Goal: Transaction & Acquisition: Purchase product/service

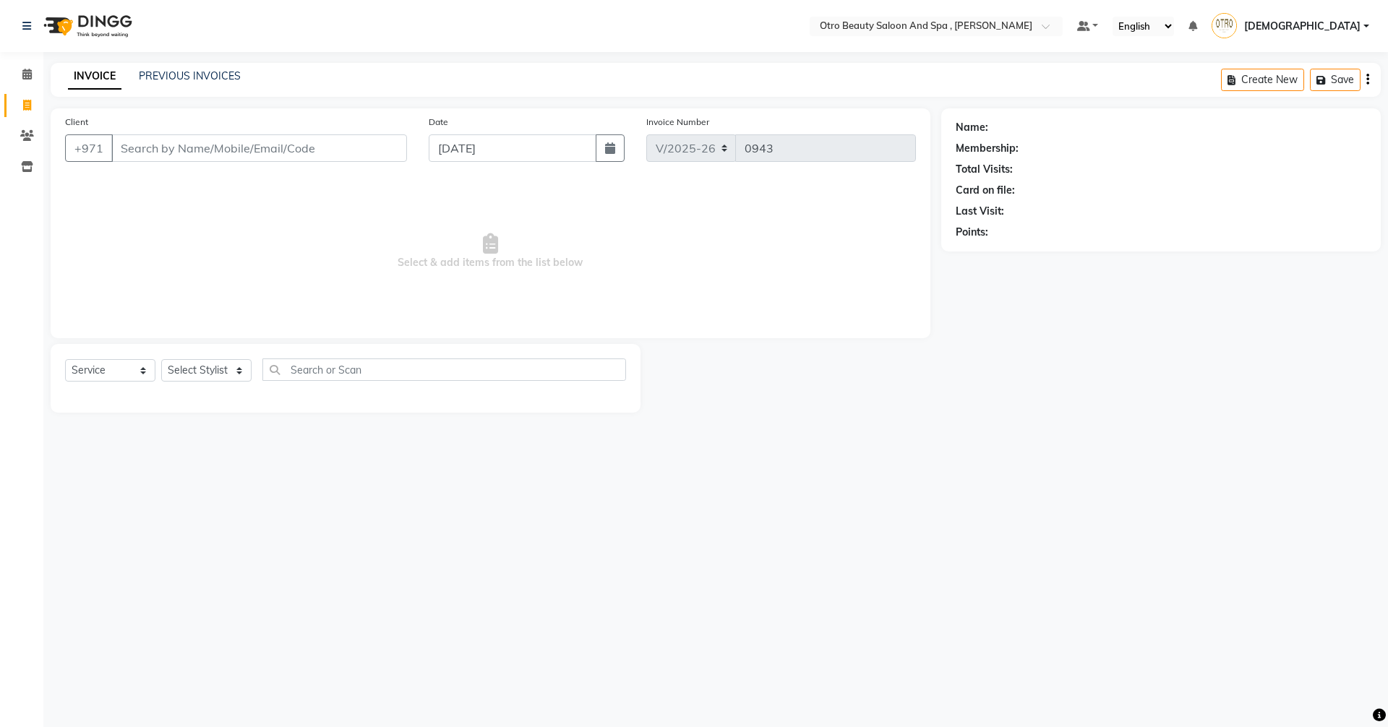
select select "8622"
select select "service"
type input "564666449"
click at [379, 151] on span "Add Client" at bounding box center [369, 148] width 57 height 14
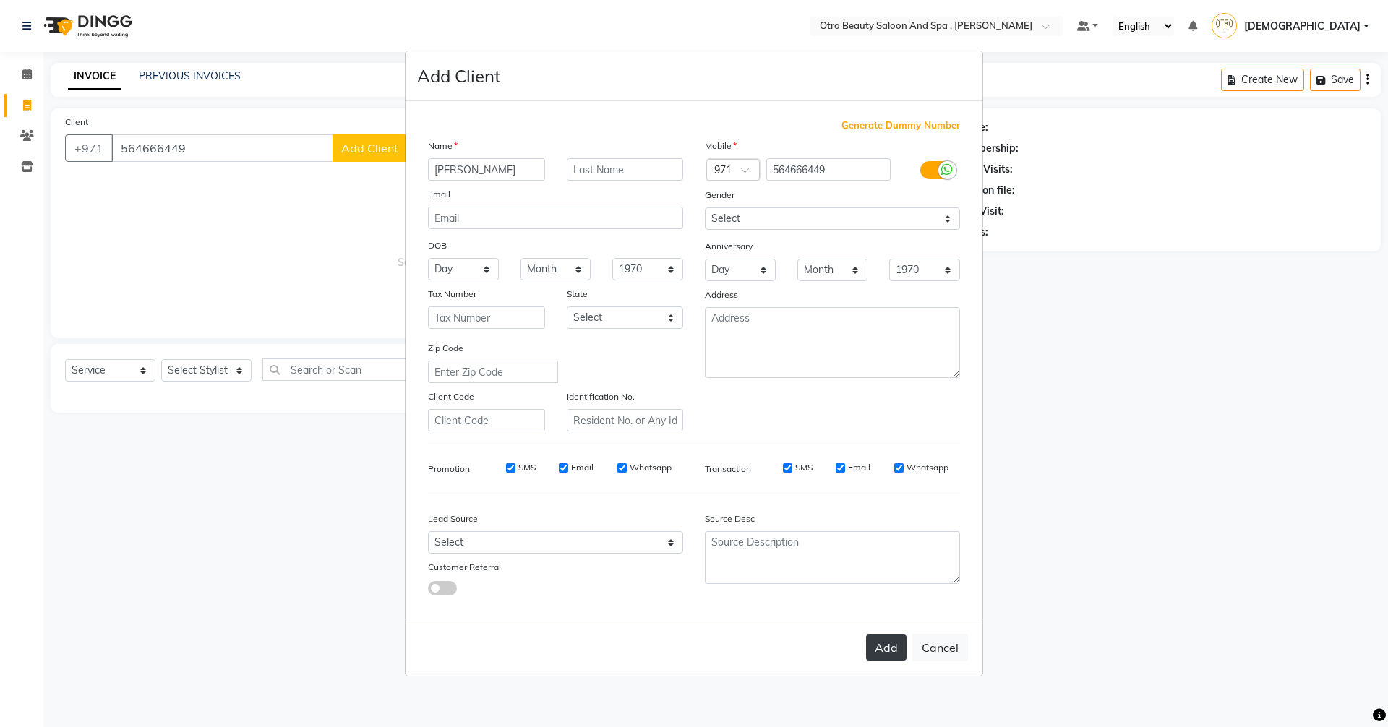
type input "[PERSON_NAME]"
click at [896, 653] on button "Add" at bounding box center [886, 648] width 40 height 26
type input "56*****49"
select select
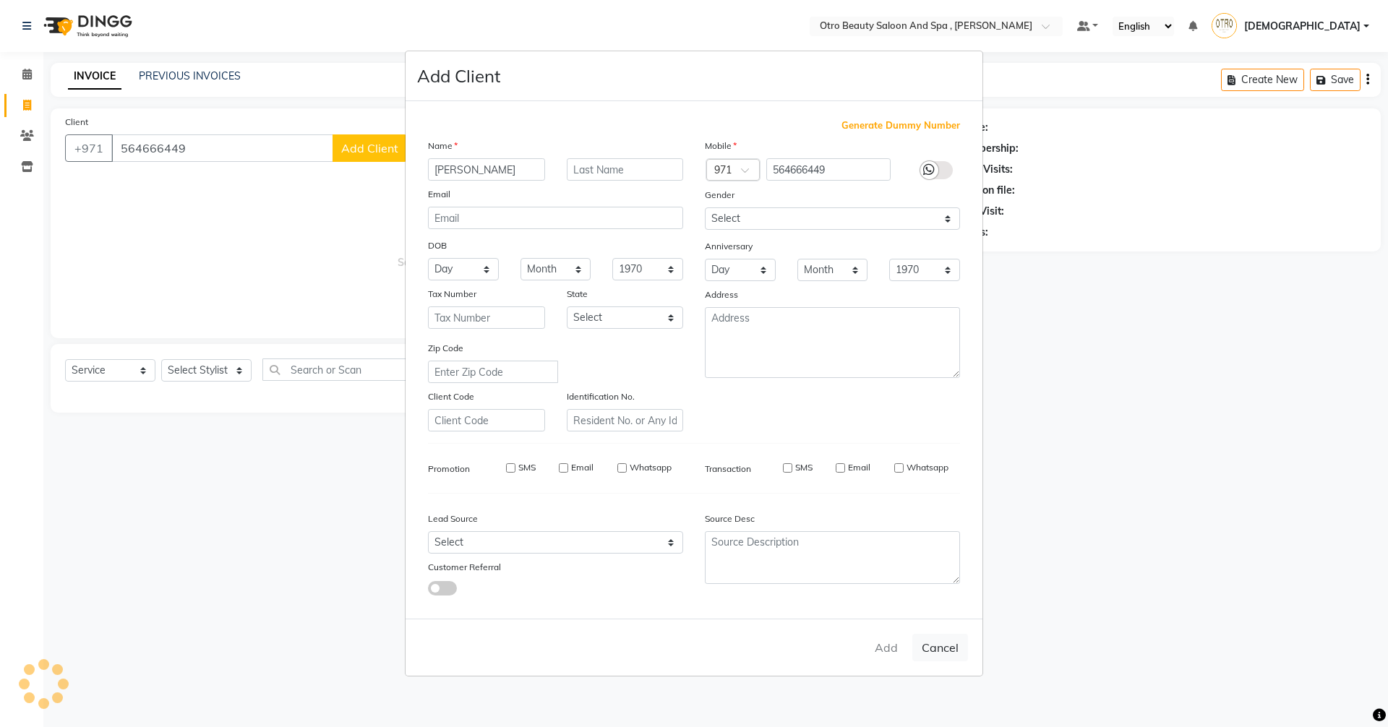
select select
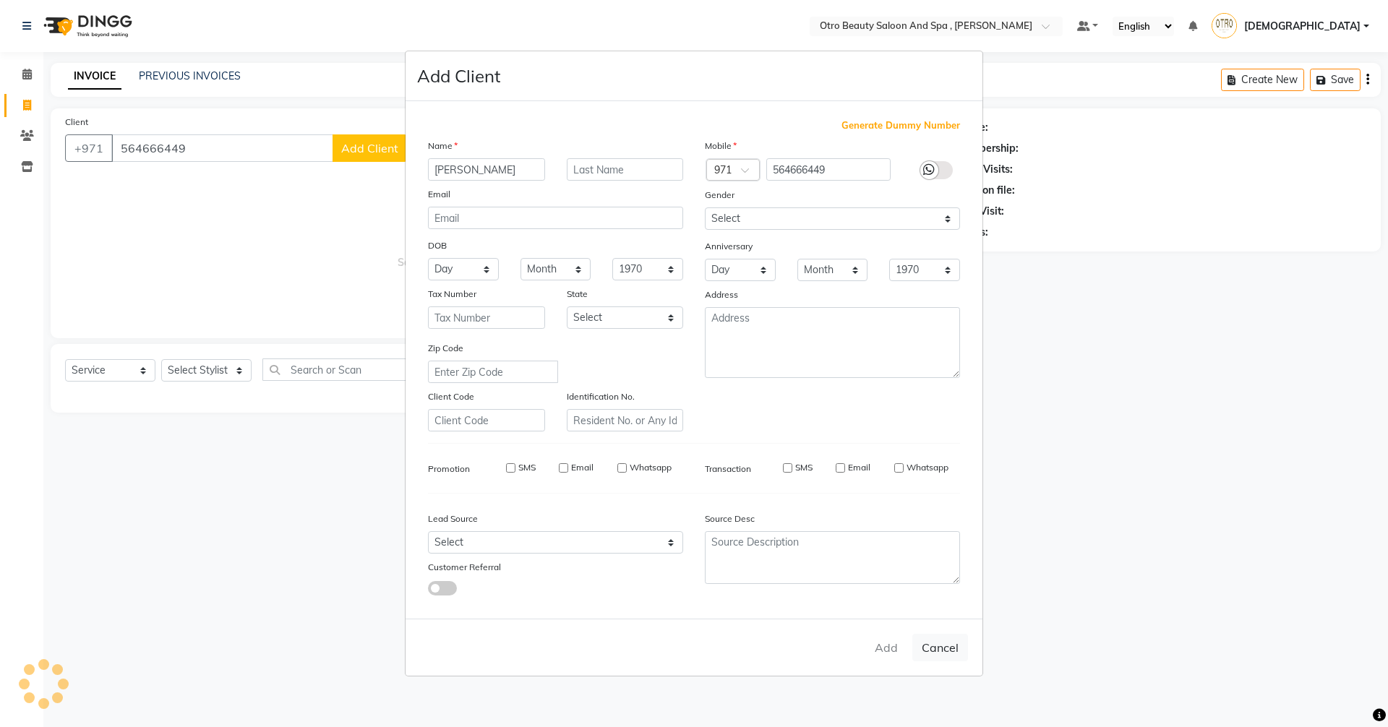
checkbox input "false"
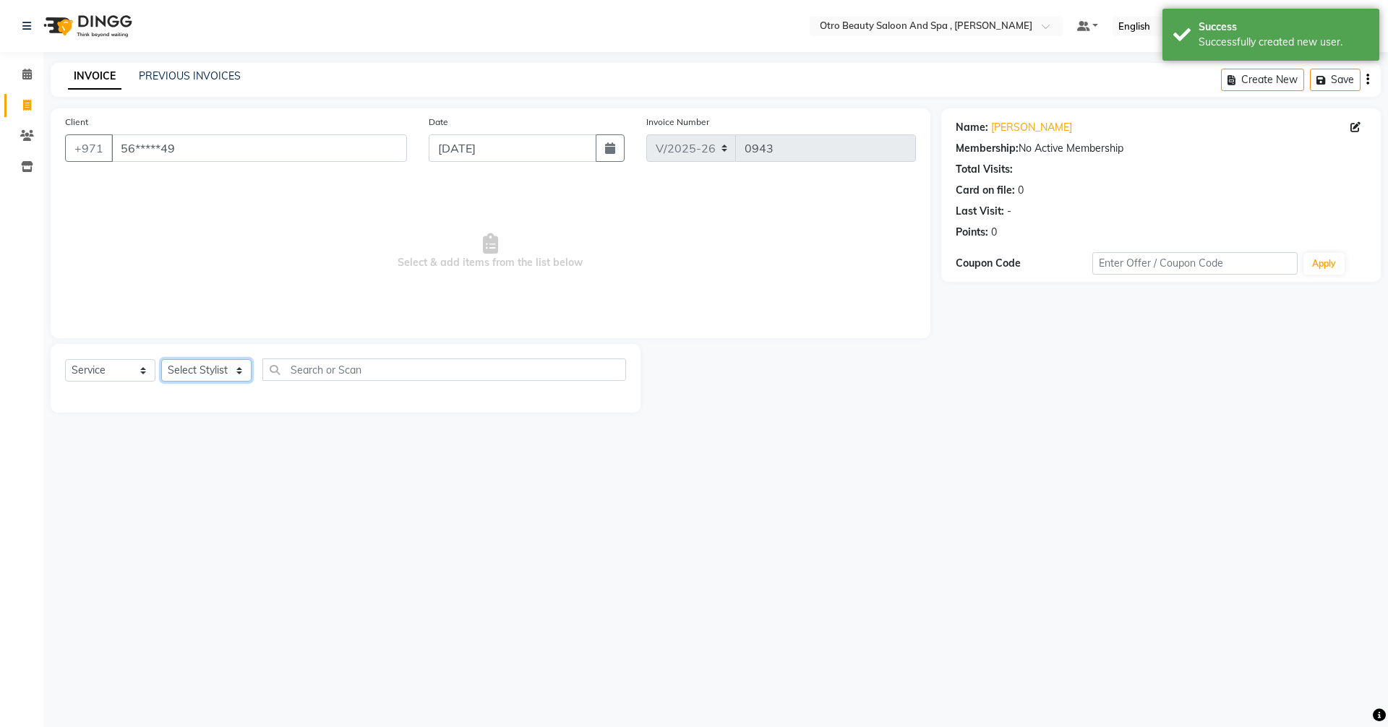
click at [245, 372] on select "Select Stylist [PERSON_NAME] [PERSON_NAME] Hera Karuna [PERSON_NAME] Mamita [PE…" at bounding box center [206, 370] width 90 height 22
select select "86185"
click at [161, 359] on select "Select Stylist [PERSON_NAME] [PERSON_NAME] Hera Karuna [PERSON_NAME] Mamita [PE…" at bounding box center [206, 370] width 90 height 22
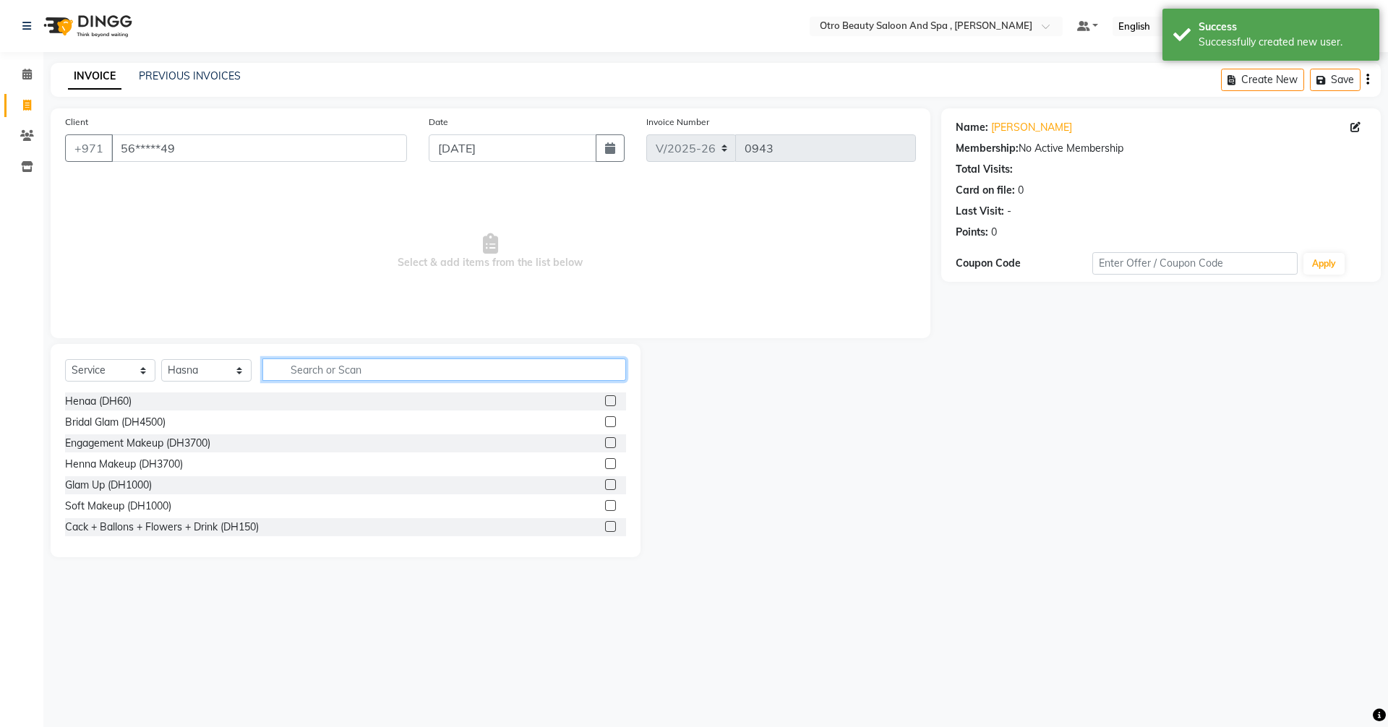
click at [338, 364] on input "text" at bounding box center [444, 370] width 364 height 22
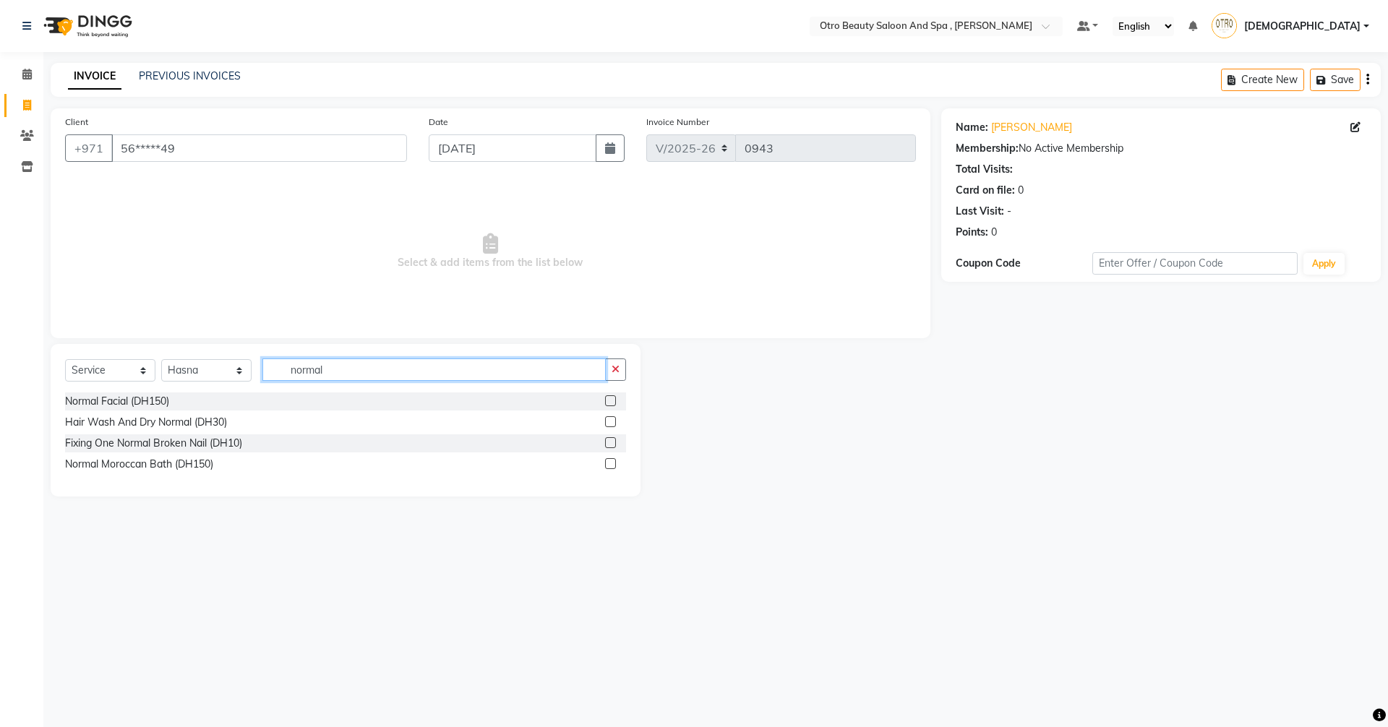
type input "normal"
click at [609, 463] on label at bounding box center [610, 463] width 11 height 11
click at [609, 463] on input "checkbox" at bounding box center [609, 464] width 9 height 9
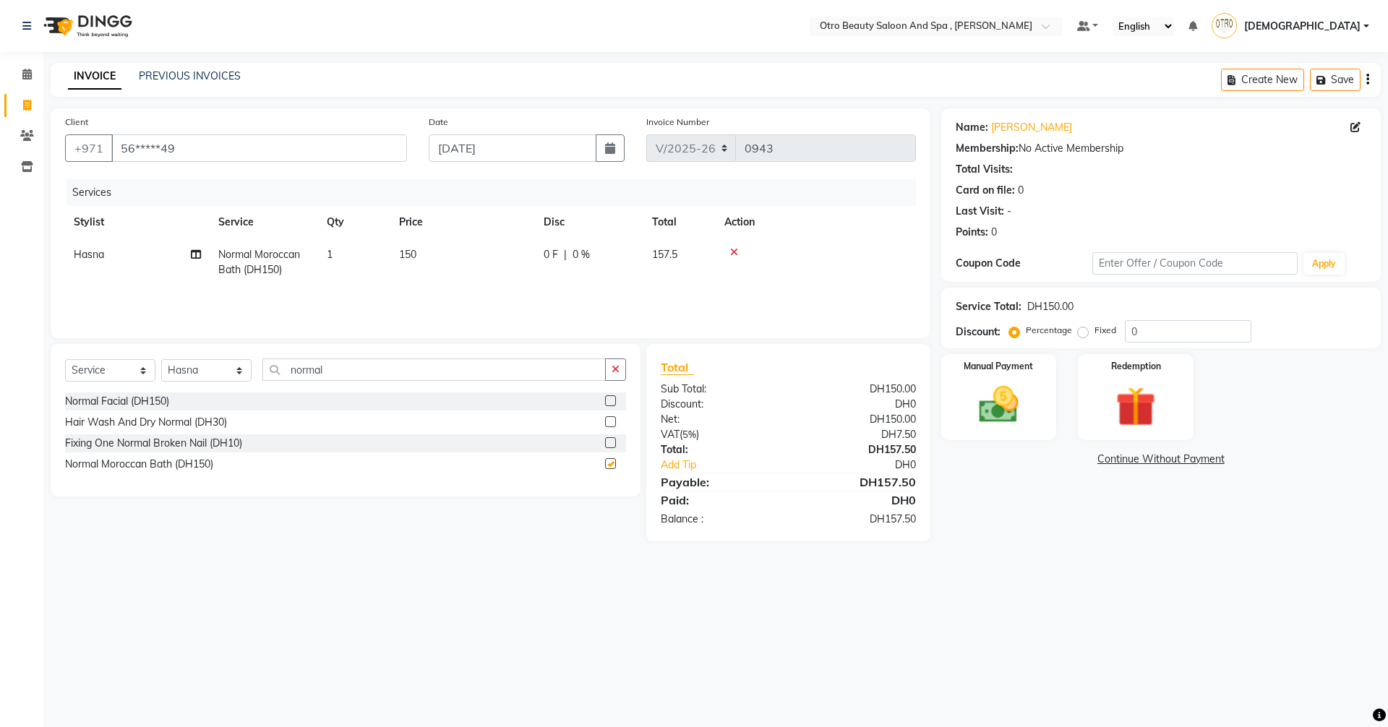
checkbox input "false"
click at [144, 370] on select "Select Service Product Membership Package Voucher Prepaid Gift Card" at bounding box center [110, 370] width 90 height 22
select select "product"
click at [65, 359] on select "Select Service Product Membership Package Voucher Prepaid Gift Card" at bounding box center [110, 370] width 90 height 22
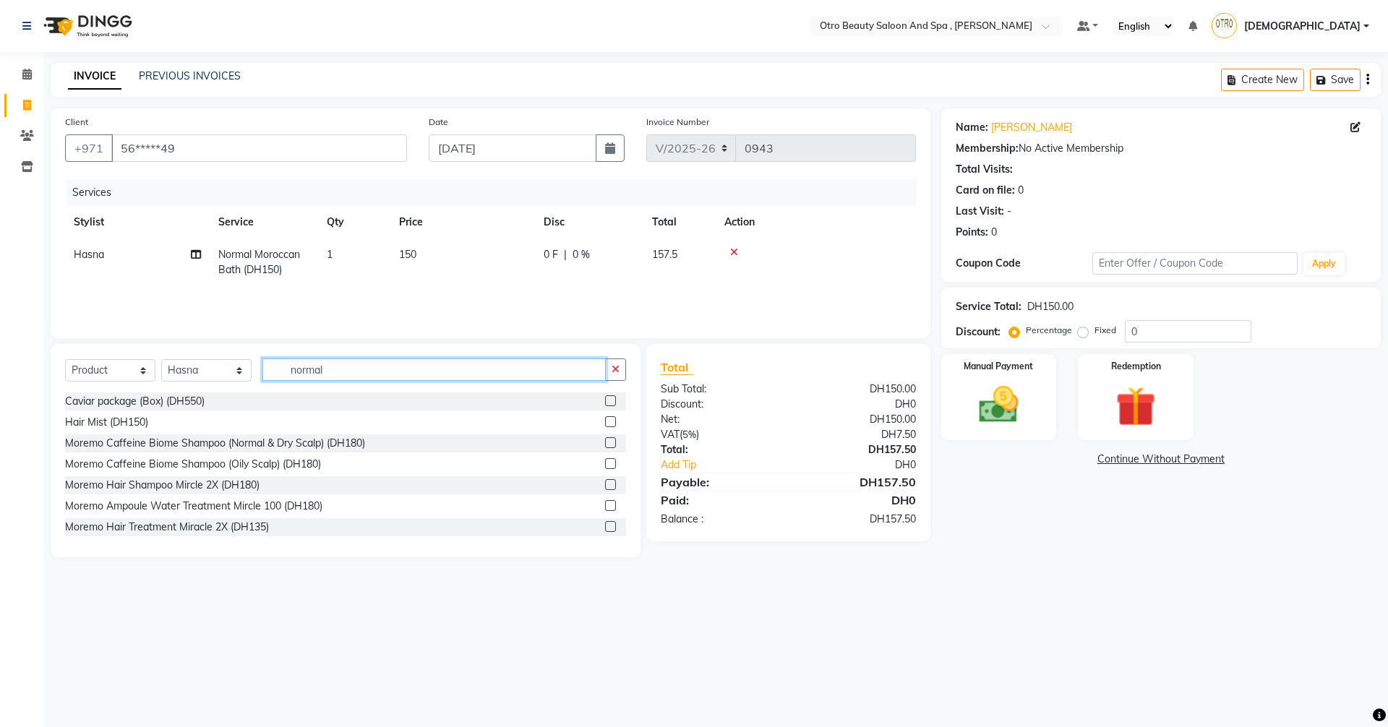
click at [344, 369] on input "normal" at bounding box center [433, 370] width 343 height 22
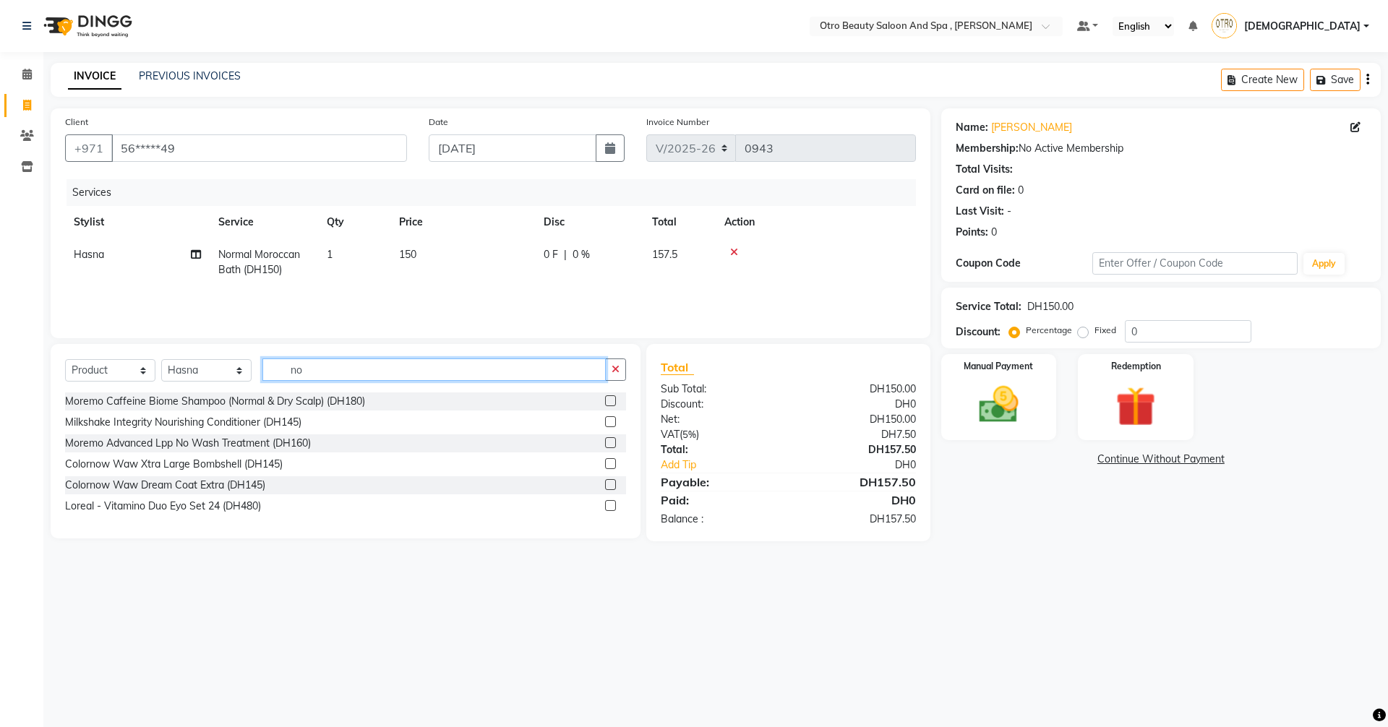
type input "n"
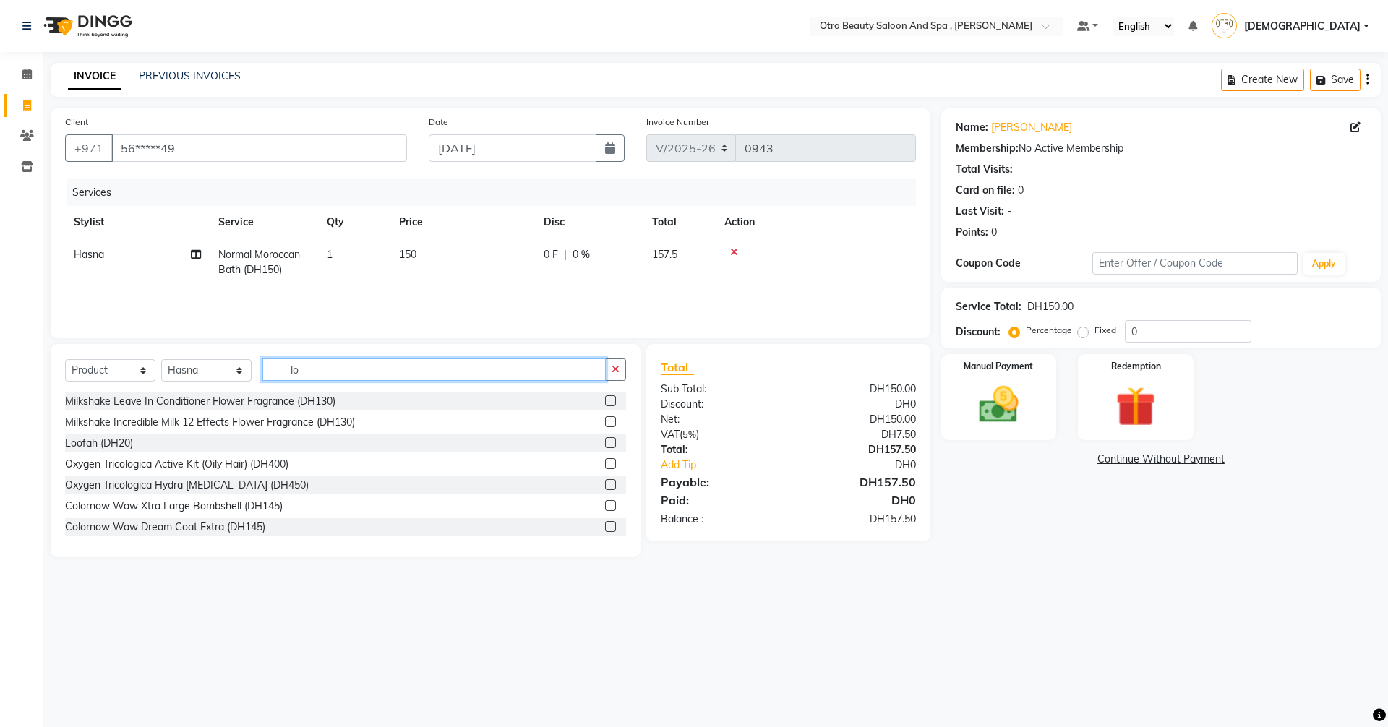
type input "lo"
click at [605, 444] on label at bounding box center [610, 442] width 11 height 11
click at [605, 444] on input "checkbox" at bounding box center [609, 443] width 9 height 9
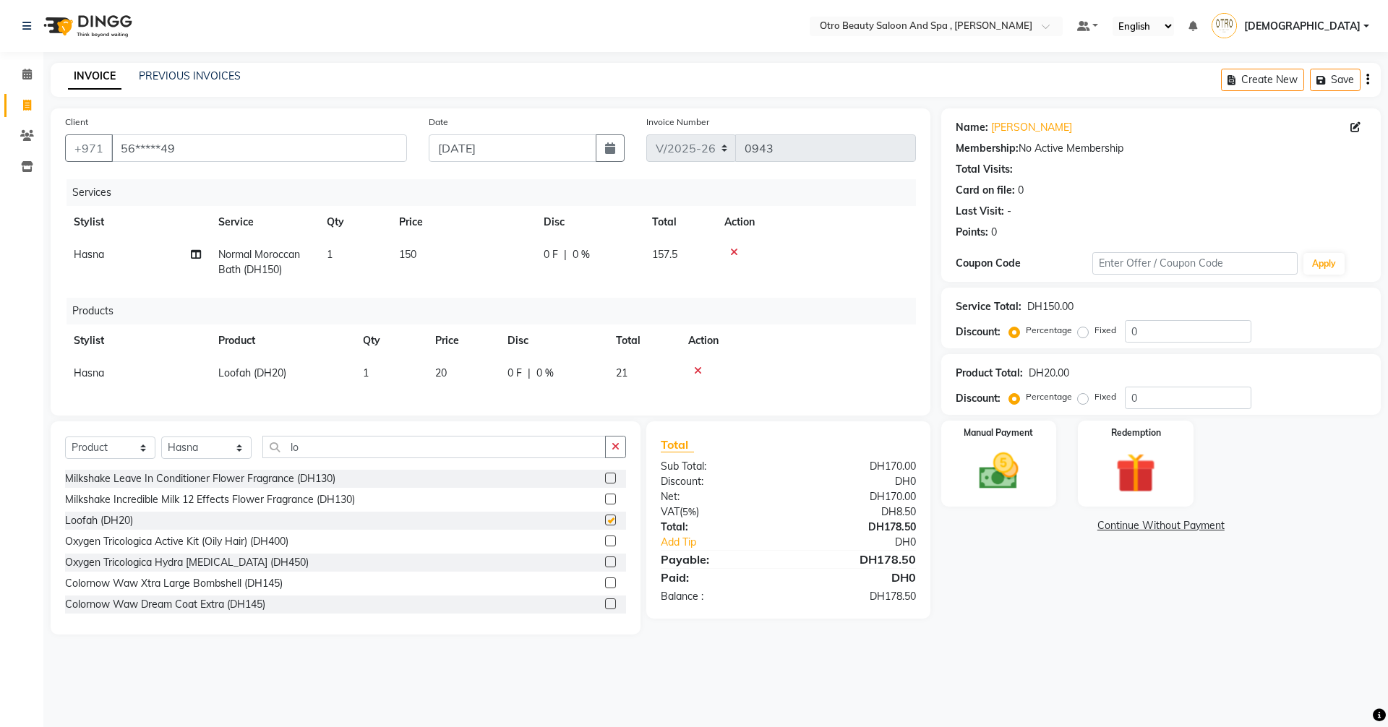
checkbox input "false"
click at [238, 459] on select "Select Stylist [PERSON_NAME] [PERSON_NAME] Hera Karuna [PERSON_NAME] Mamita [PE…" at bounding box center [206, 448] width 90 height 22
select select "86568"
click at [161, 447] on select "Select Stylist [PERSON_NAME] [PERSON_NAME] Hera Karuna [PERSON_NAME] Mamita [PE…" at bounding box center [206, 448] width 90 height 22
click at [367, 458] on input "lo" at bounding box center [433, 447] width 343 height 22
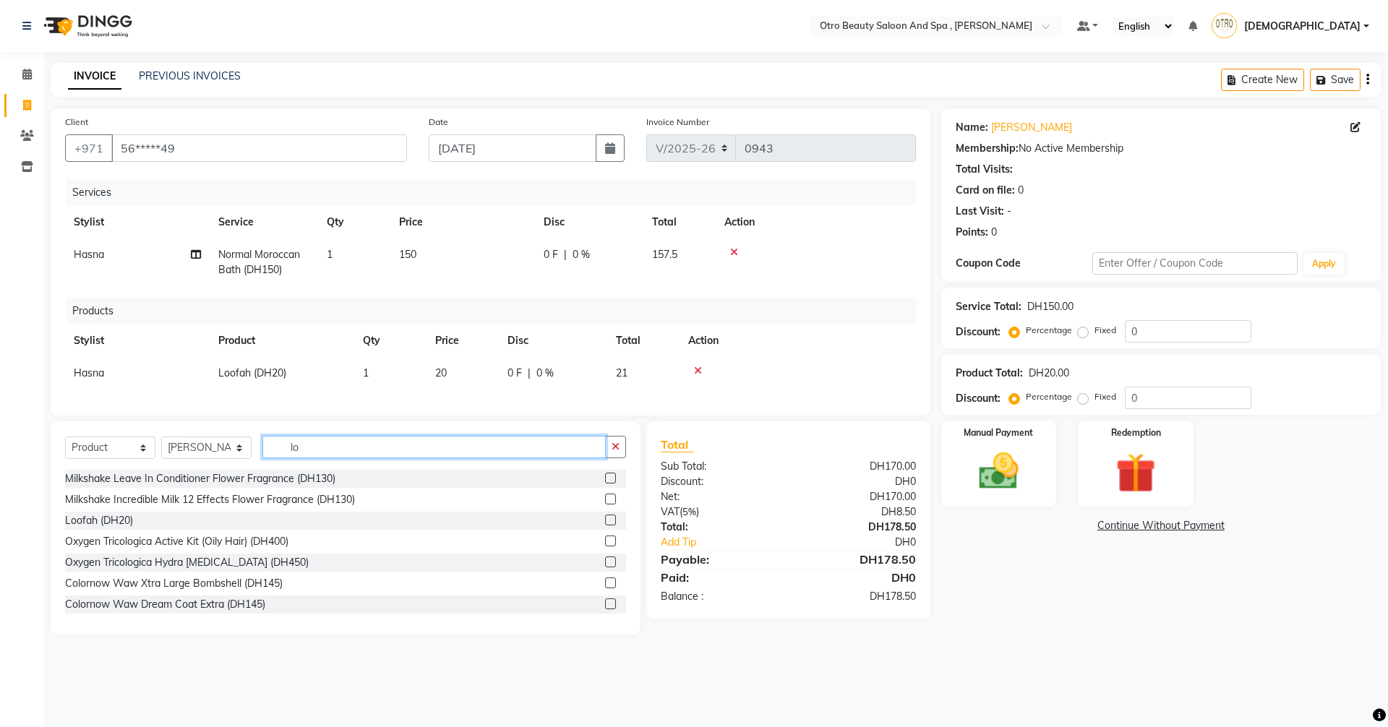
type input "l"
type input "ma"
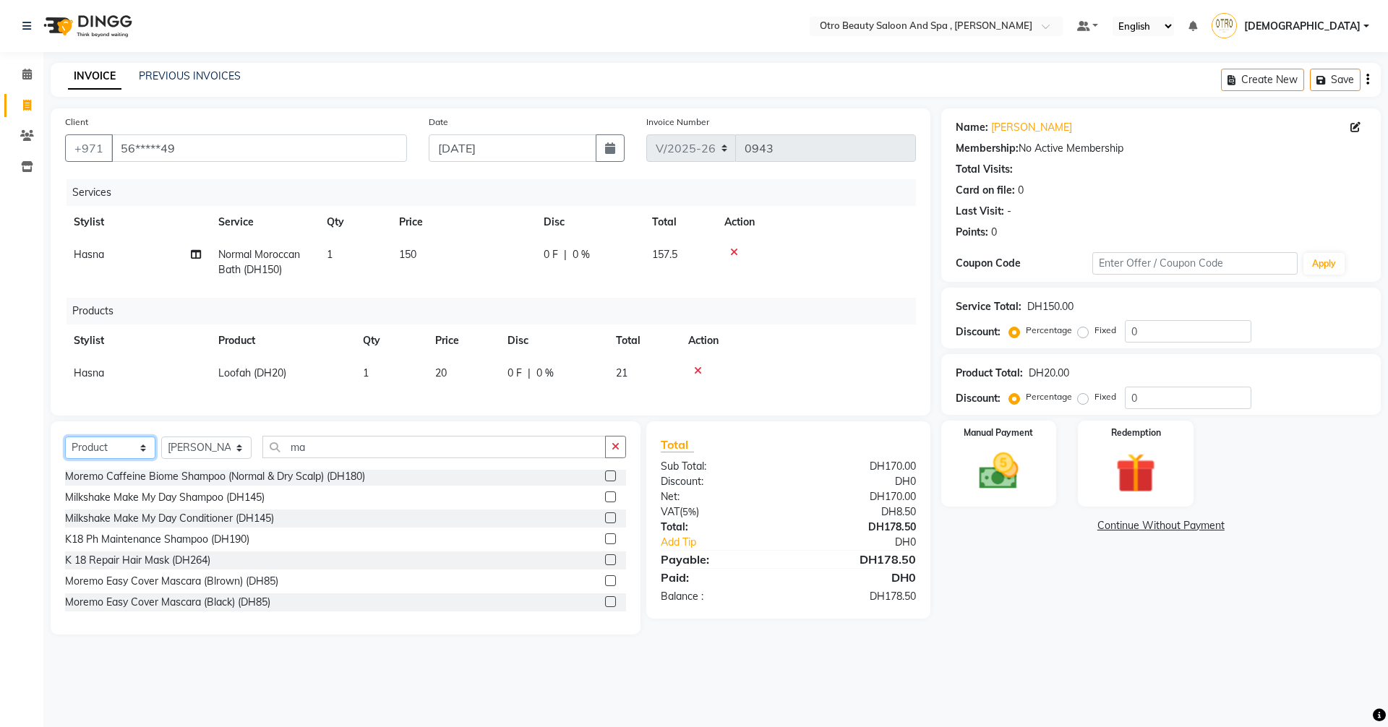
click at [141, 459] on select "Select Service Product Membership Package Voucher Prepaid Gift Card" at bounding box center [110, 448] width 90 height 22
select select "service"
click at [65, 447] on select "Select Service Product Membership Package Voucher Prepaid Gift Card" at bounding box center [110, 448] width 90 height 22
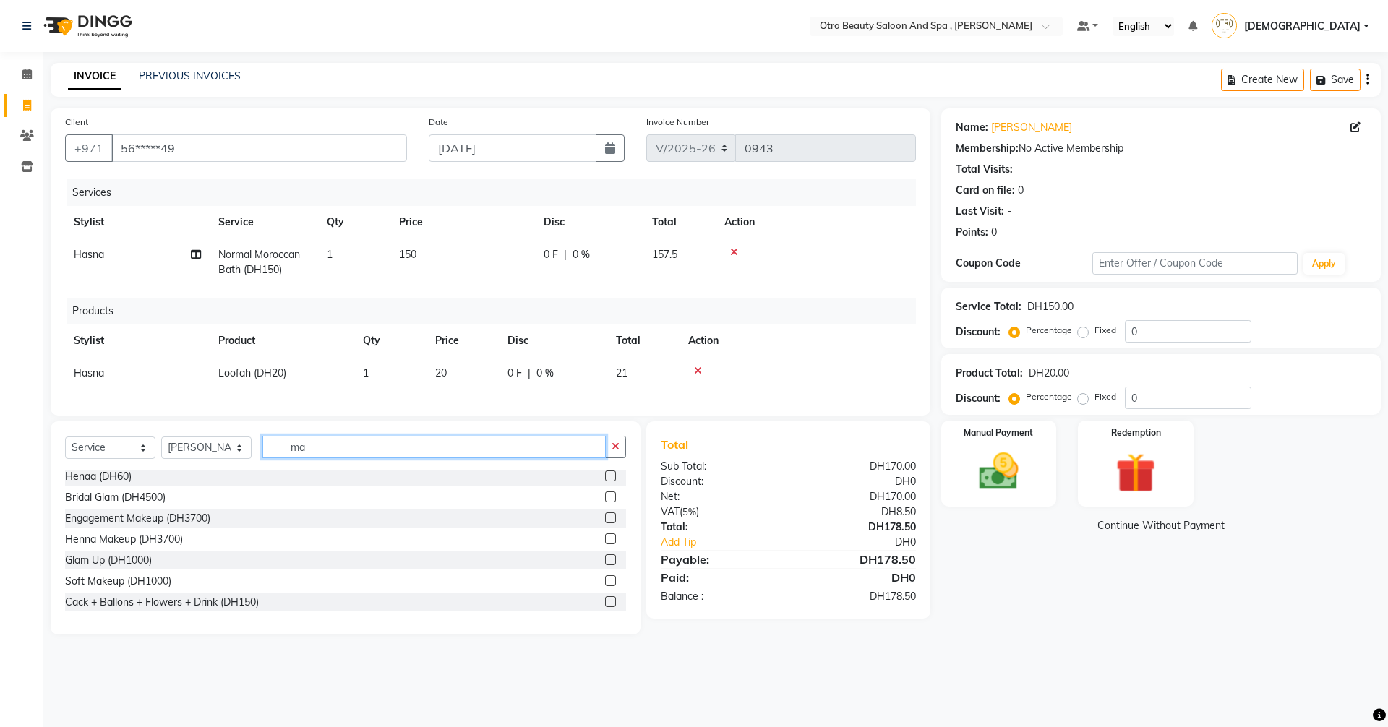
click at [329, 458] on input "ma" at bounding box center [433, 447] width 343 height 22
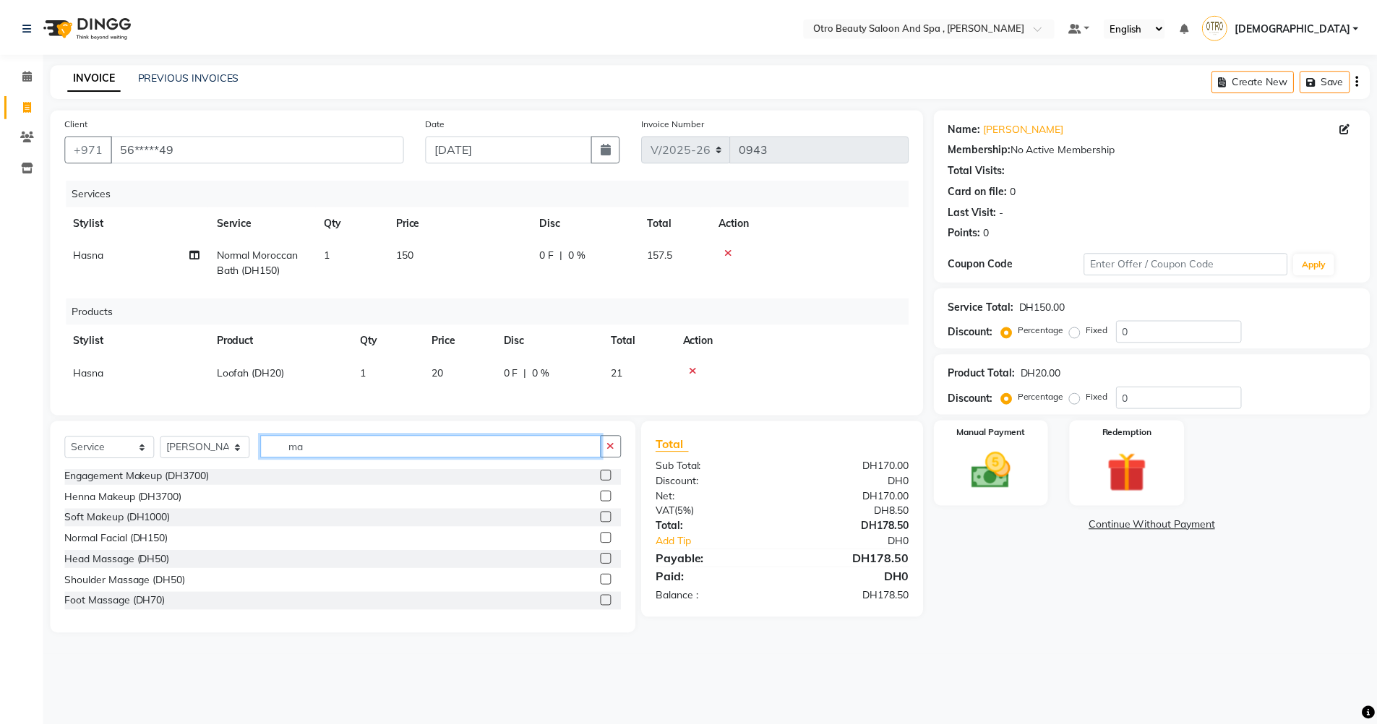
scroll to position [0, 0]
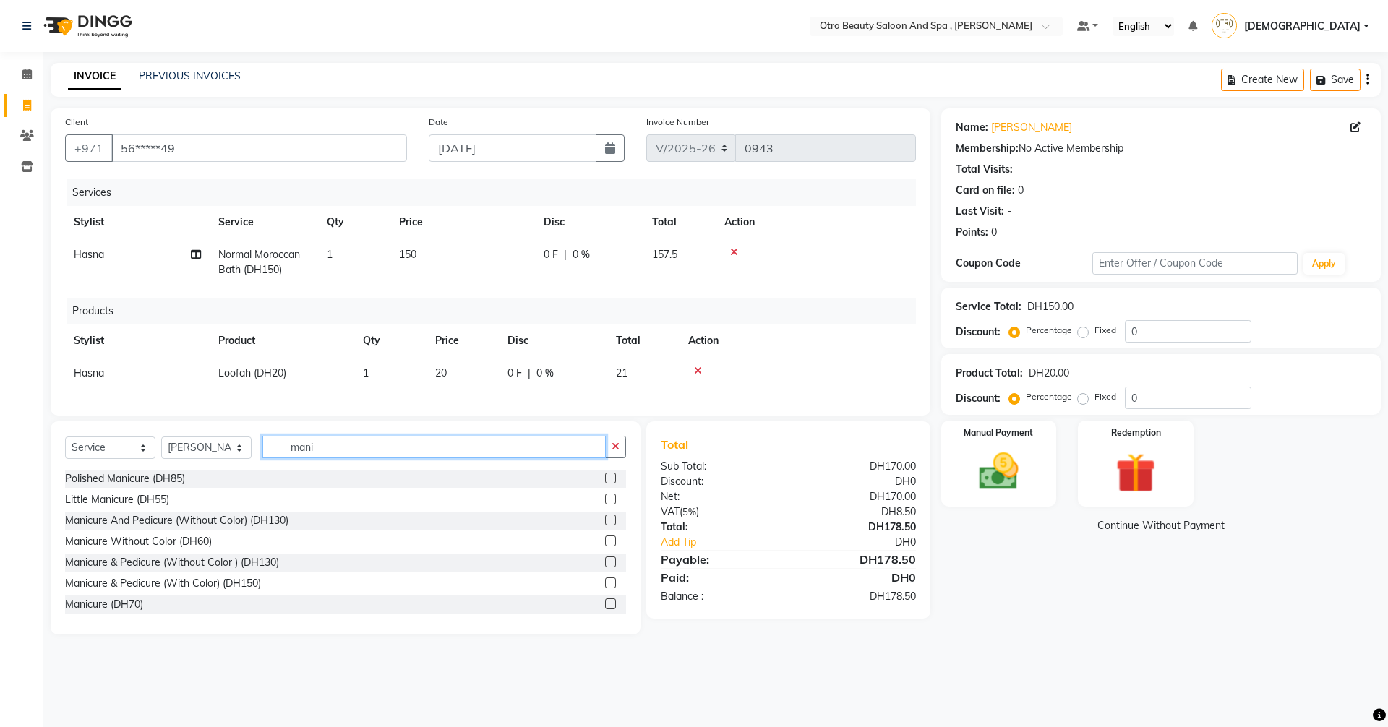
type input "mani"
click at [605, 588] on label at bounding box center [610, 583] width 11 height 11
click at [605, 588] on input "checkbox" at bounding box center [609, 583] width 9 height 9
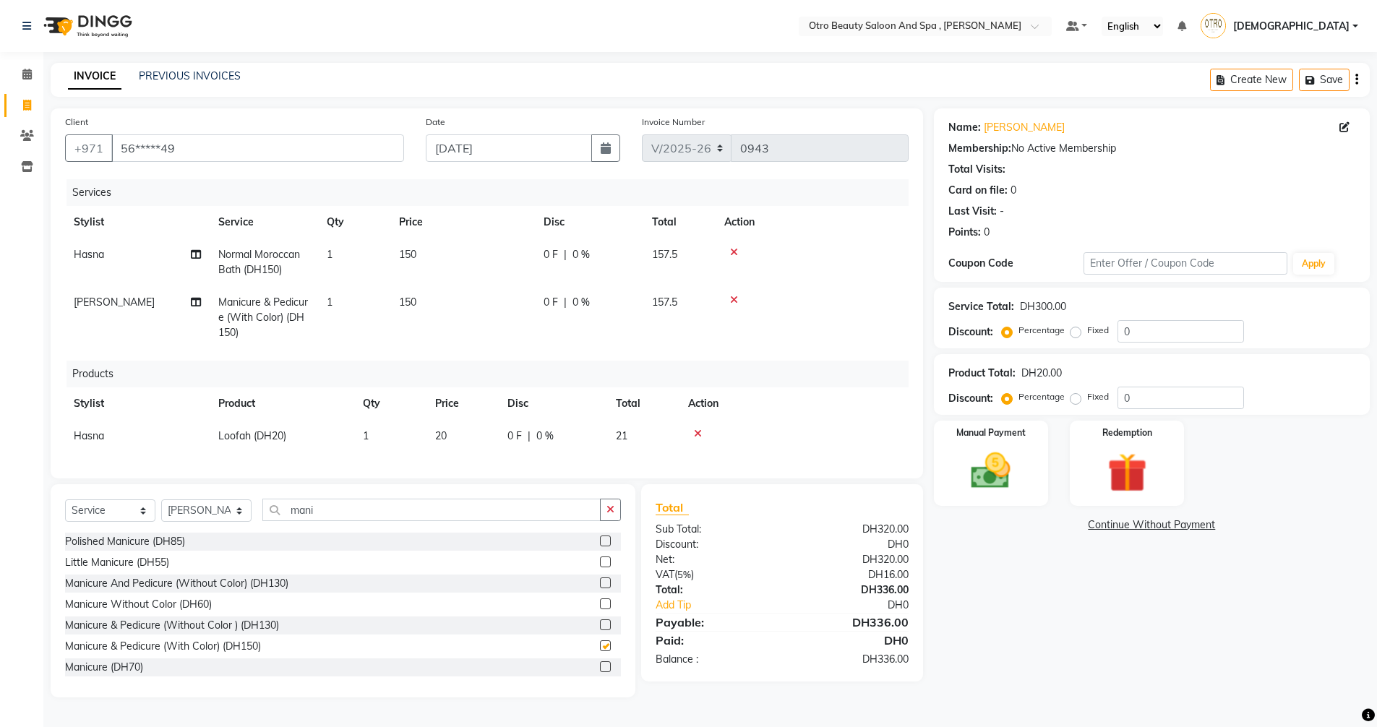
checkbox input "false"
click at [198, 305] on icon at bounding box center [196, 302] width 10 height 10
select select "86568"
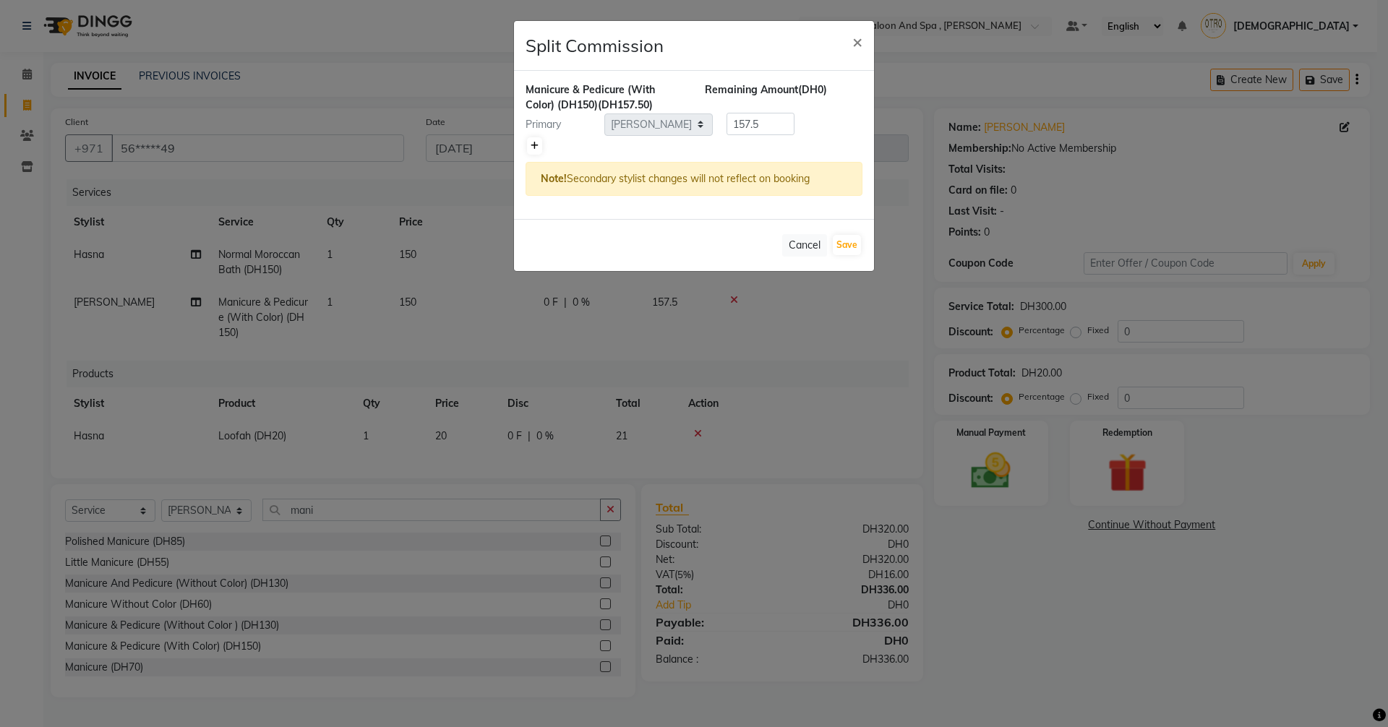
click at [532, 152] on link at bounding box center [534, 145] width 15 height 17
type input "78.75"
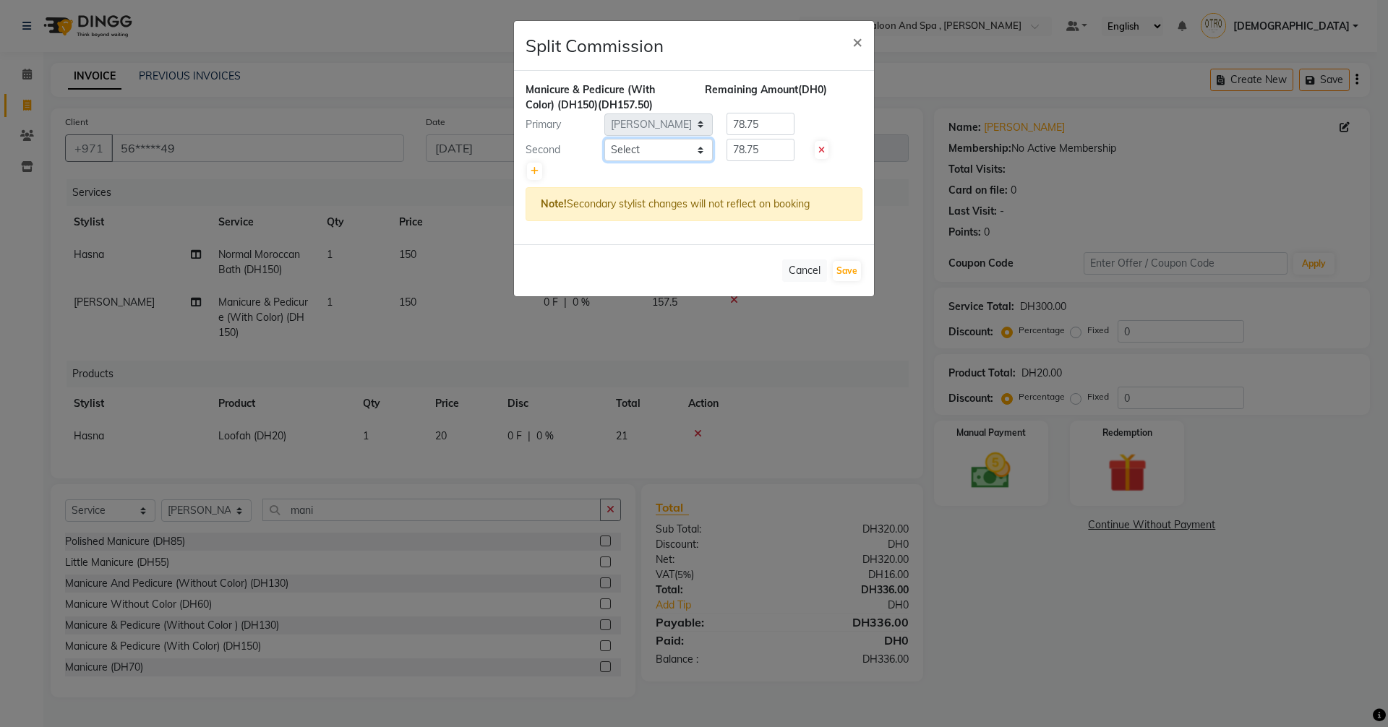
click at [700, 153] on select "Select [PERSON_NAME] [PERSON_NAME] Hera Karuna [PERSON_NAME] Mamita [PERSON_NAM…" at bounding box center [658, 150] width 108 height 22
select select "86539"
click at [604, 139] on select "Select [PERSON_NAME] [PERSON_NAME] Hera Karuna [PERSON_NAME] Mamita [PERSON_NAM…" at bounding box center [658, 150] width 108 height 22
click at [849, 278] on button "Save" at bounding box center [847, 271] width 28 height 20
select select "Select"
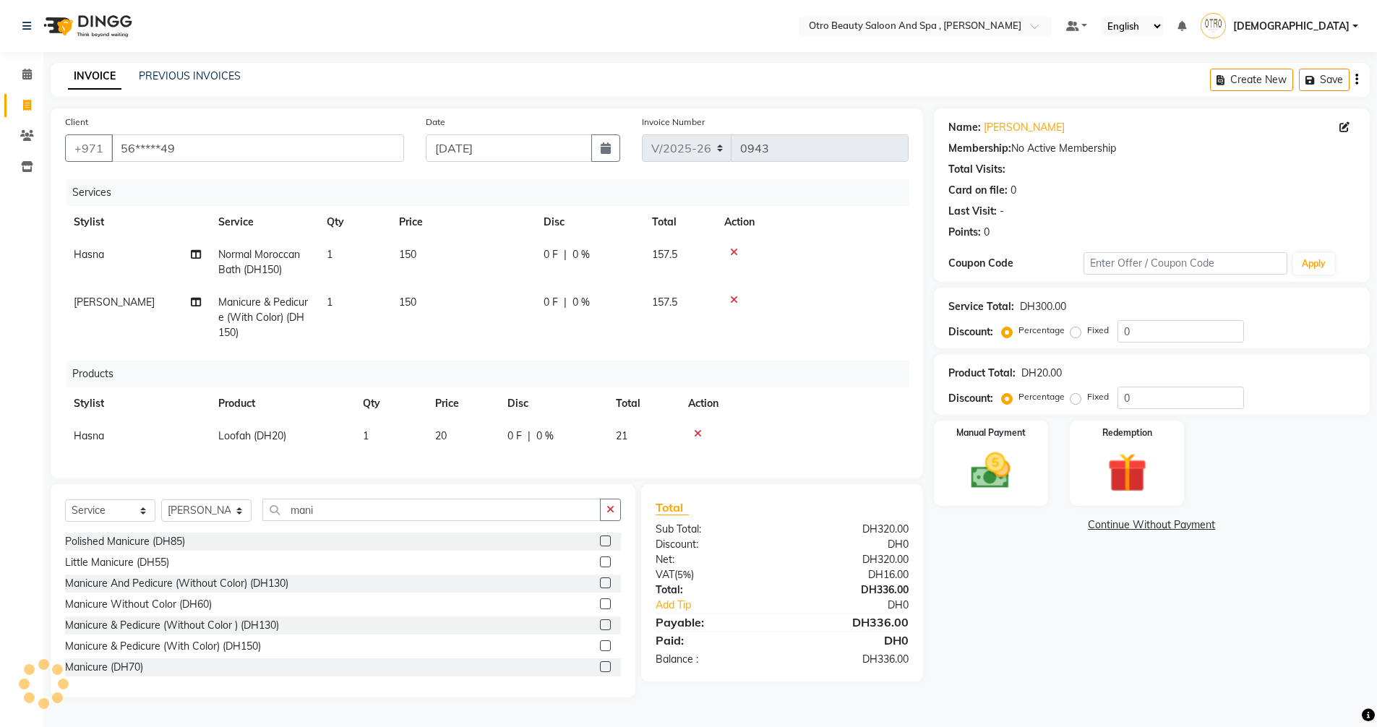
scroll to position [3, 0]
click at [353, 518] on input "mani" at bounding box center [431, 510] width 338 height 22
type input "m"
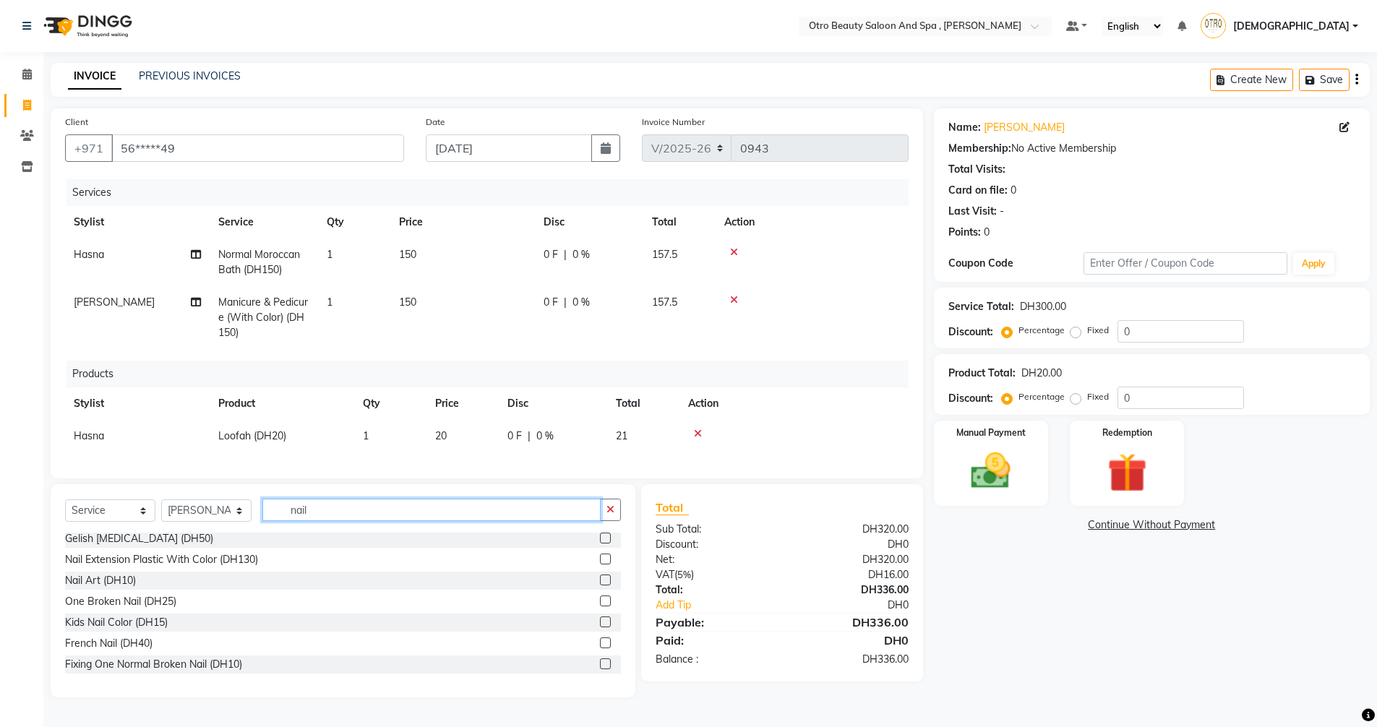
scroll to position [149, 0]
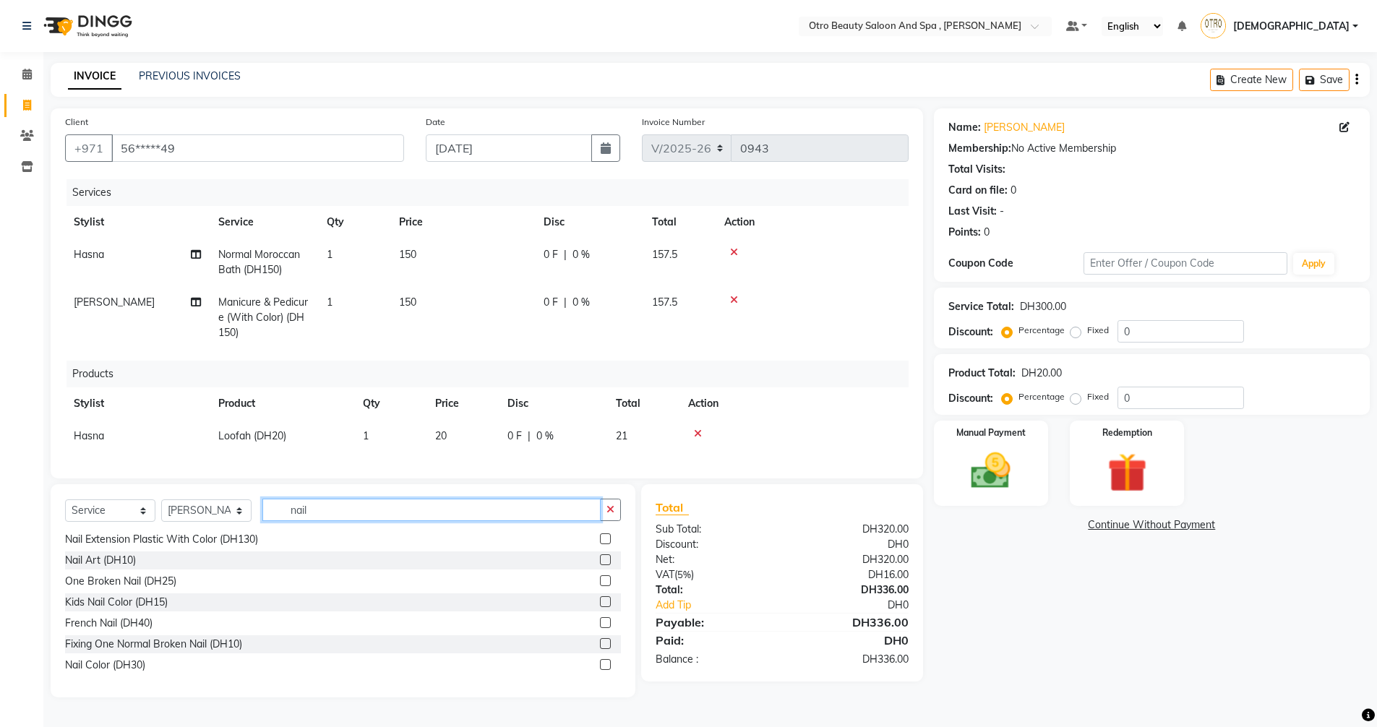
type input "nail"
click at [600, 670] on label at bounding box center [605, 664] width 11 height 11
click at [600, 670] on input "checkbox" at bounding box center [604, 665] width 9 height 9
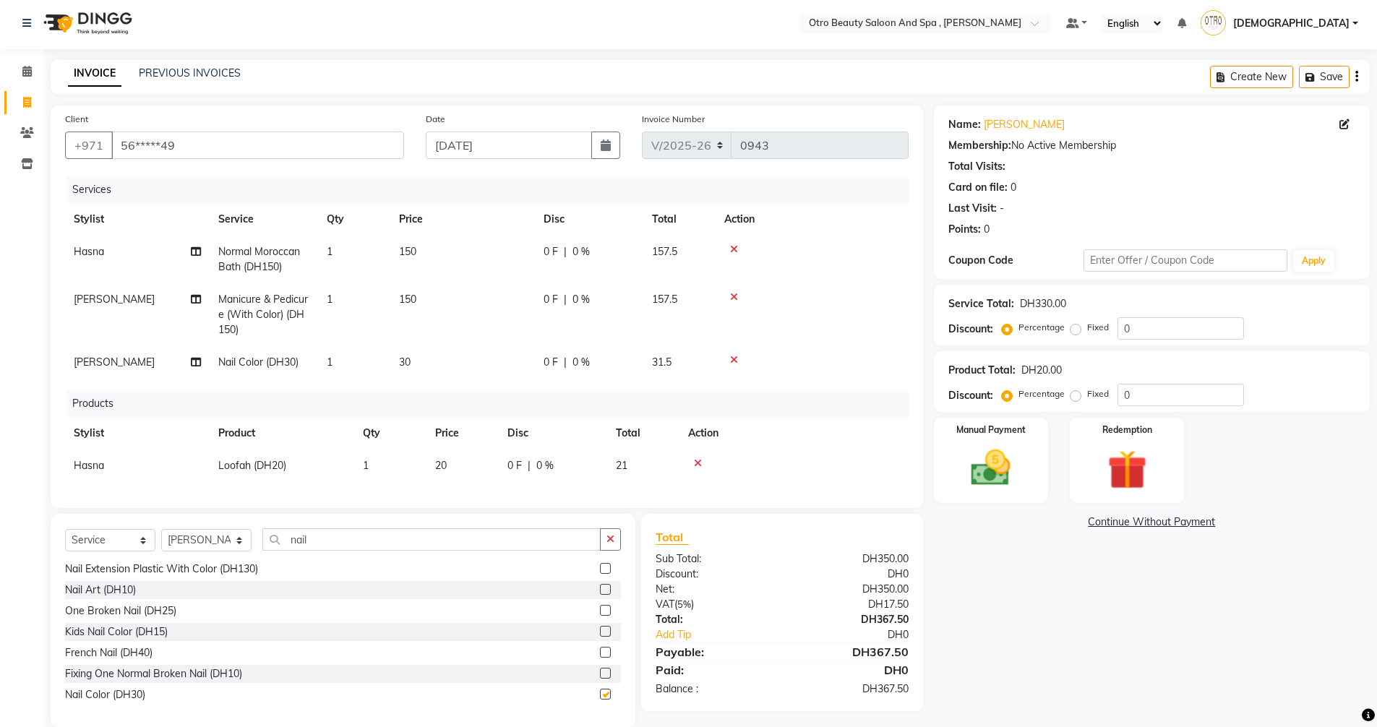
checkbox input "false"
click at [338, 549] on input "nail" at bounding box center [431, 539] width 338 height 22
type input "n"
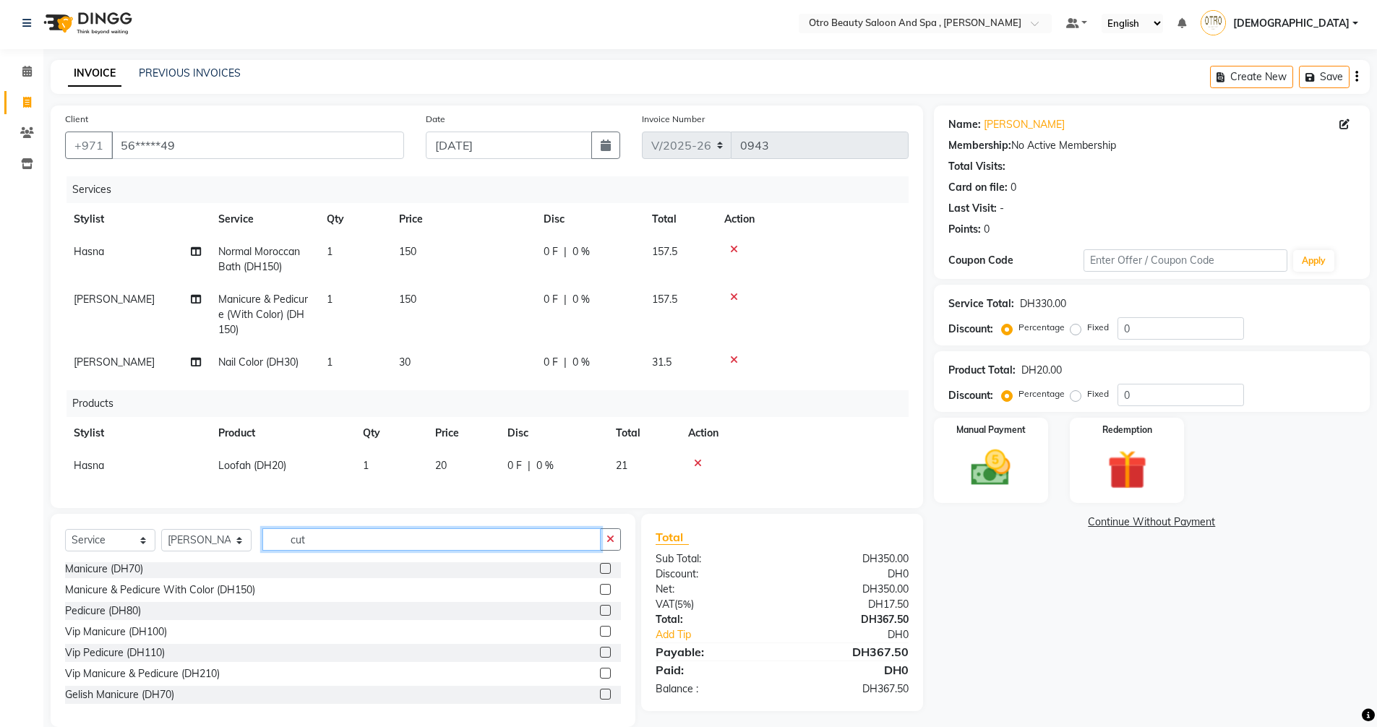
scroll to position [0, 0]
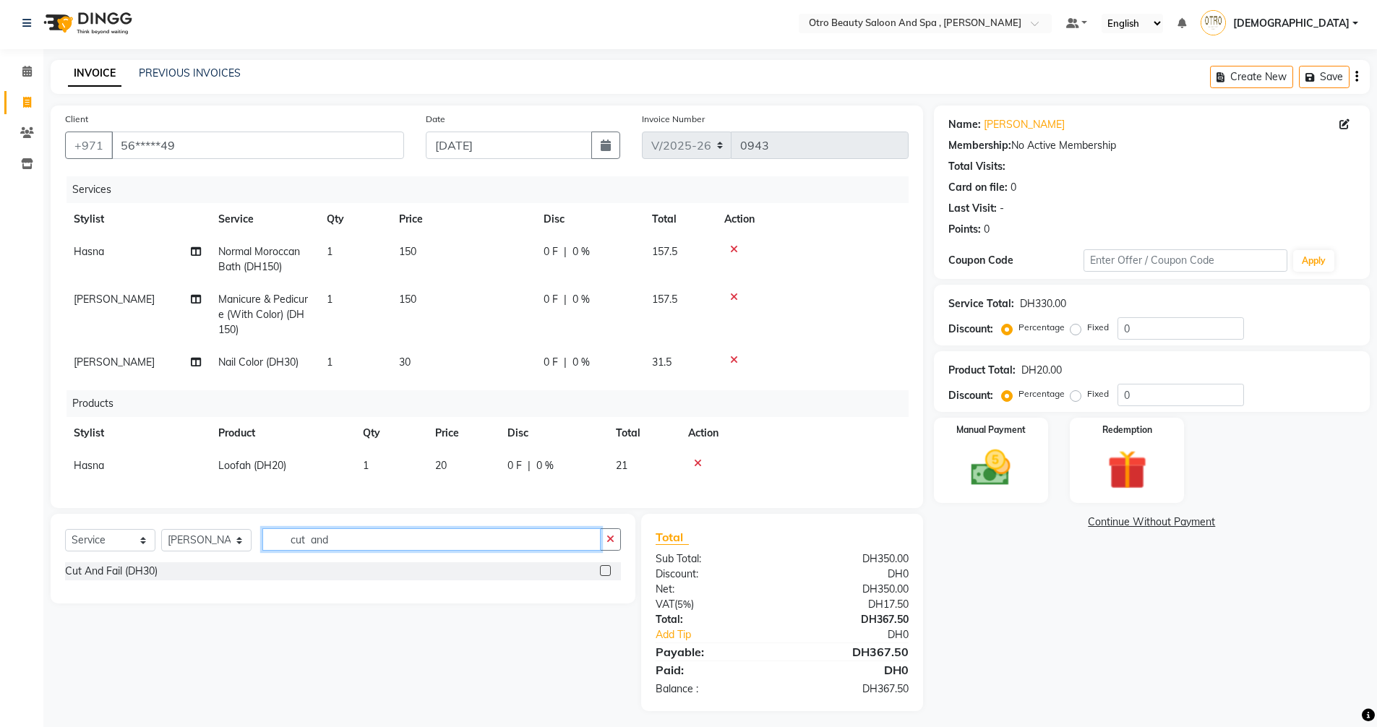
type input "cut and"
click at [605, 576] on label at bounding box center [605, 570] width 11 height 11
click at [605, 576] on input "checkbox" at bounding box center [604, 571] width 9 height 9
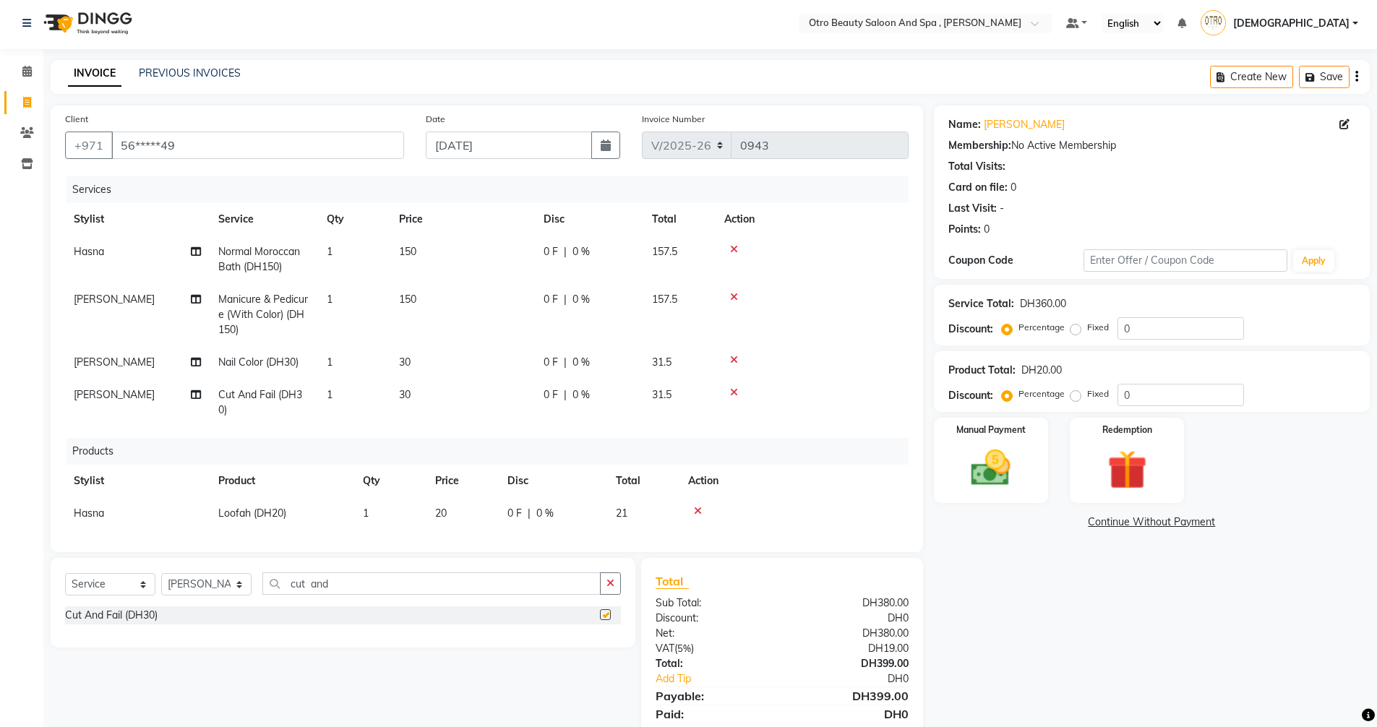
checkbox input "false"
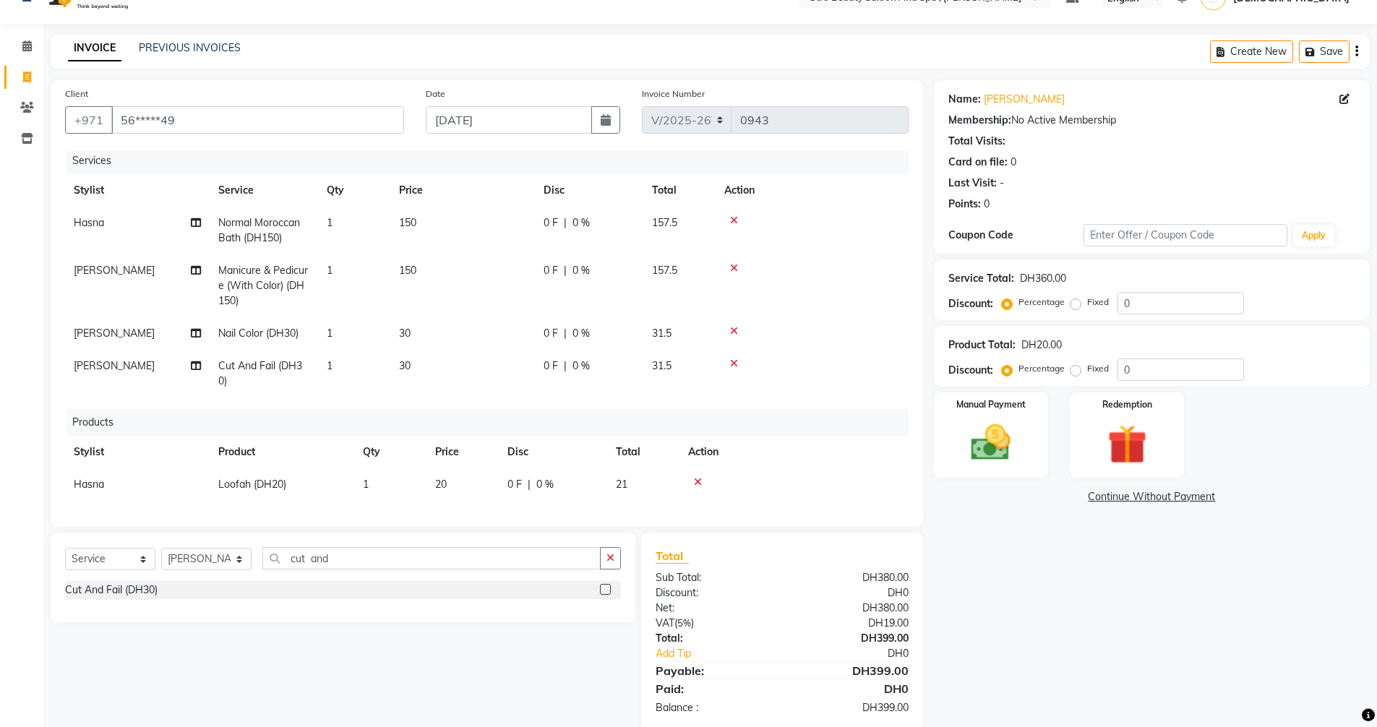
scroll to position [53, 0]
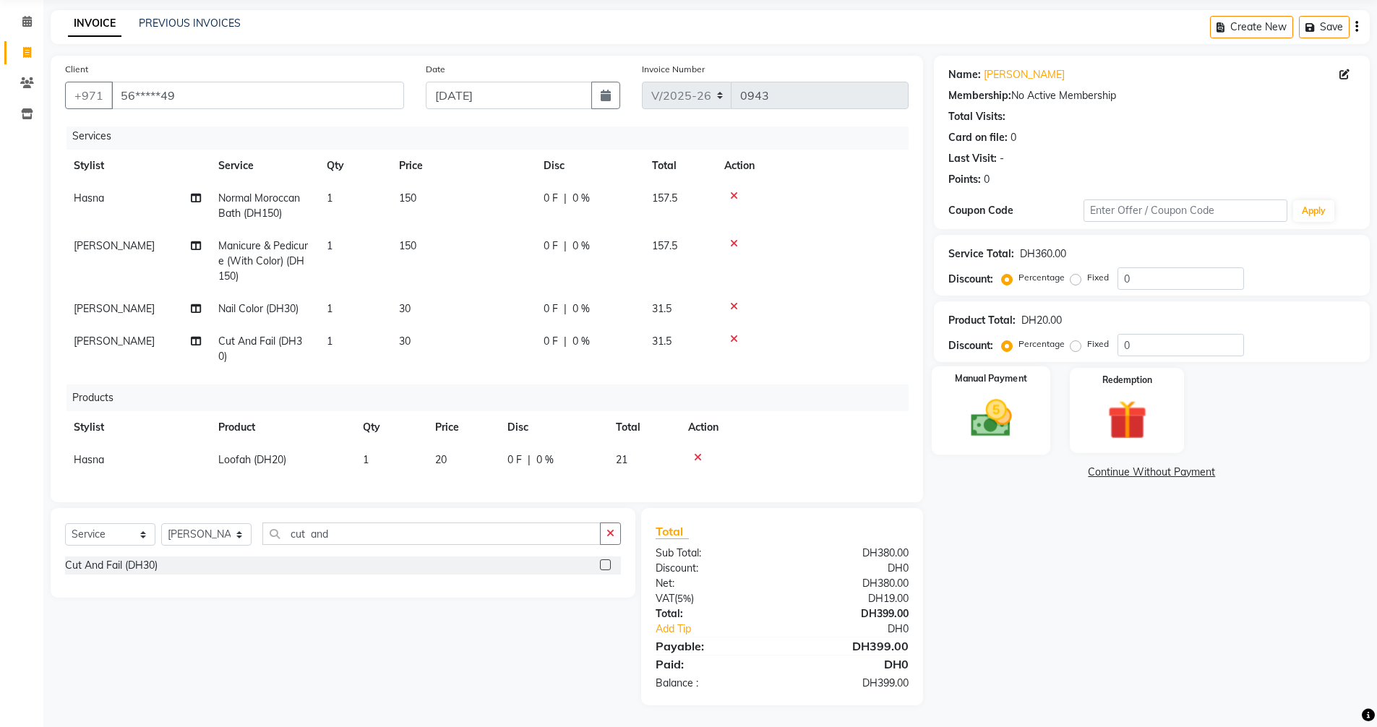
click at [977, 406] on img at bounding box center [991, 418] width 67 height 47
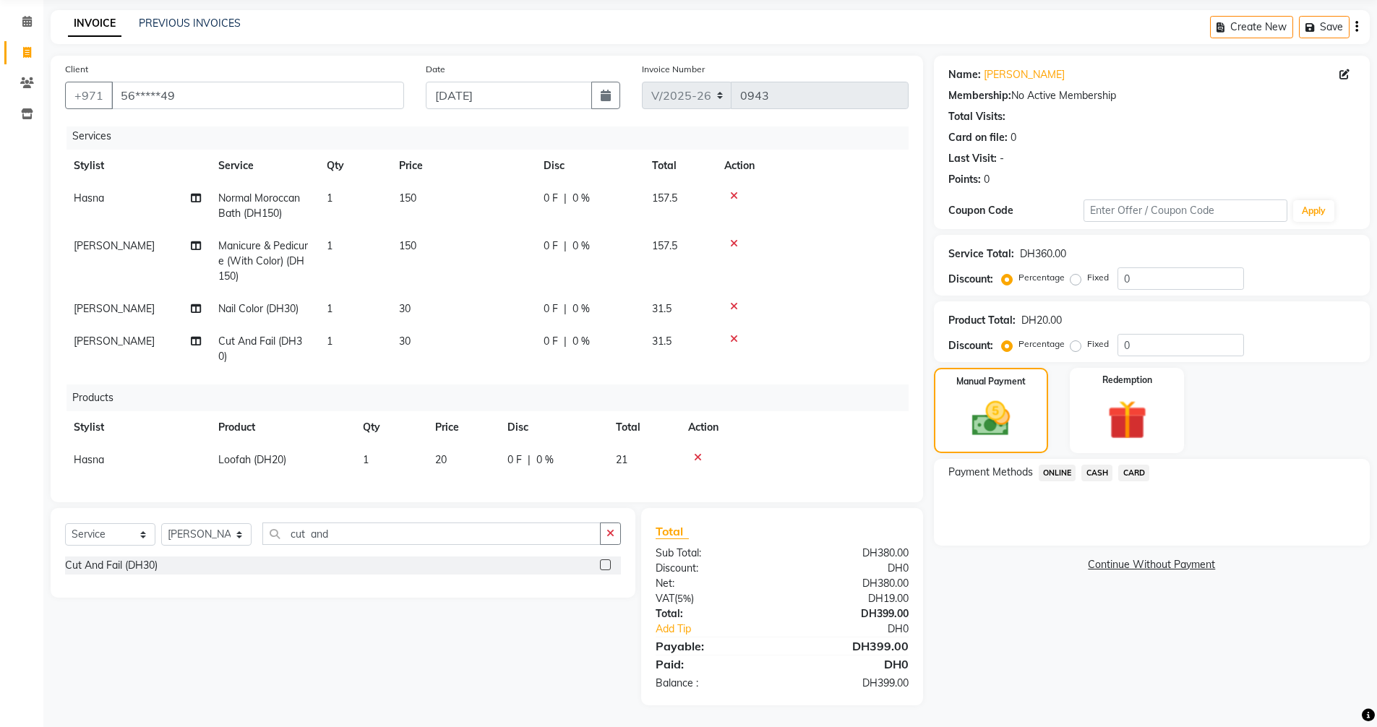
click at [1134, 471] on span "CARD" at bounding box center [1133, 473] width 31 height 17
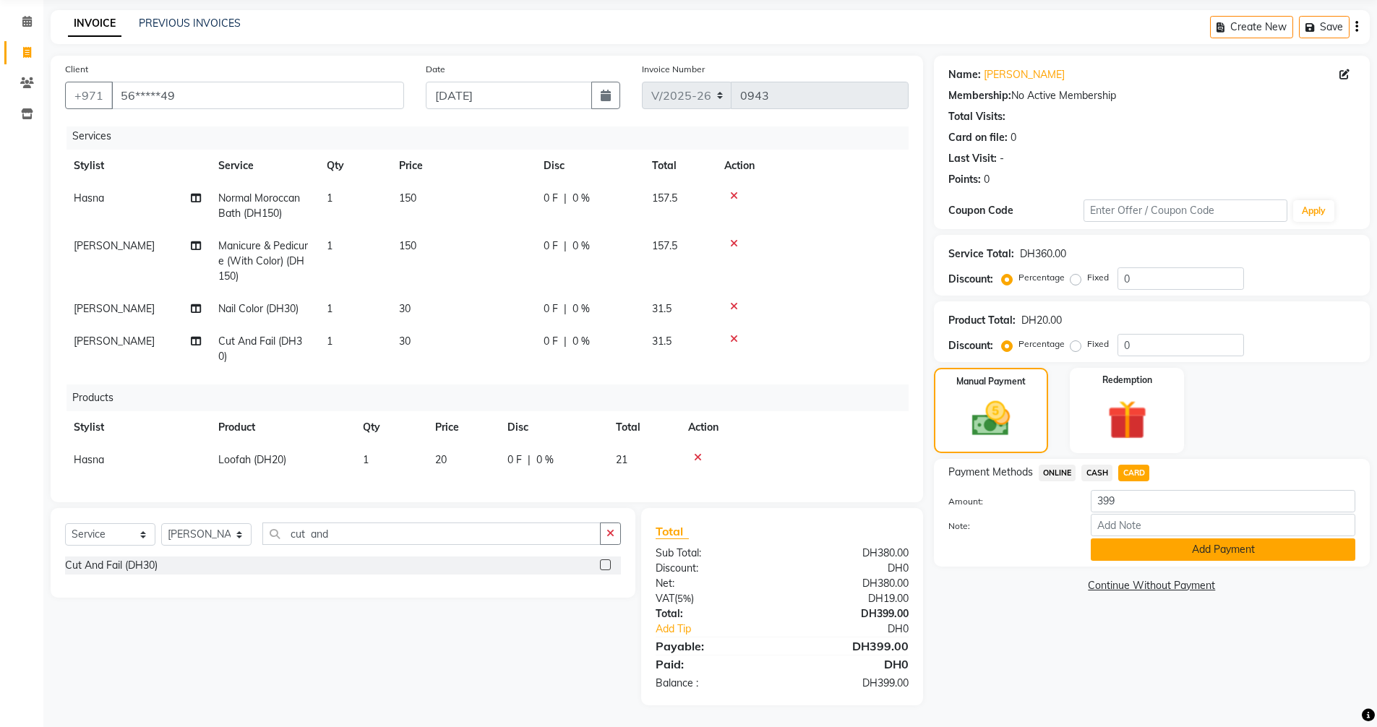
click at [1146, 550] on button "Add Payment" at bounding box center [1223, 550] width 265 height 22
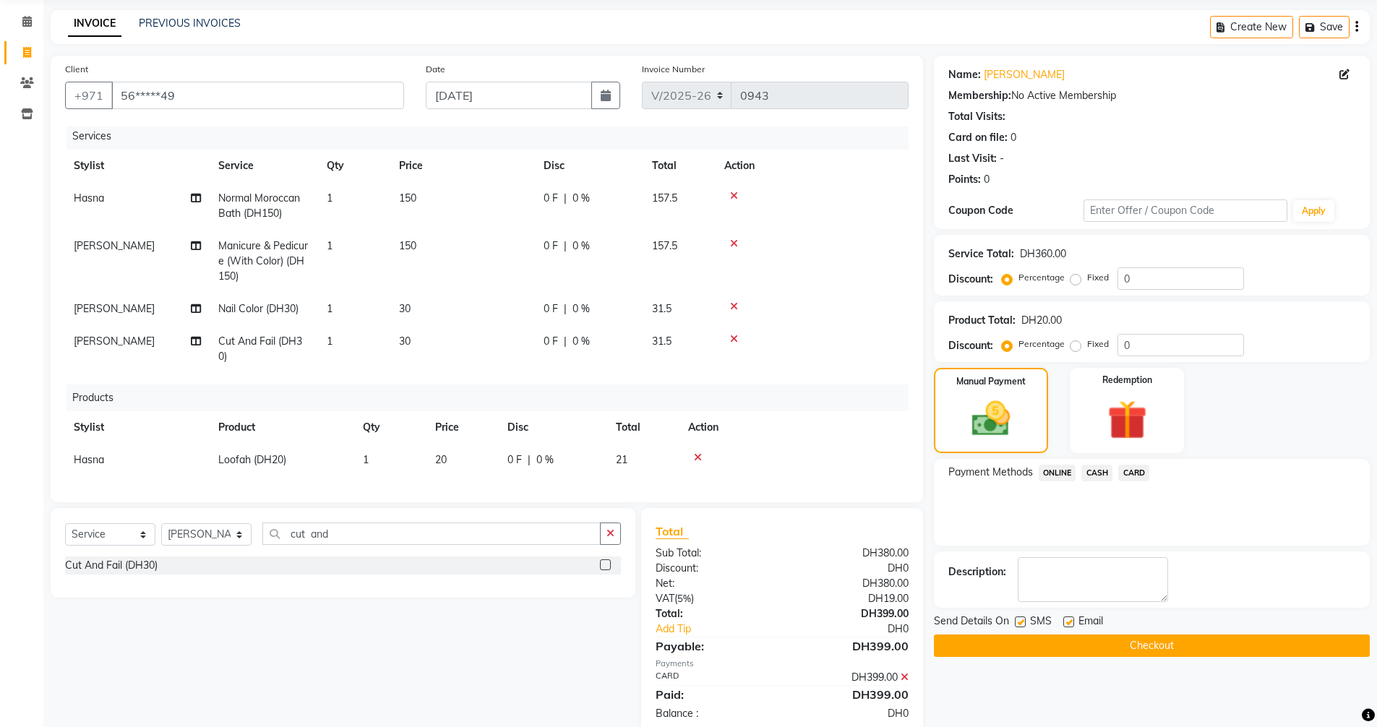
click at [1170, 646] on button "Checkout" at bounding box center [1152, 646] width 436 height 22
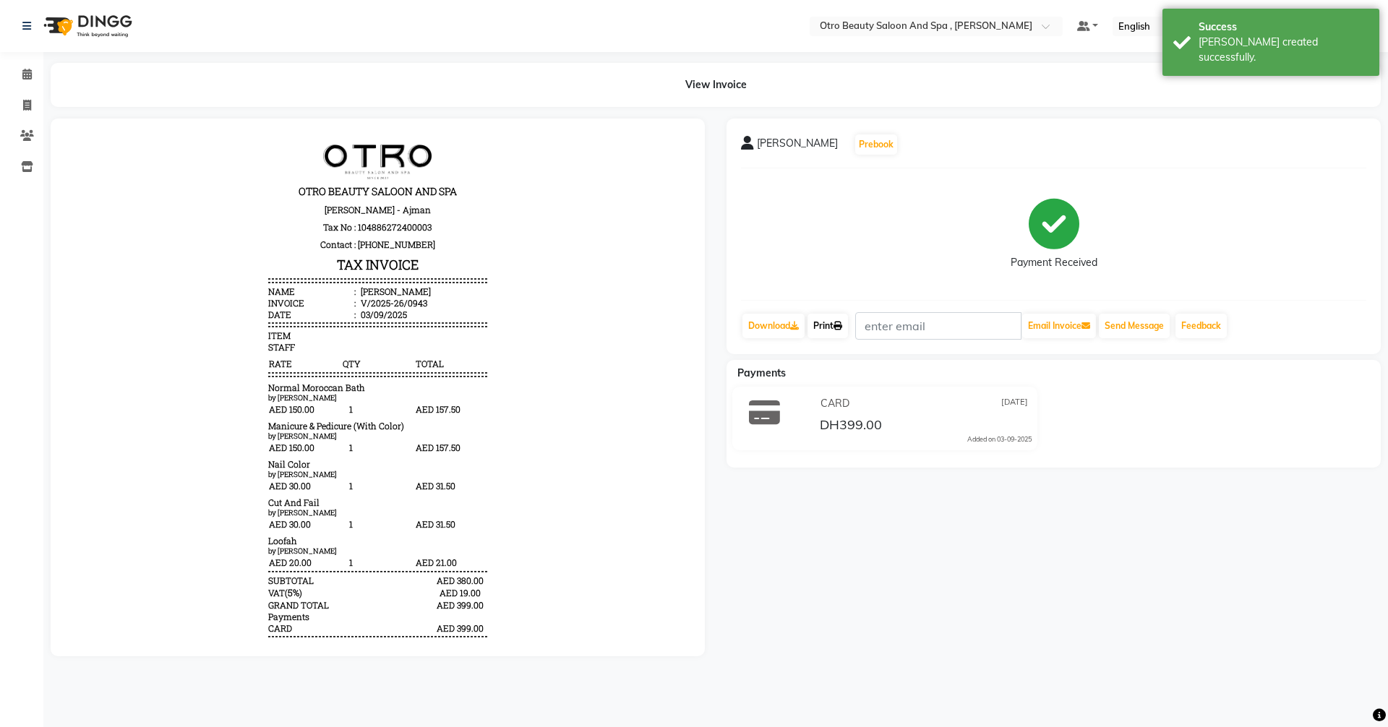
click at [832, 330] on link "Print" at bounding box center [827, 326] width 40 height 25
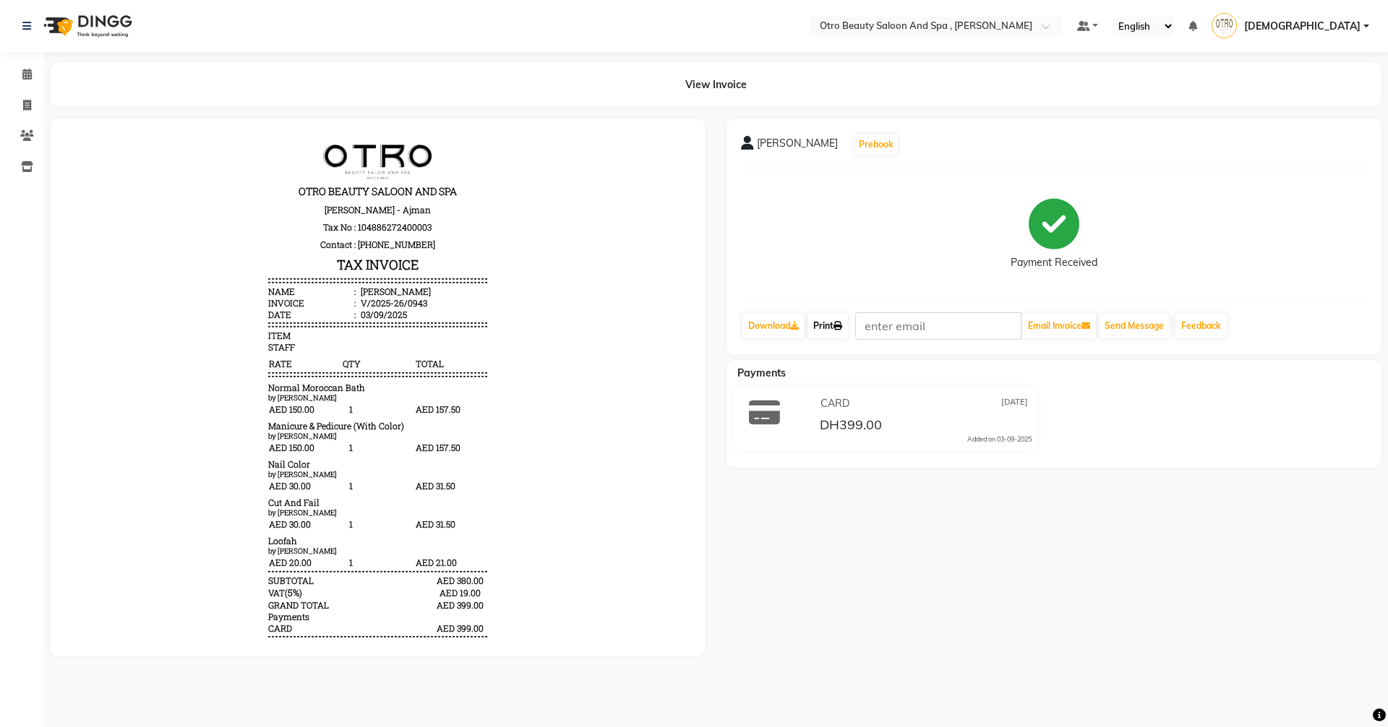
click at [833, 325] on link "Print" at bounding box center [827, 326] width 40 height 25
click at [29, 111] on span at bounding box center [26, 106] width 25 height 17
select select "service"
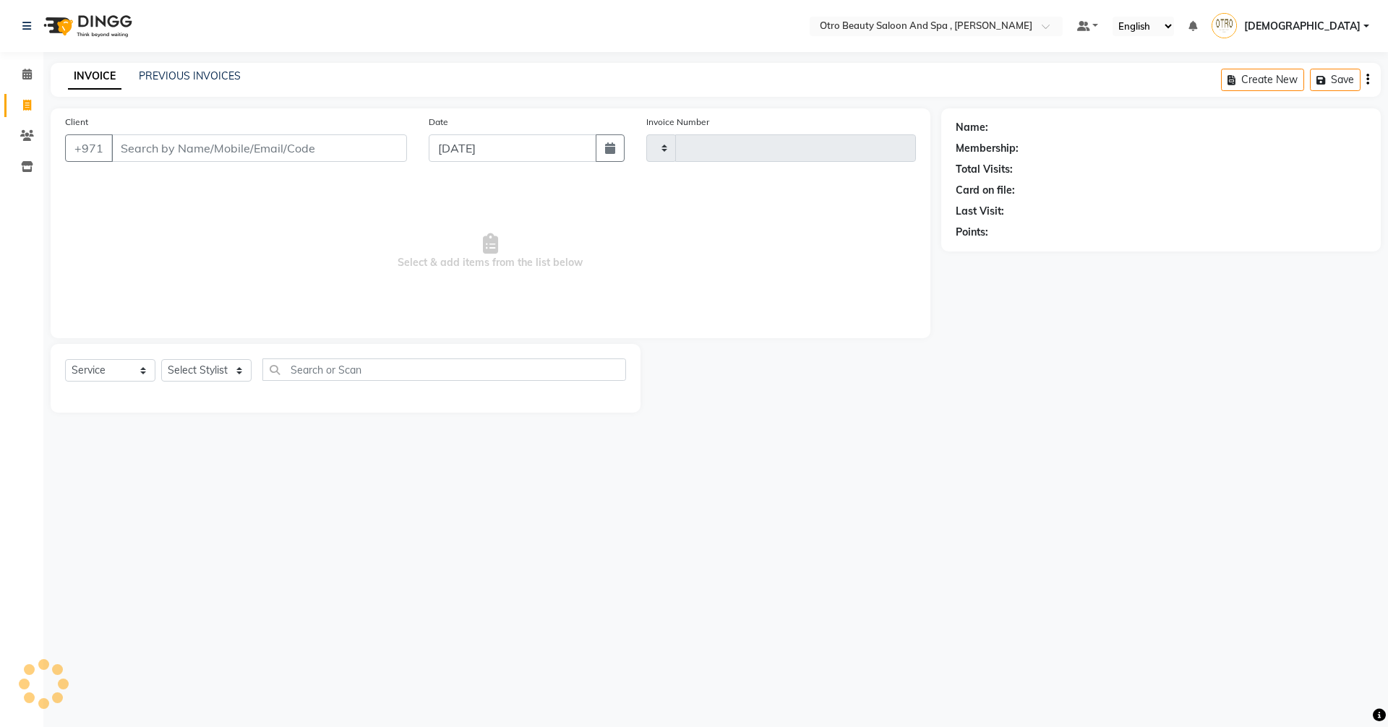
type input "0944"
select select "8622"
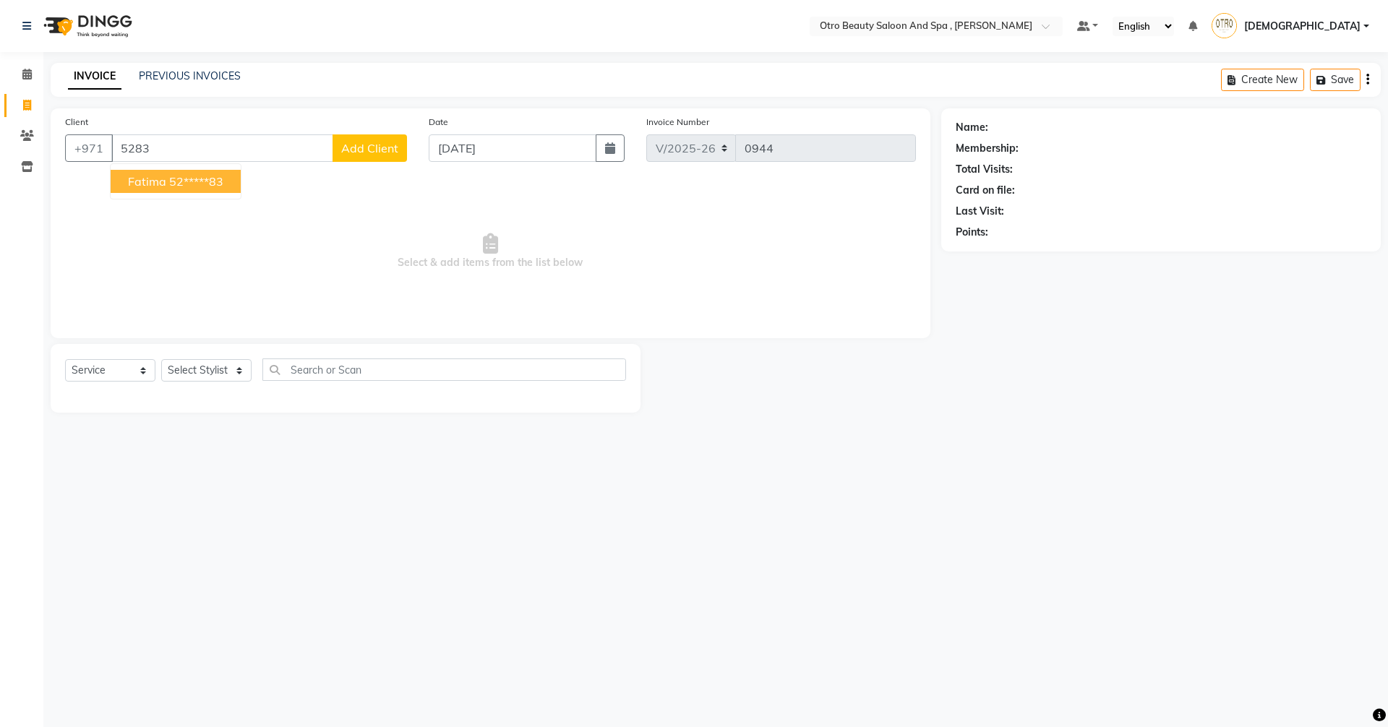
click at [164, 184] on span "Fatima" at bounding box center [147, 181] width 38 height 14
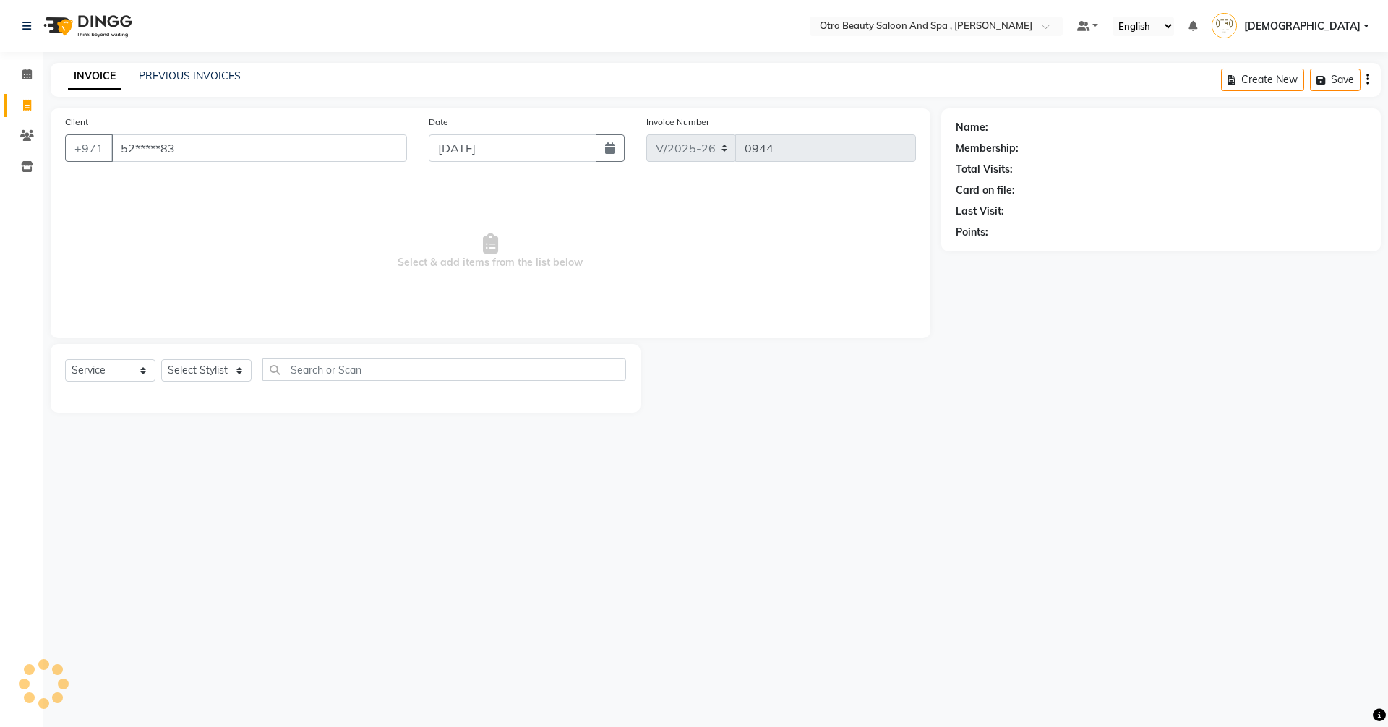
type input "52*****83"
click at [239, 376] on select "Select Stylist [PERSON_NAME] [PERSON_NAME] Hera Karuna [PERSON_NAME] Mamita [PE…" at bounding box center [206, 370] width 90 height 22
select select "86183"
click at [161, 359] on select "Select Stylist [PERSON_NAME] [PERSON_NAME] Hera Karuna [PERSON_NAME] Mamita [PE…" at bounding box center [206, 370] width 90 height 22
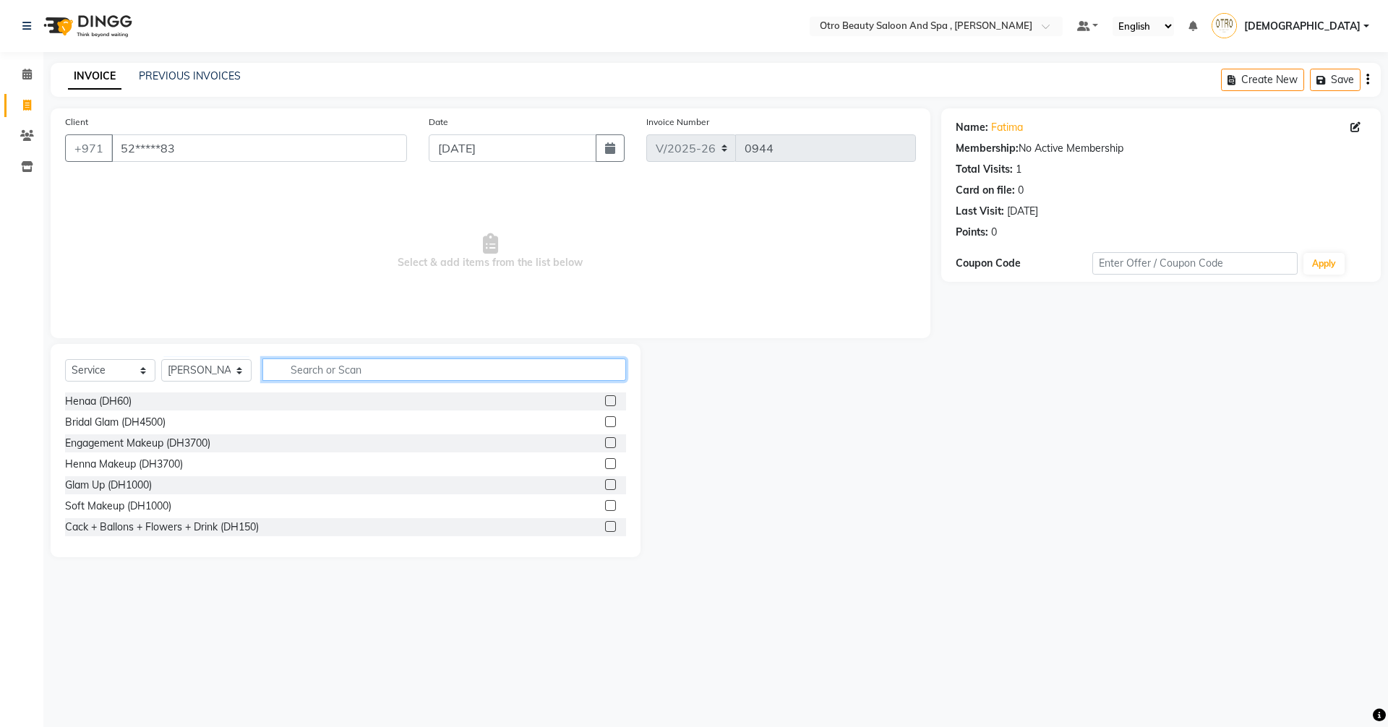
click at [342, 370] on input "text" at bounding box center [444, 370] width 364 height 22
type input "h"
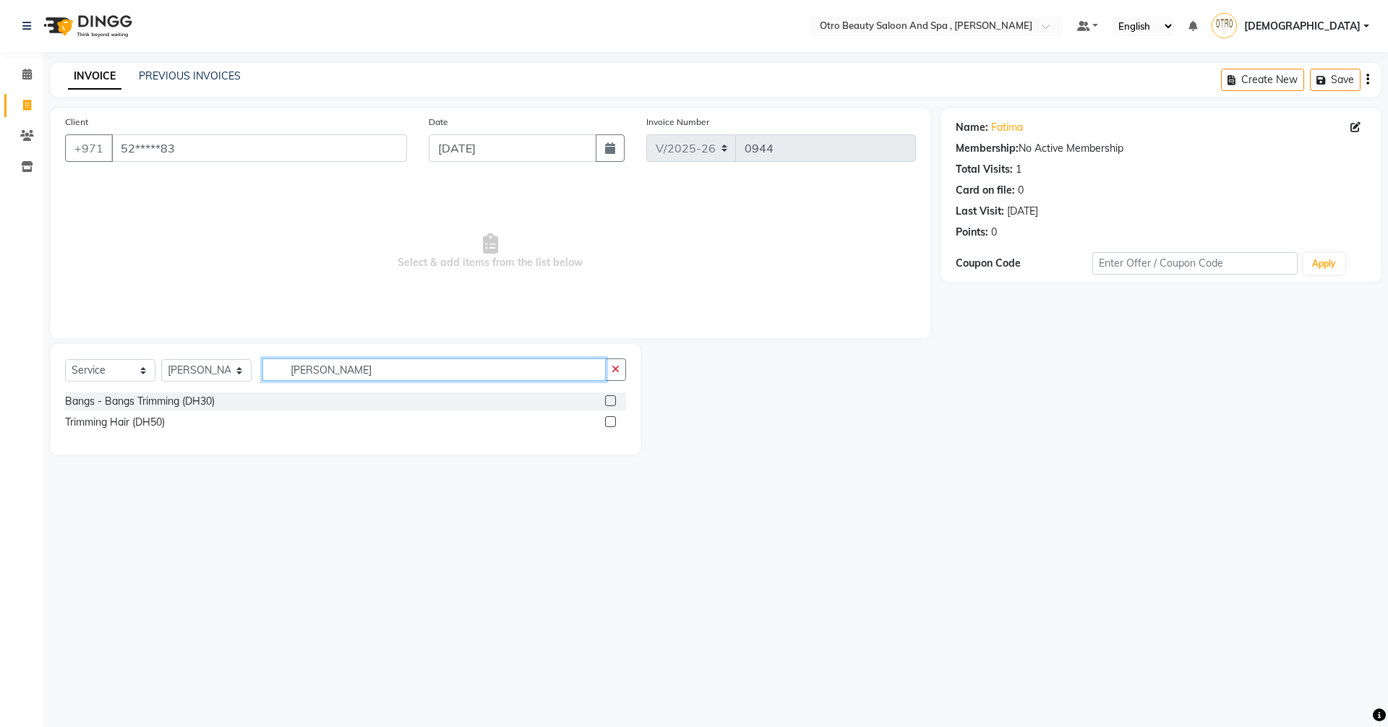
type input "[PERSON_NAME]"
click at [614, 425] on label at bounding box center [610, 421] width 11 height 11
click at [614, 425] on input "checkbox" at bounding box center [609, 422] width 9 height 9
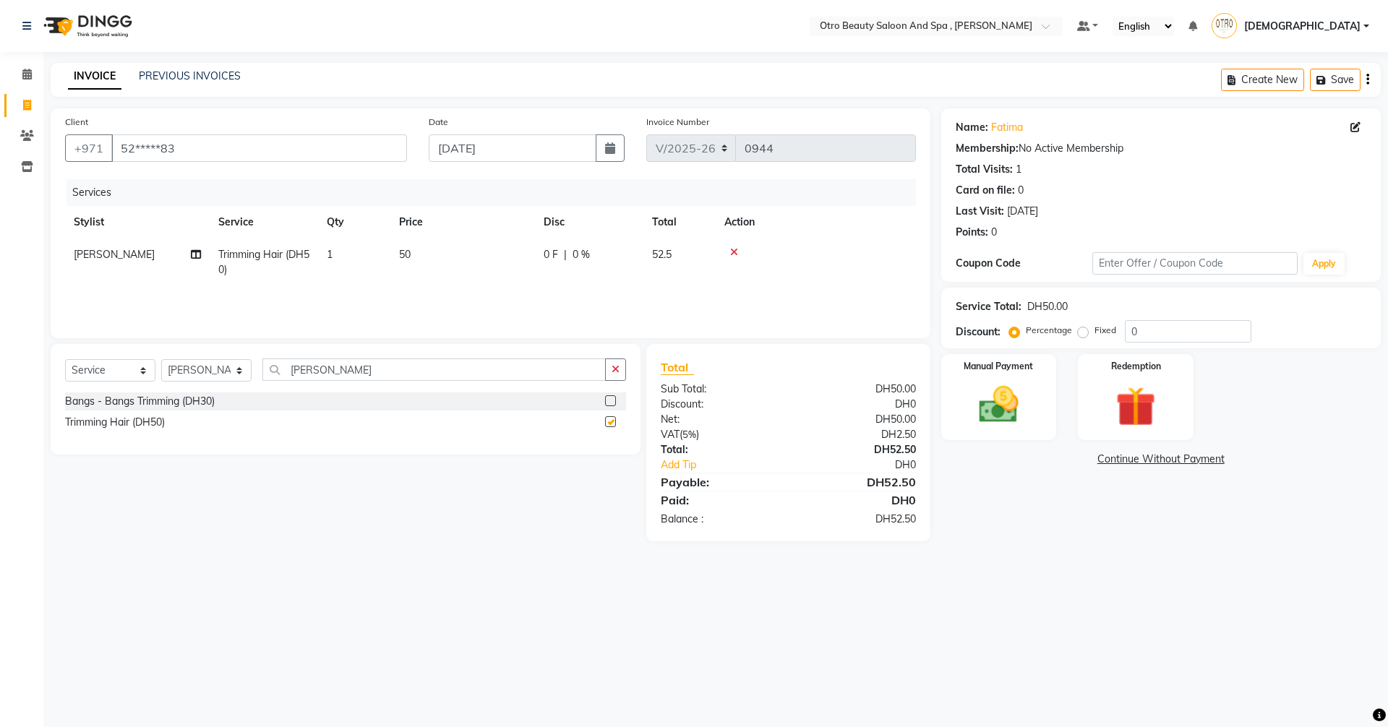
checkbox input "false"
click at [995, 396] on img at bounding box center [998, 405] width 67 height 48
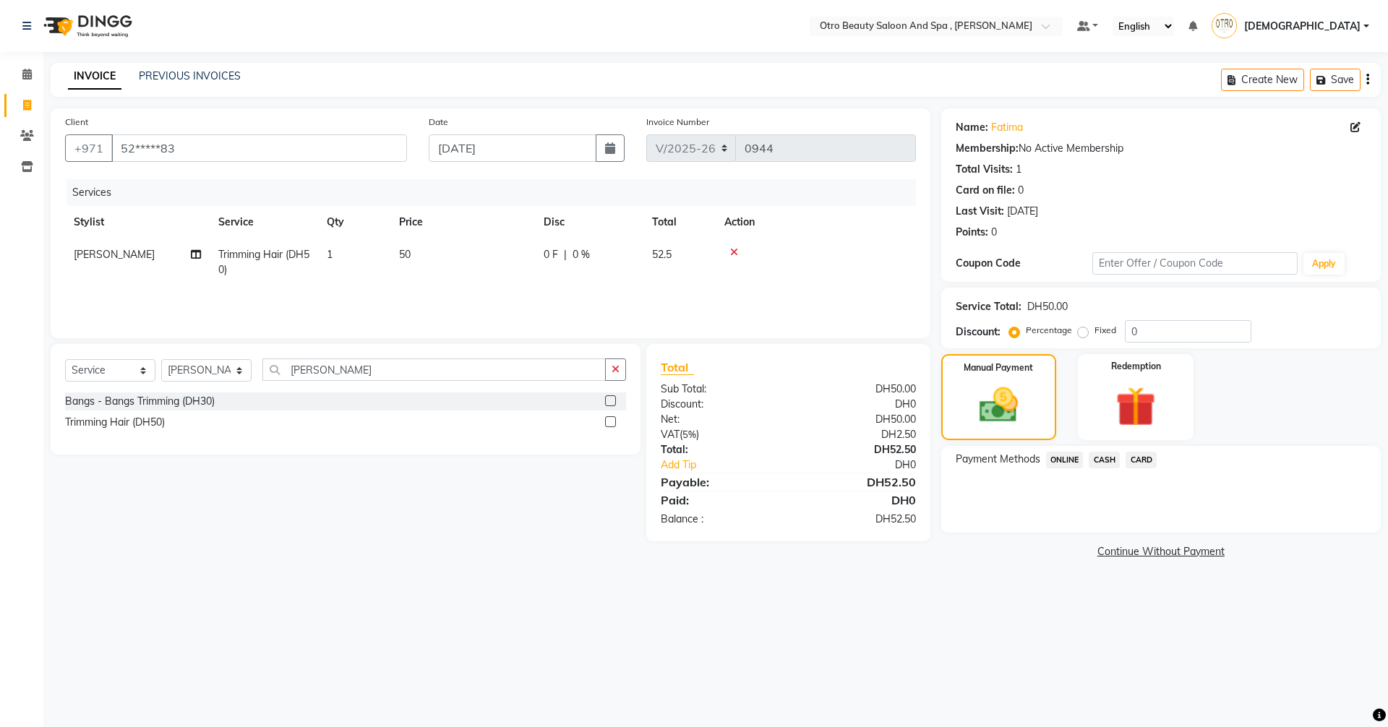
click at [1133, 458] on span "CARD" at bounding box center [1140, 460] width 31 height 17
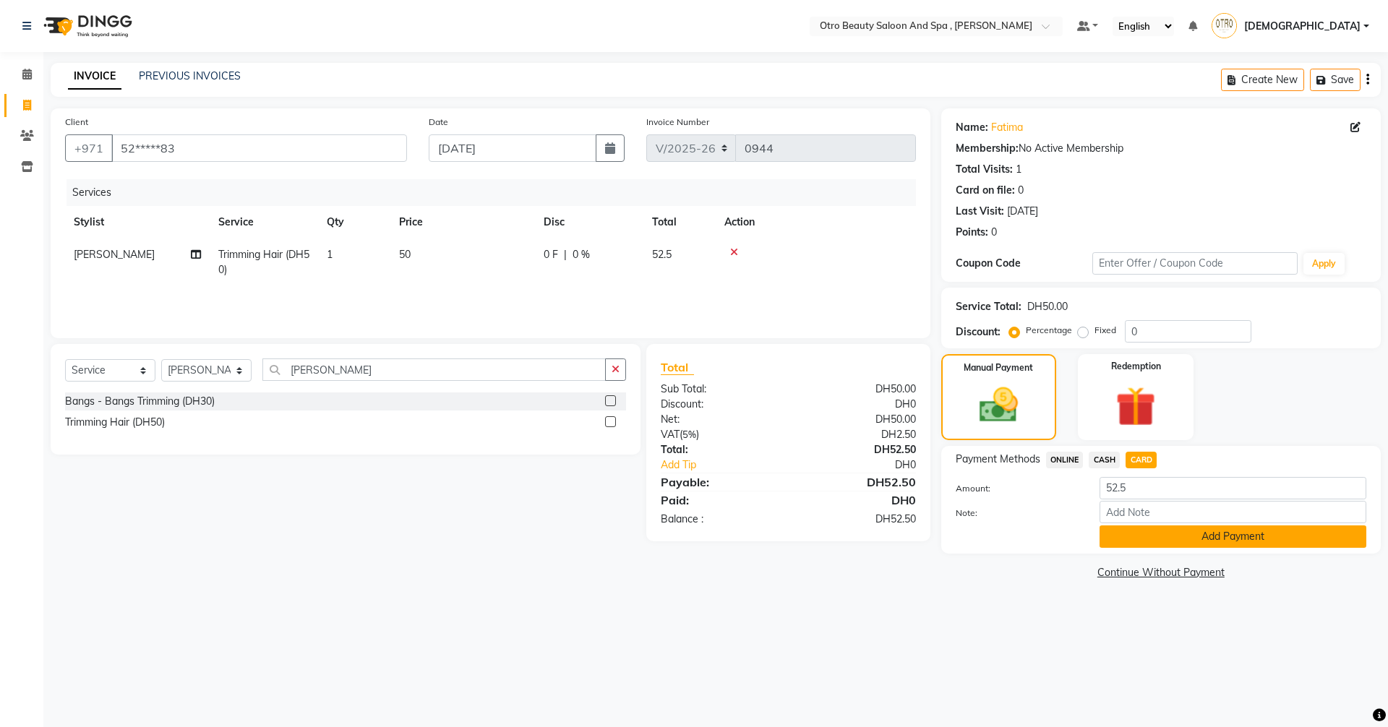
click at [1190, 541] on button "Add Payment" at bounding box center [1232, 537] width 267 height 22
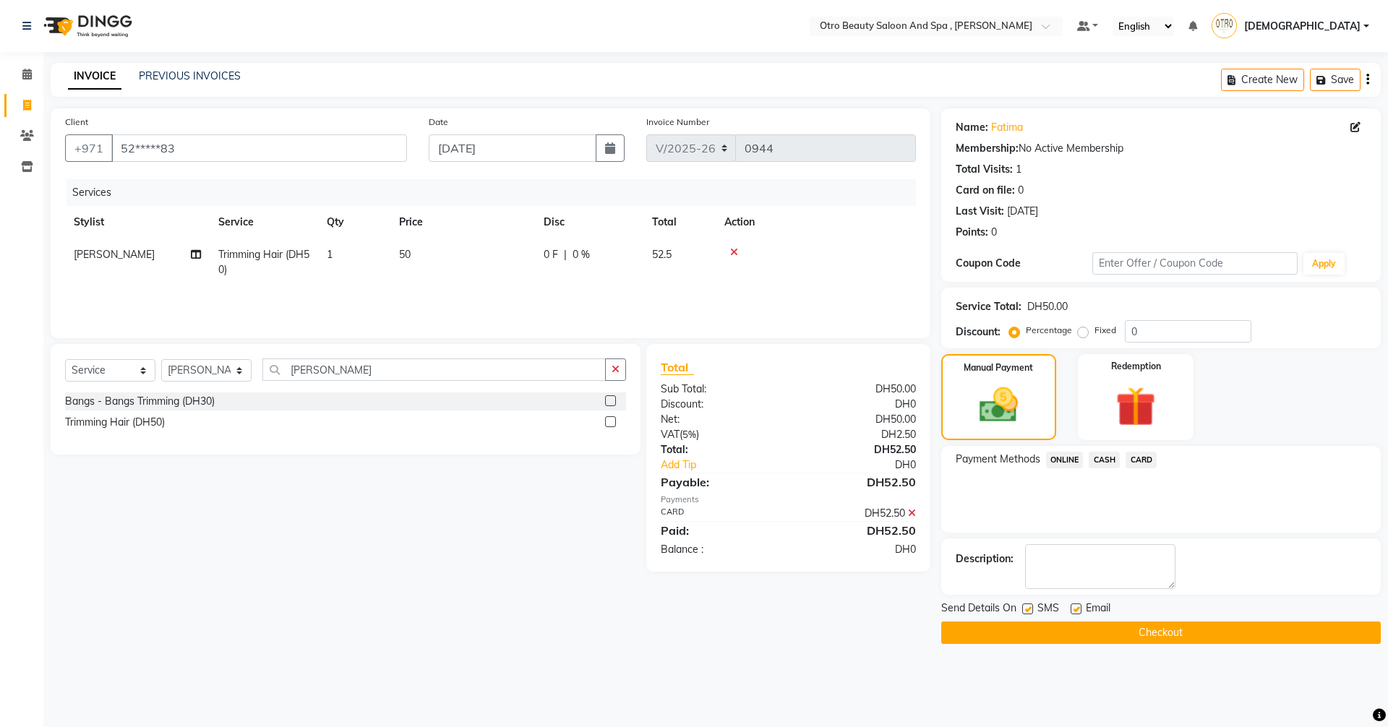
click at [1176, 630] on button "Checkout" at bounding box center [1160, 633] width 439 height 22
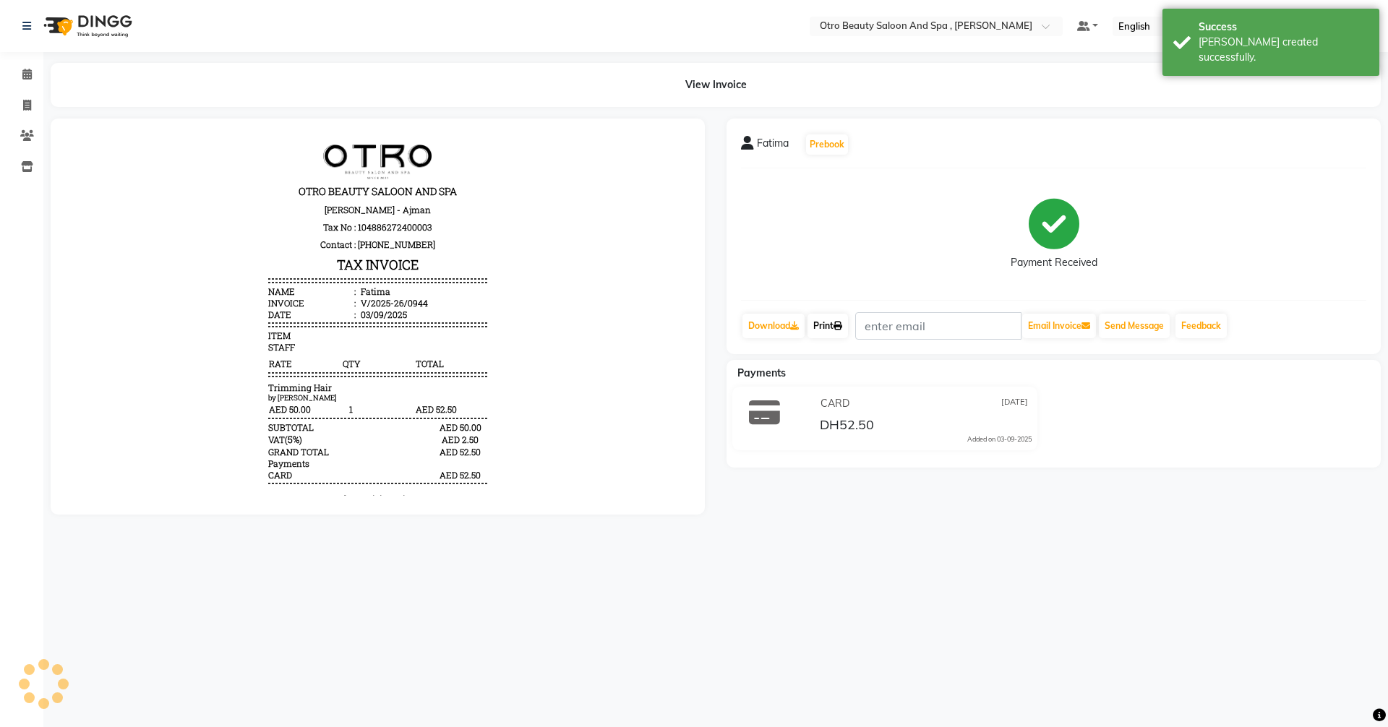
click at [832, 329] on link "Print" at bounding box center [827, 326] width 40 height 25
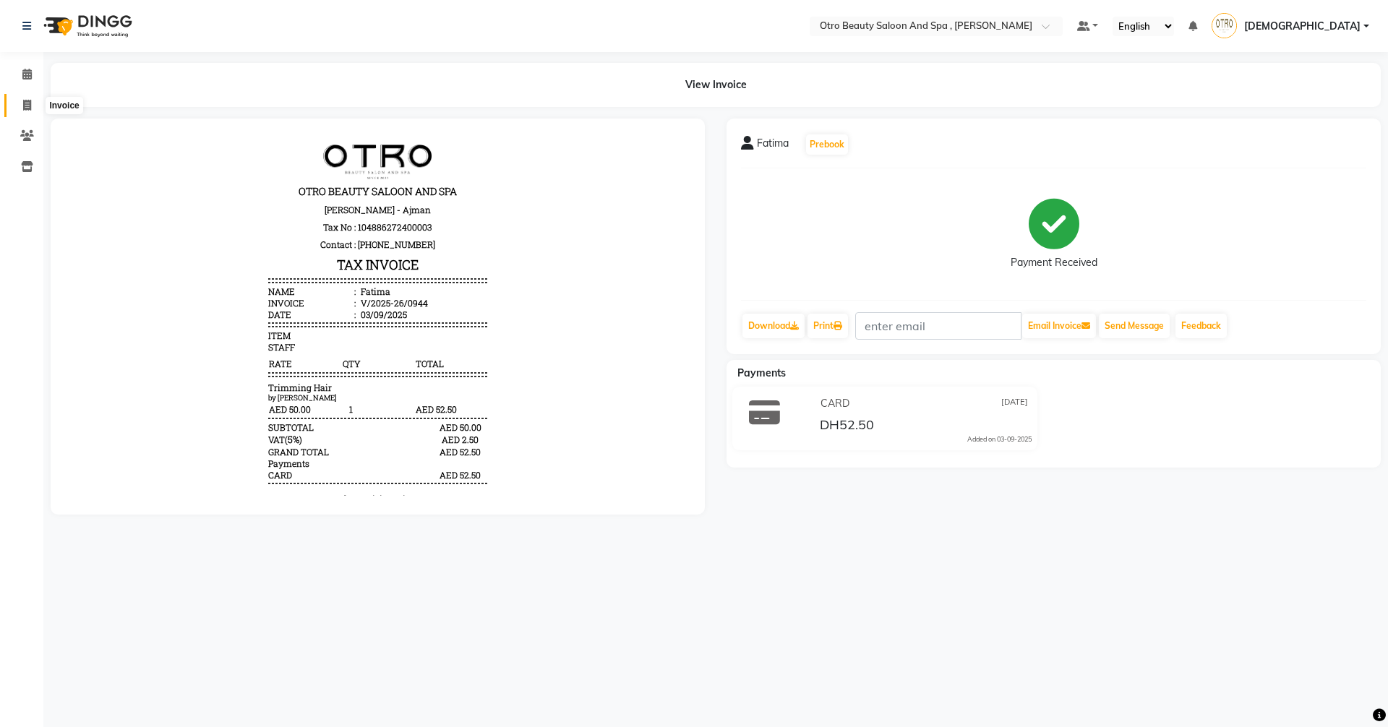
click at [35, 103] on span at bounding box center [26, 106] width 25 height 17
select select "8622"
select select "service"
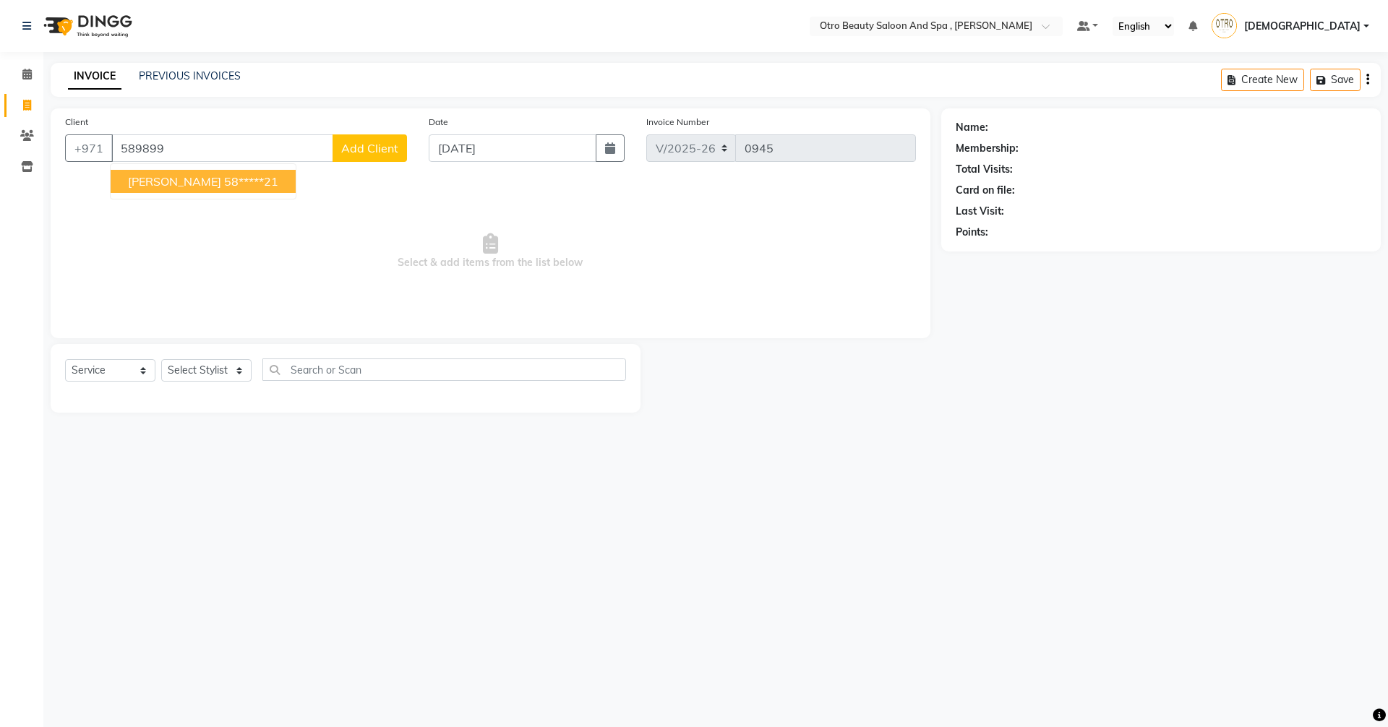
click at [159, 179] on span "[PERSON_NAME]" at bounding box center [174, 181] width 93 height 14
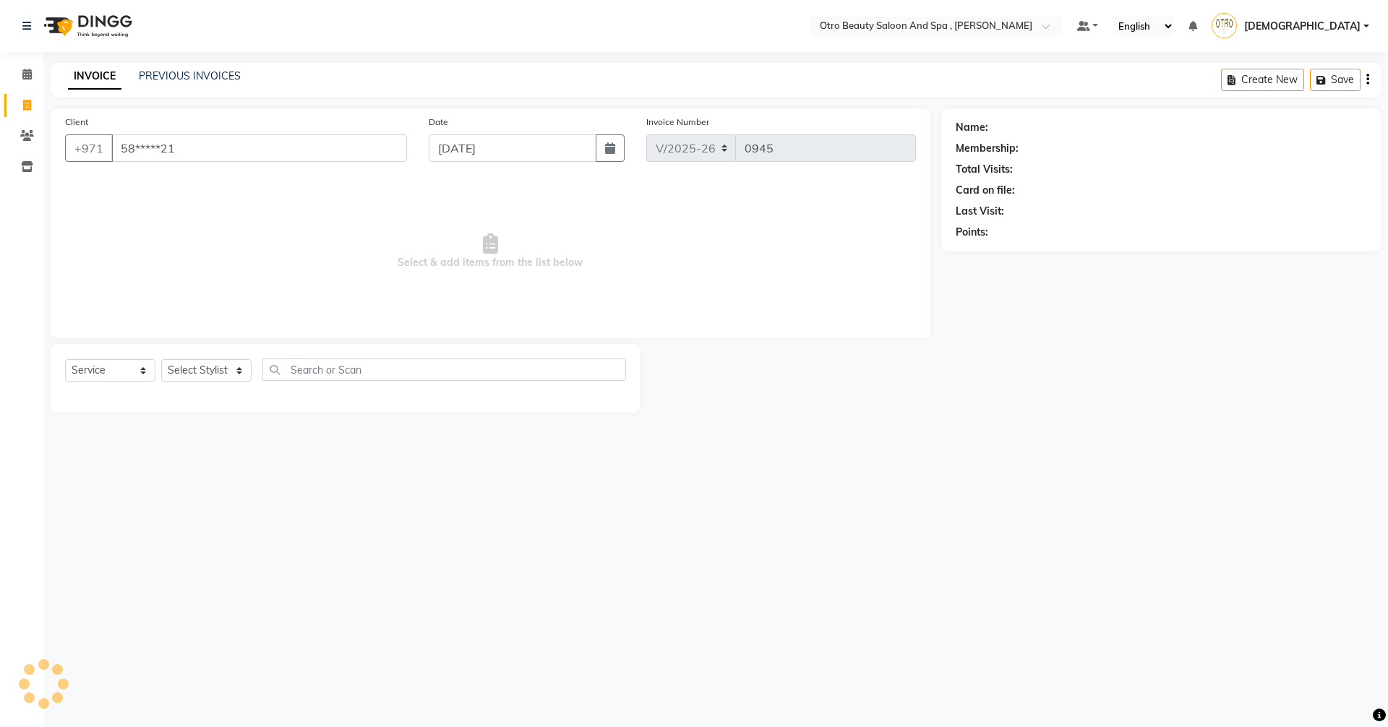
type input "58*****21"
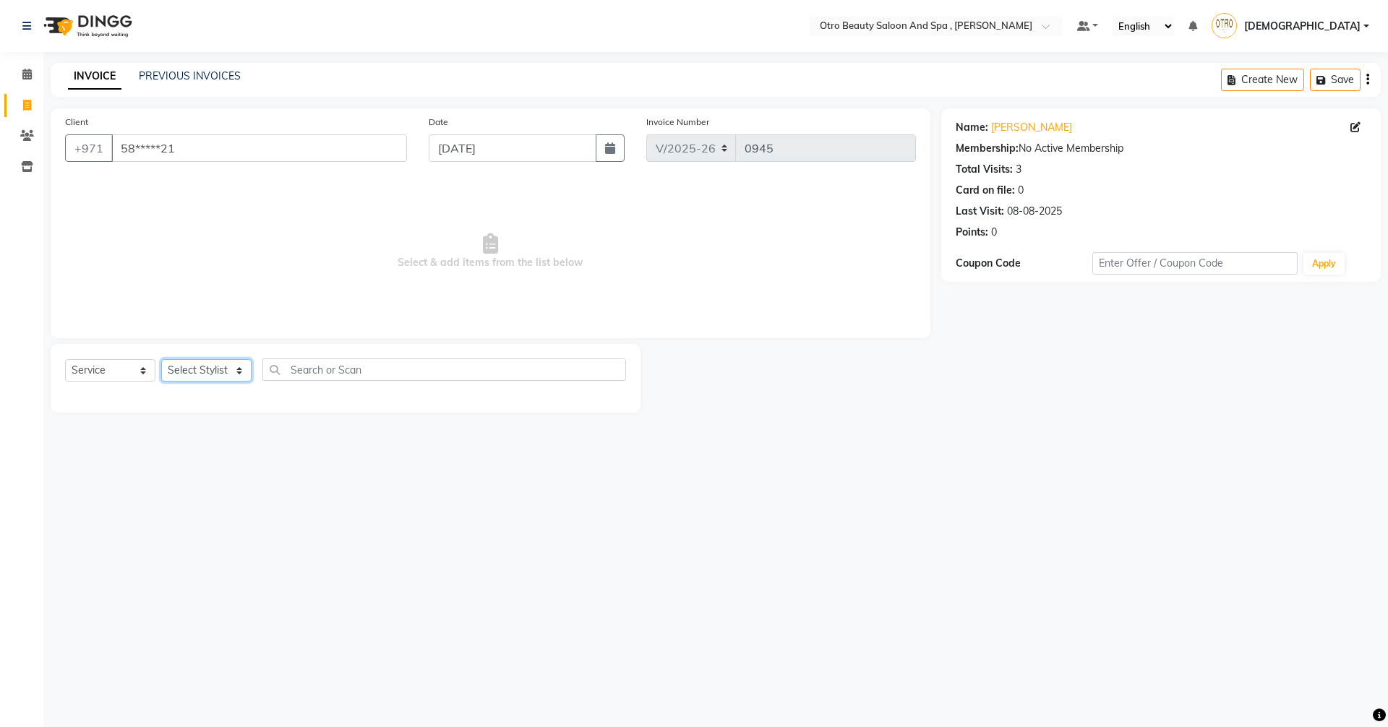
drag, startPoint x: 239, startPoint y: 372, endPoint x: 235, endPoint y: 365, distance: 7.8
click at [239, 372] on select "Select Stylist [PERSON_NAME] [PERSON_NAME] Hera Karuna [PERSON_NAME] Mamita [PE…" at bounding box center [206, 370] width 90 height 22
select select "86535"
click at [161, 359] on select "Select Stylist [PERSON_NAME] [PERSON_NAME] Hera Karuna [PERSON_NAME] Mamita [PE…" at bounding box center [206, 370] width 90 height 22
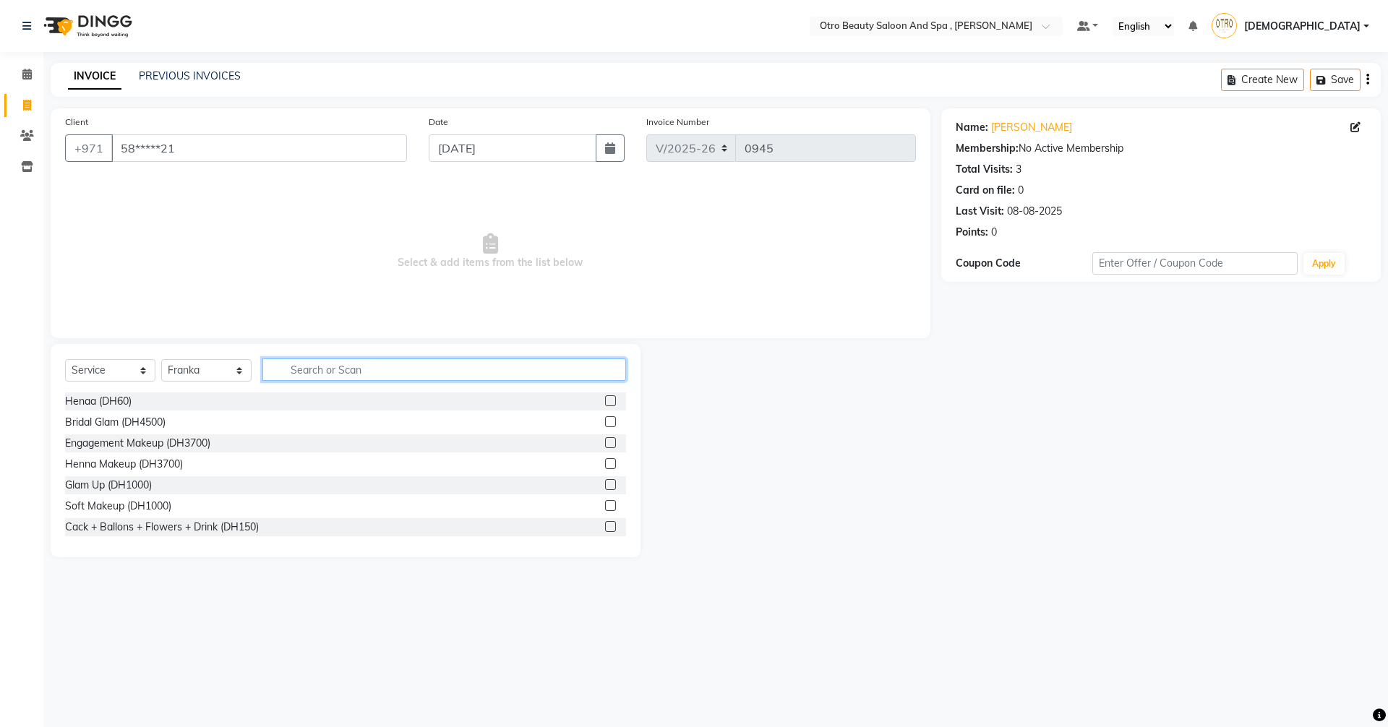
click at [322, 366] on input "text" at bounding box center [444, 370] width 364 height 22
type input "rem"
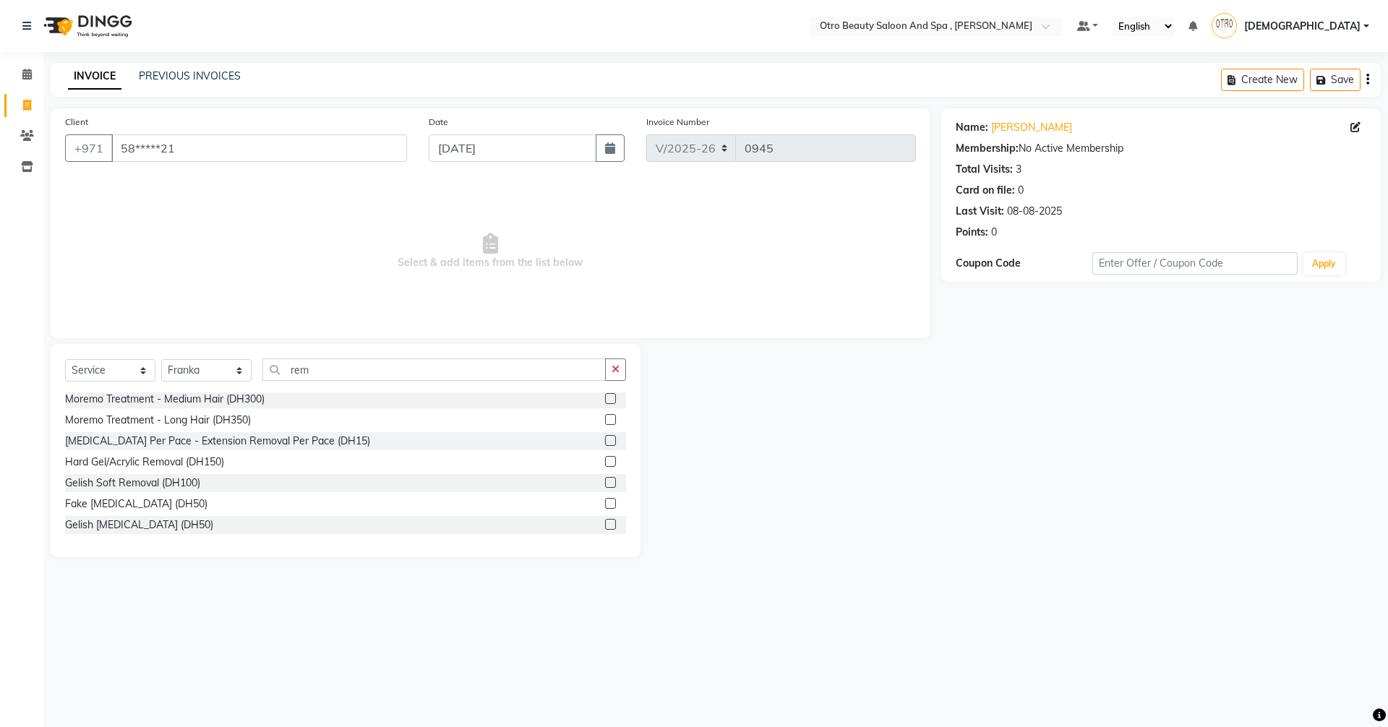
click at [605, 526] on label at bounding box center [610, 524] width 11 height 11
click at [605, 526] on input "checkbox" at bounding box center [609, 524] width 9 height 9
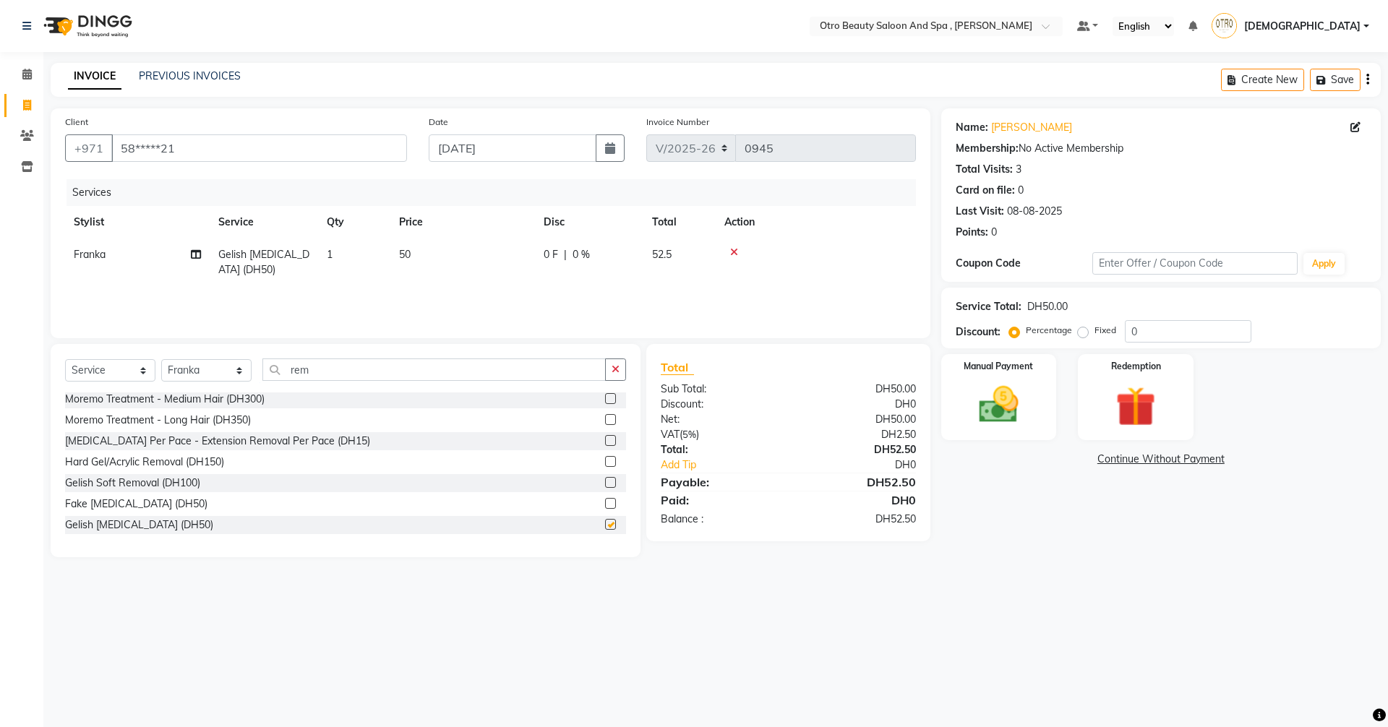
checkbox input "false"
click at [320, 376] on input "rem" at bounding box center [433, 370] width 343 height 22
type input "r"
type input "mani"
click at [605, 481] on label at bounding box center [610, 482] width 11 height 11
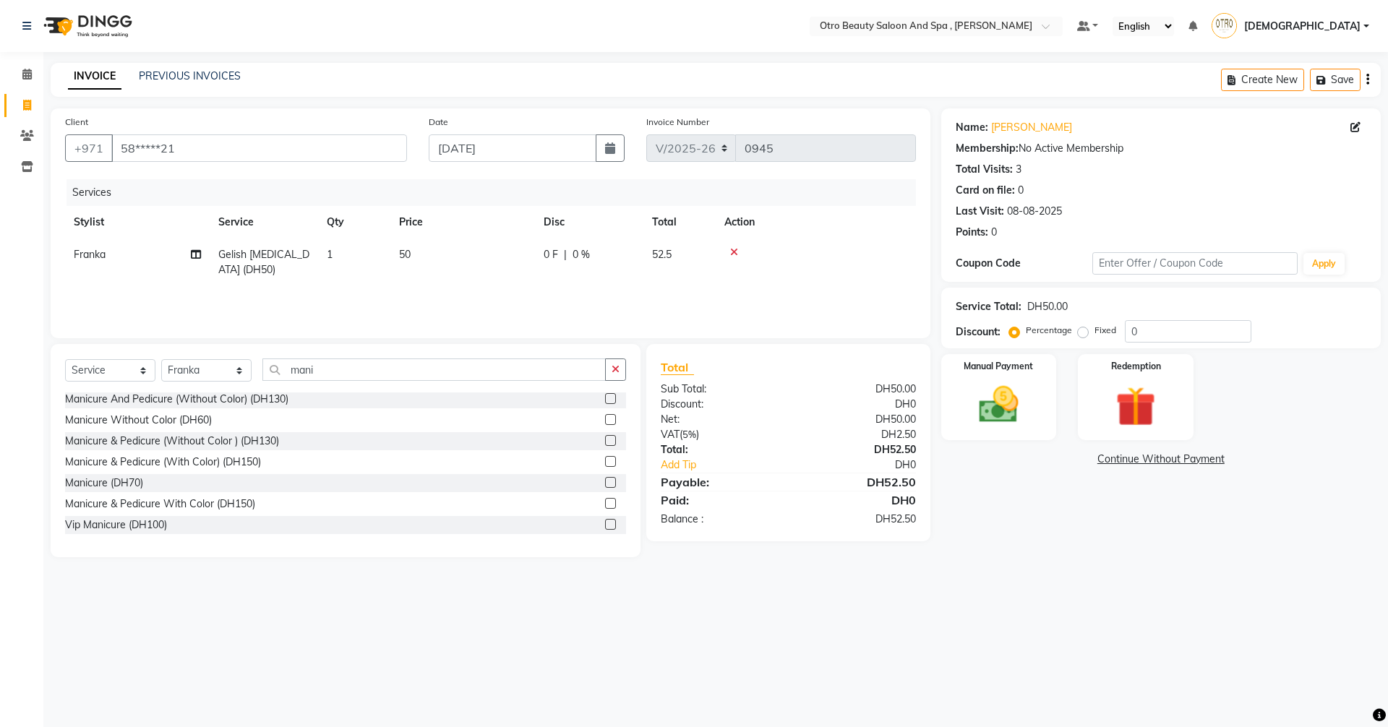
click at [605, 481] on input "checkbox" at bounding box center [609, 483] width 9 height 9
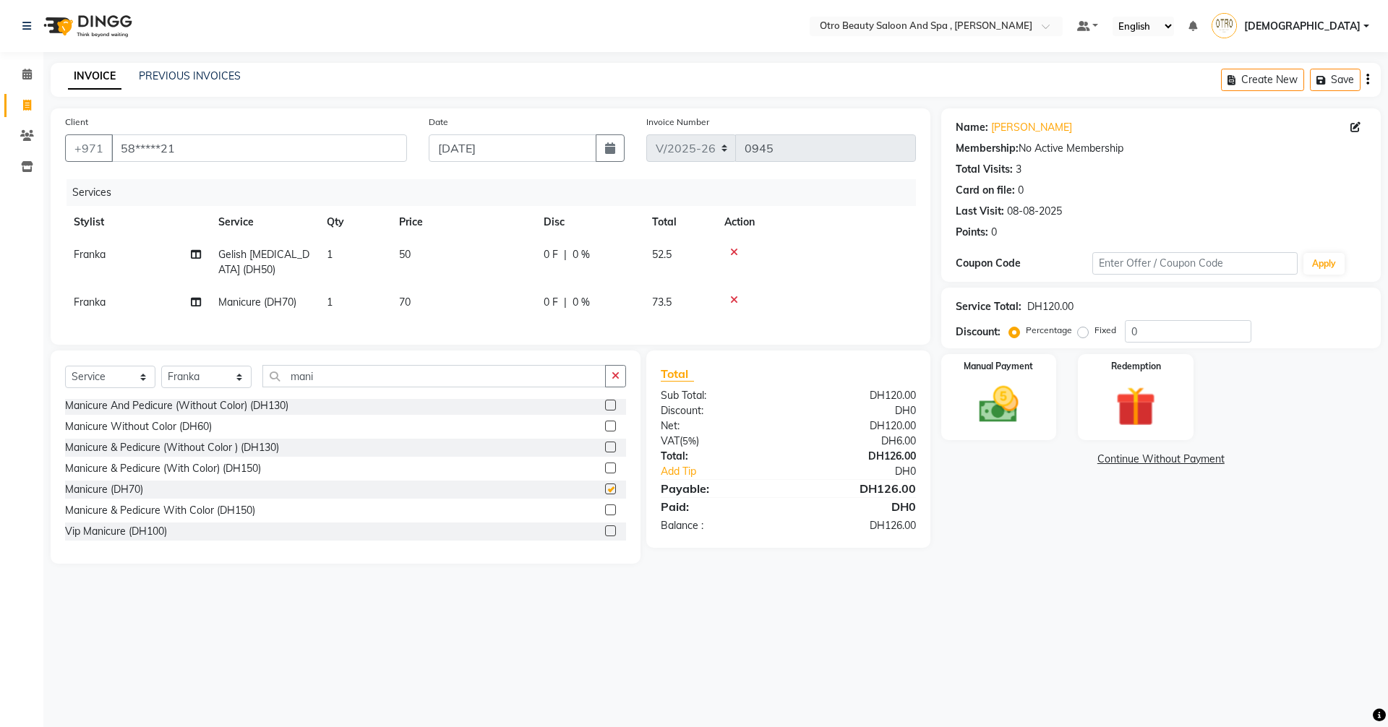
checkbox input "false"
click at [348, 387] on input "mani" at bounding box center [433, 376] width 343 height 22
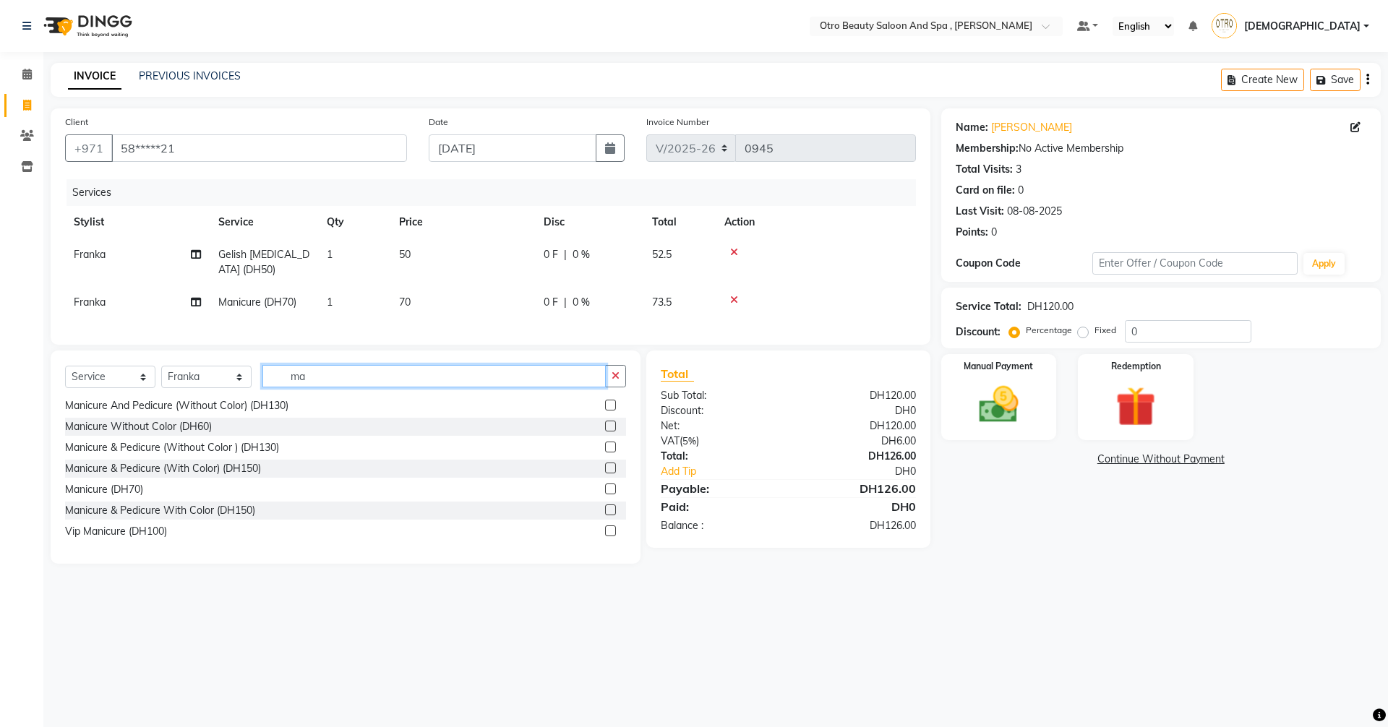
type input "m"
type input "nail"
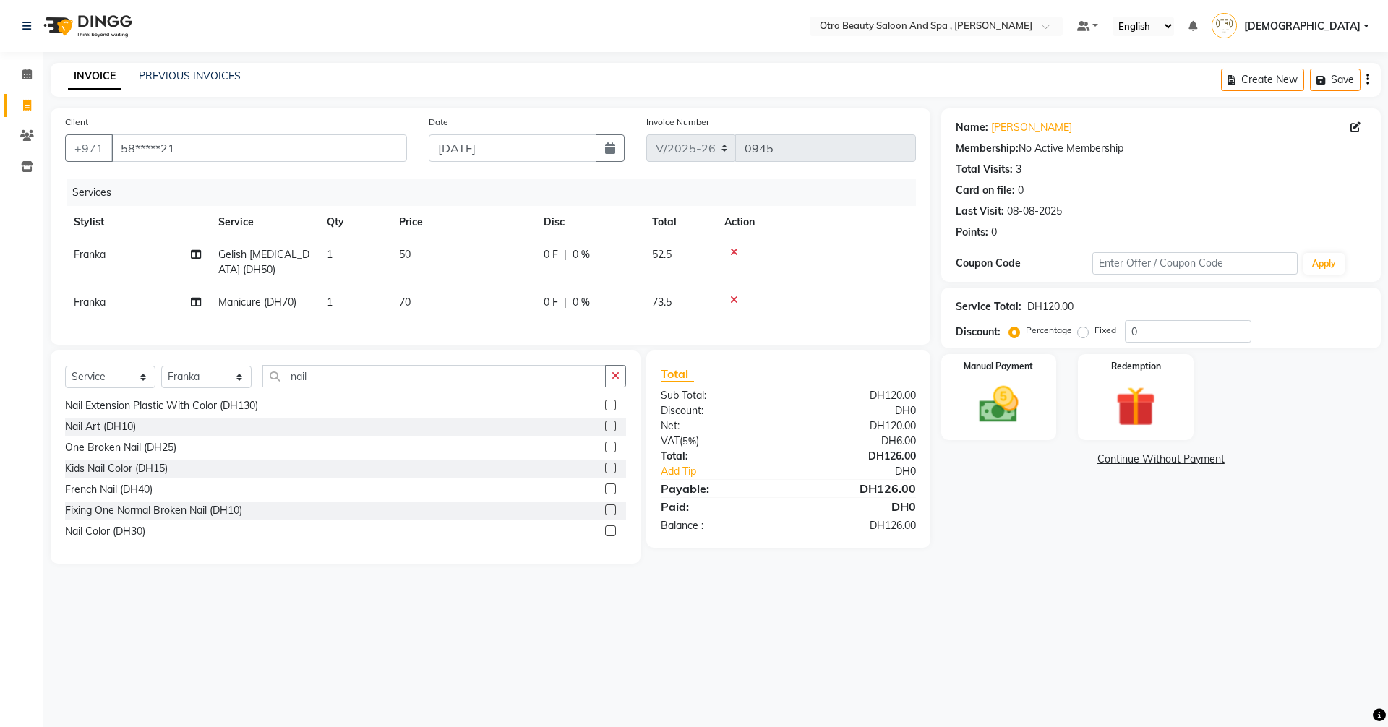
click at [605, 536] on label at bounding box center [610, 531] width 11 height 11
click at [605, 536] on input "checkbox" at bounding box center [609, 531] width 9 height 9
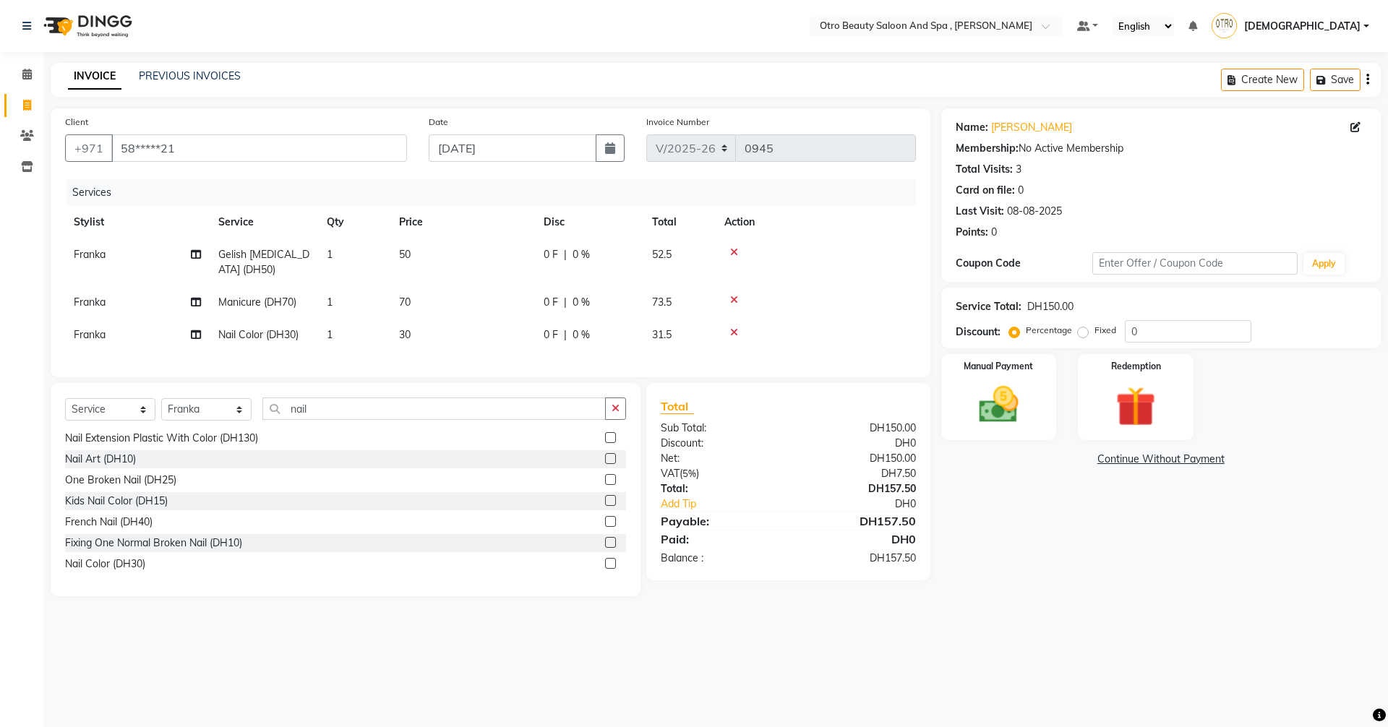
click at [605, 569] on label at bounding box center [610, 563] width 11 height 11
click at [605, 569] on input "checkbox" at bounding box center [609, 563] width 9 height 9
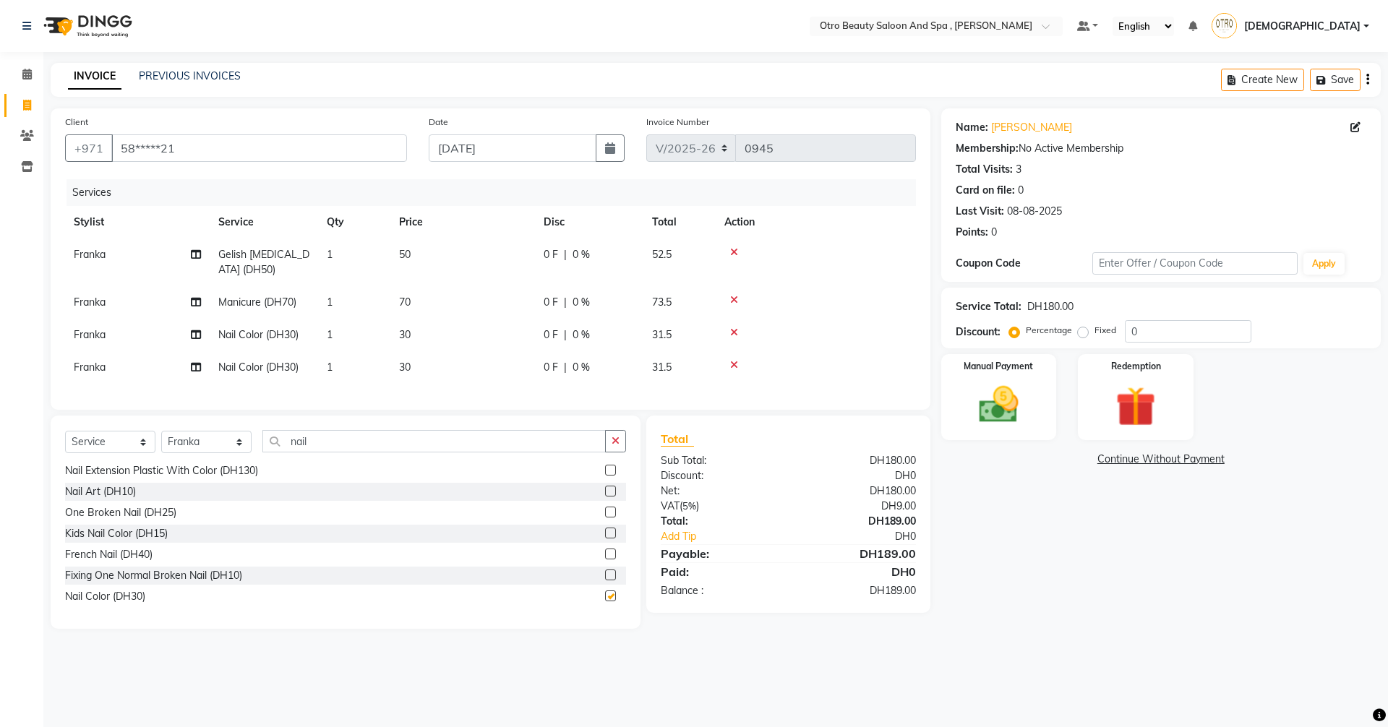
checkbox input "false"
click at [1008, 396] on img at bounding box center [998, 405] width 67 height 48
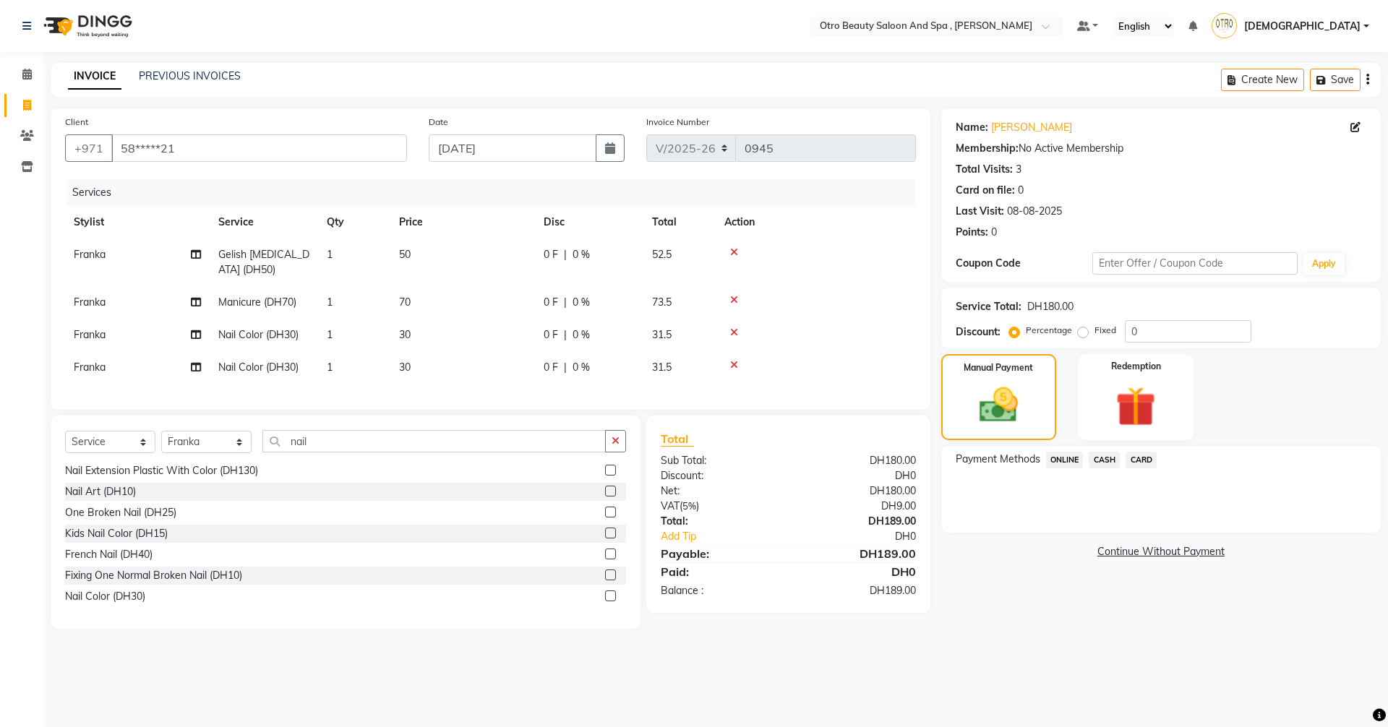
click at [1100, 463] on span "CASH" at bounding box center [1104, 460] width 31 height 17
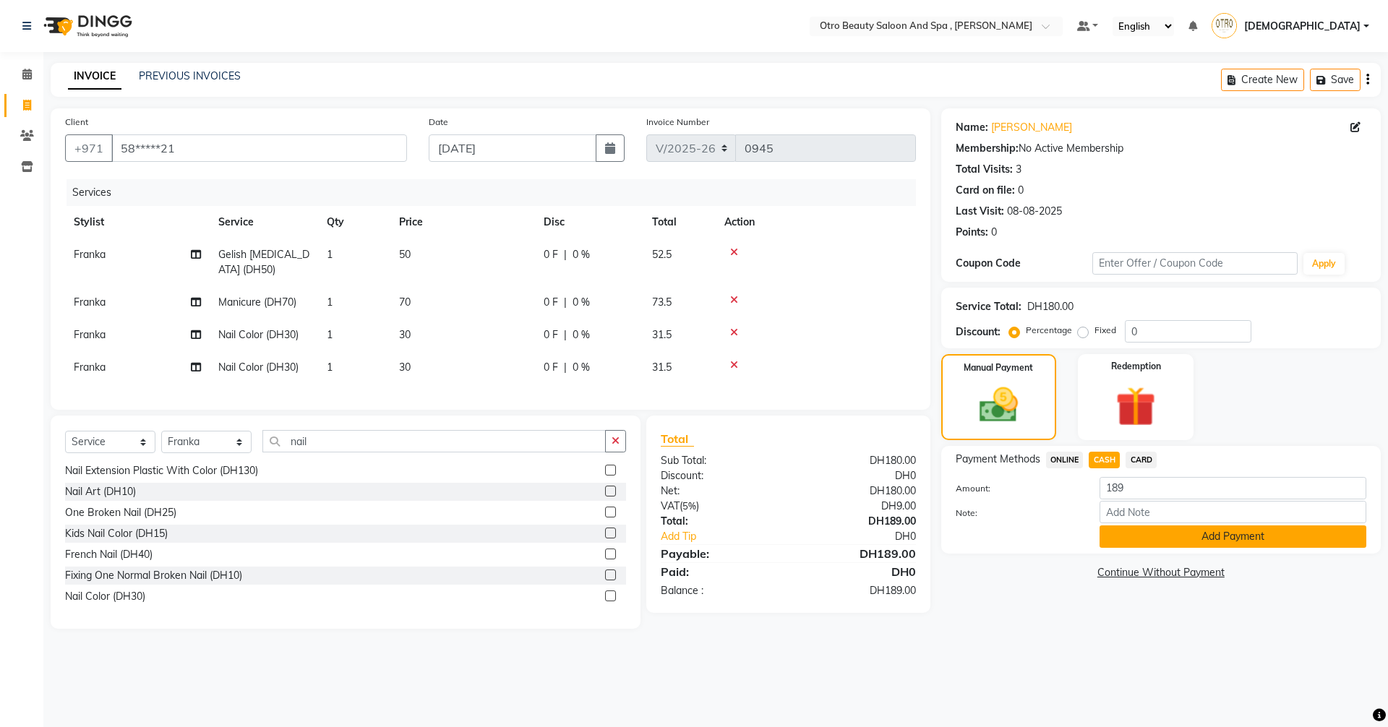
click at [1229, 545] on button "Add Payment" at bounding box center [1232, 537] width 267 height 22
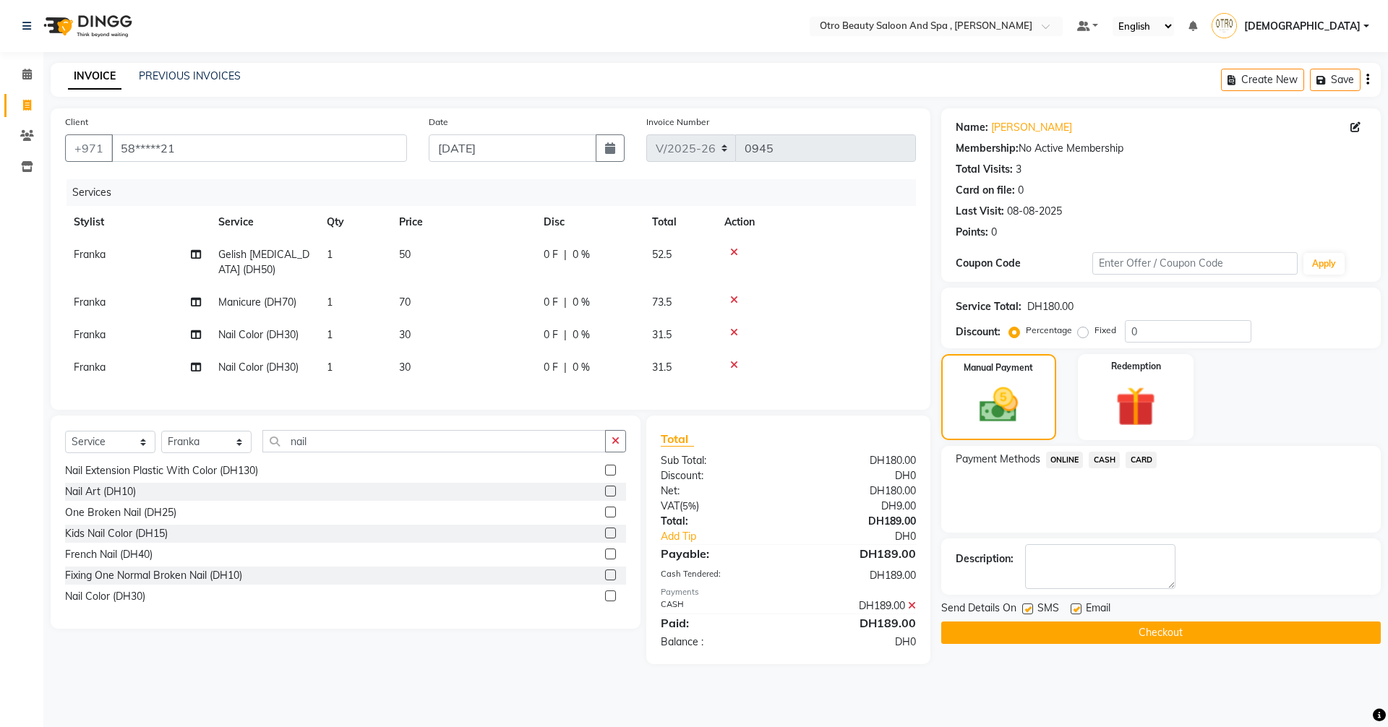
click at [1193, 636] on button "Checkout" at bounding box center [1160, 633] width 439 height 22
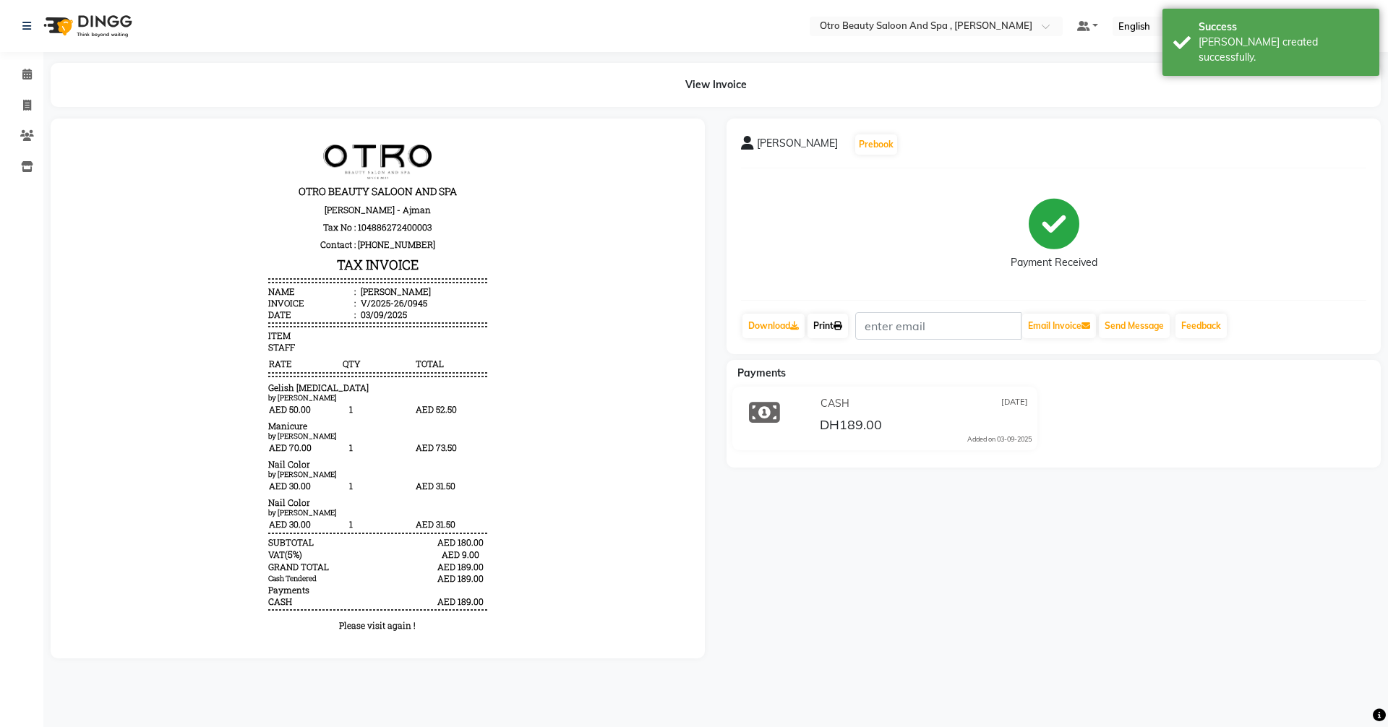
click at [828, 328] on link "Print" at bounding box center [827, 326] width 40 height 25
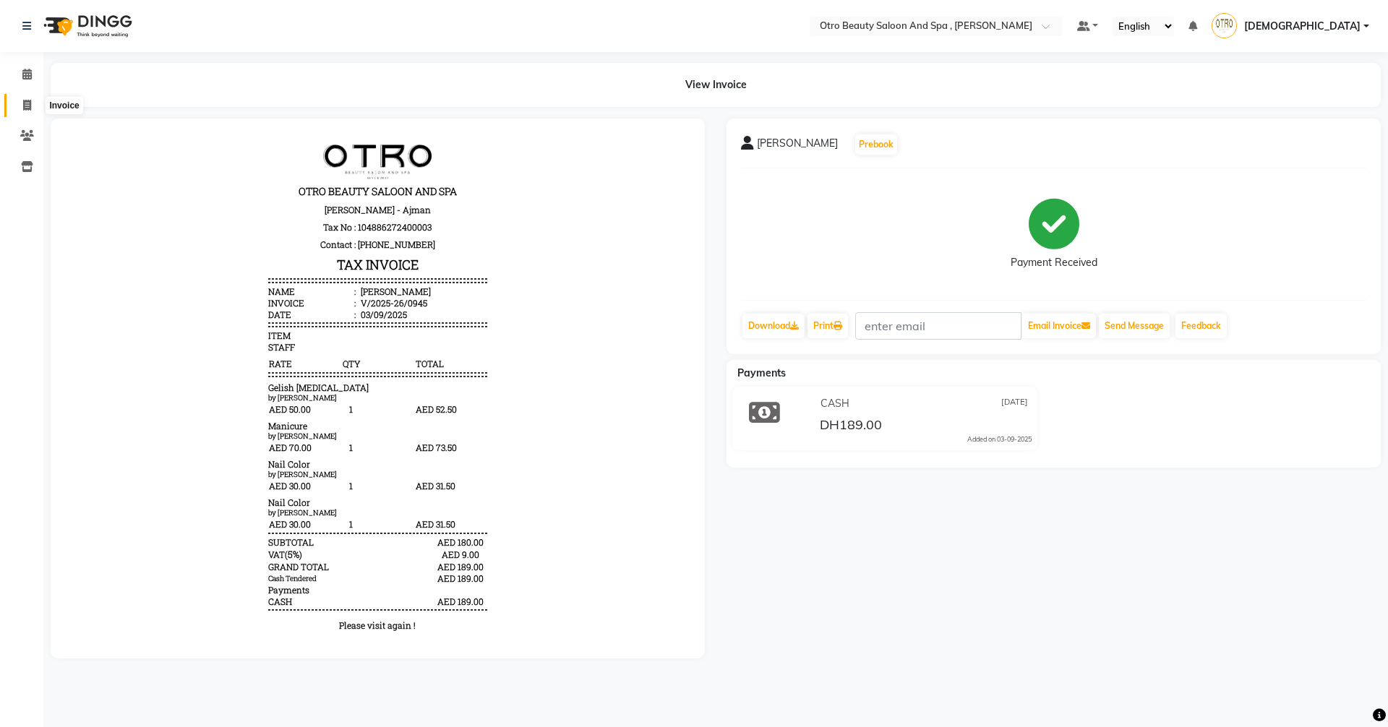
click at [18, 112] on span at bounding box center [26, 106] width 25 height 17
select select "service"
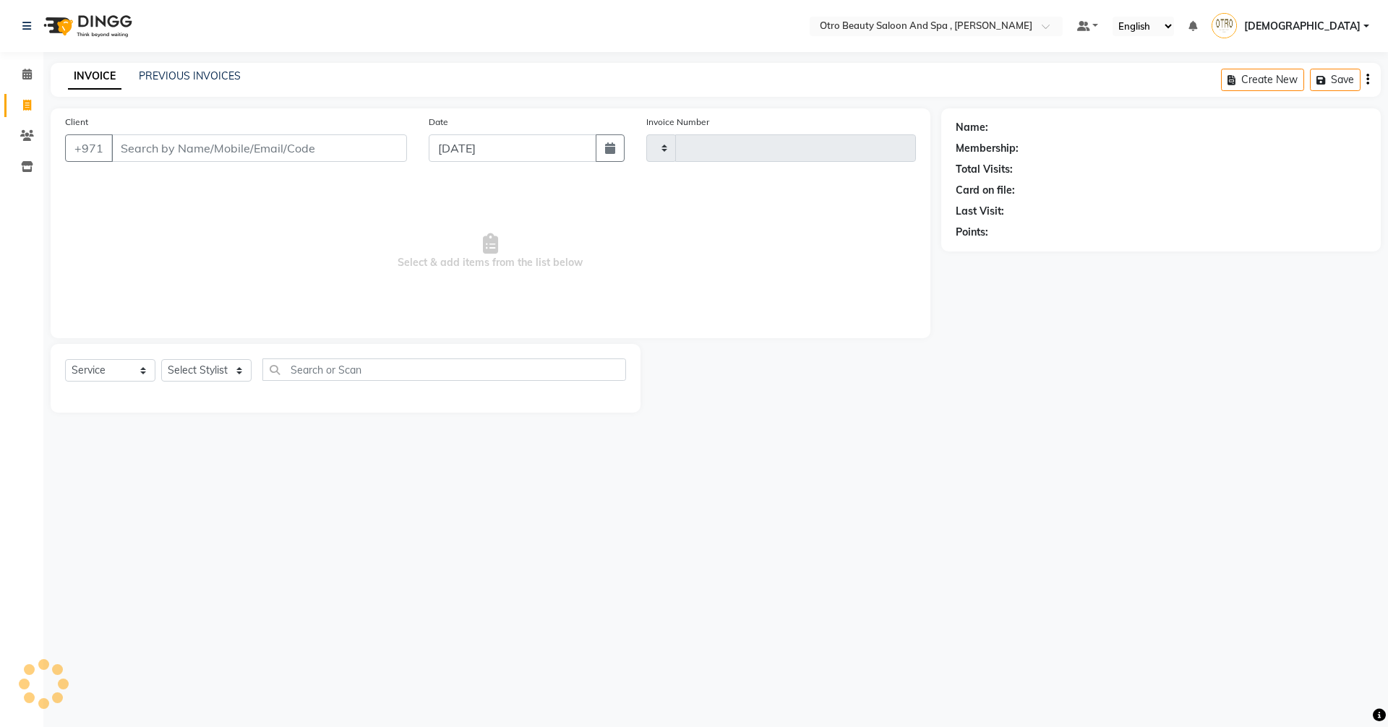
type input "0946"
select select "8622"
click at [25, 70] on icon at bounding box center [26, 74] width 9 height 11
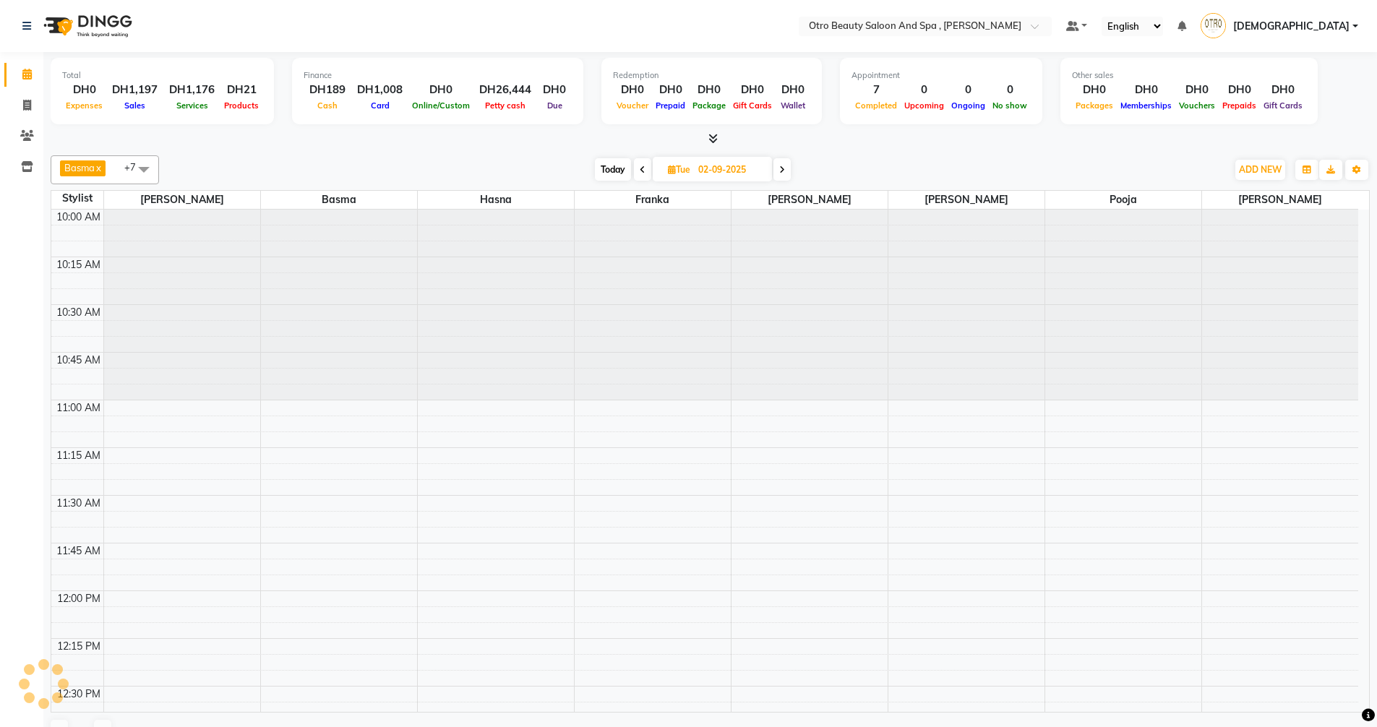
scroll to position [1146, 0]
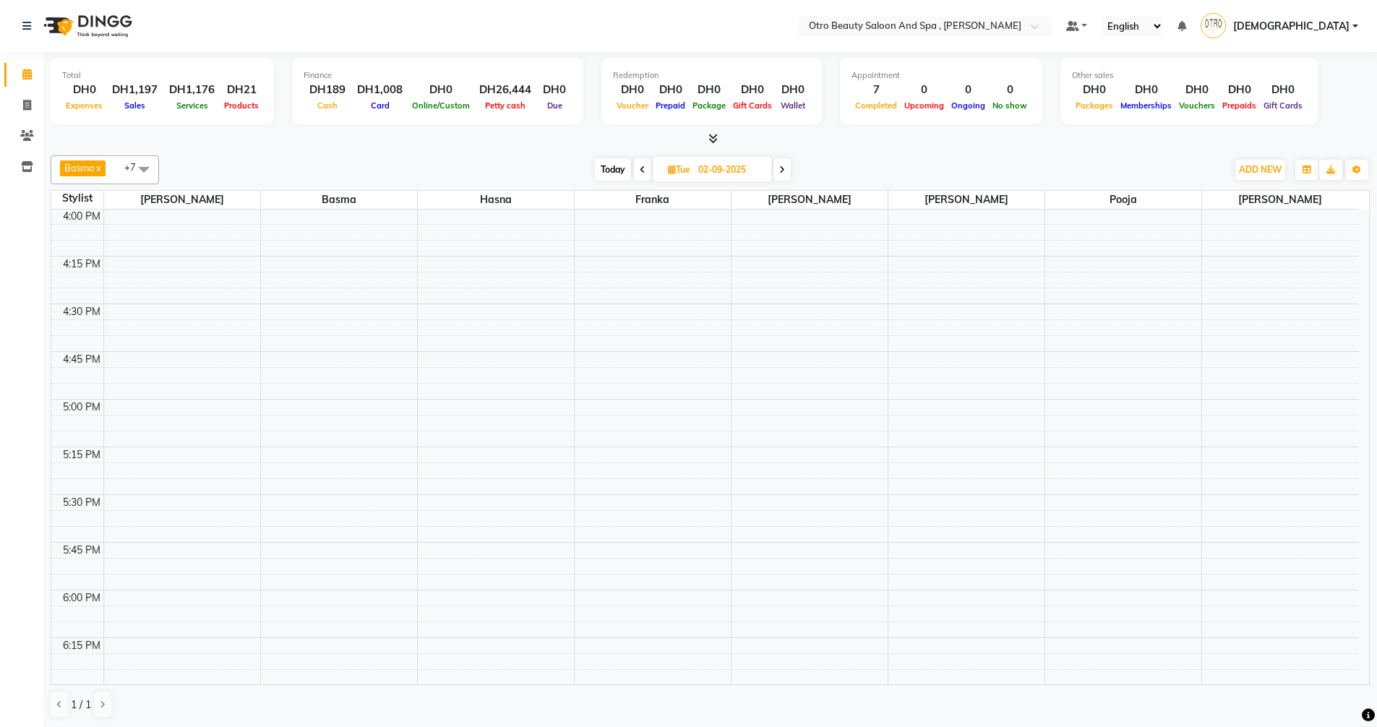
click at [672, 171] on icon at bounding box center [672, 169] width 8 height 9
select select "9"
select select "2025"
click at [673, 214] on select "Jan Feb Mar Apr May Jun [DATE] Aug Sep Oct Nov Dec" at bounding box center [675, 215] width 55 height 22
select select "8"
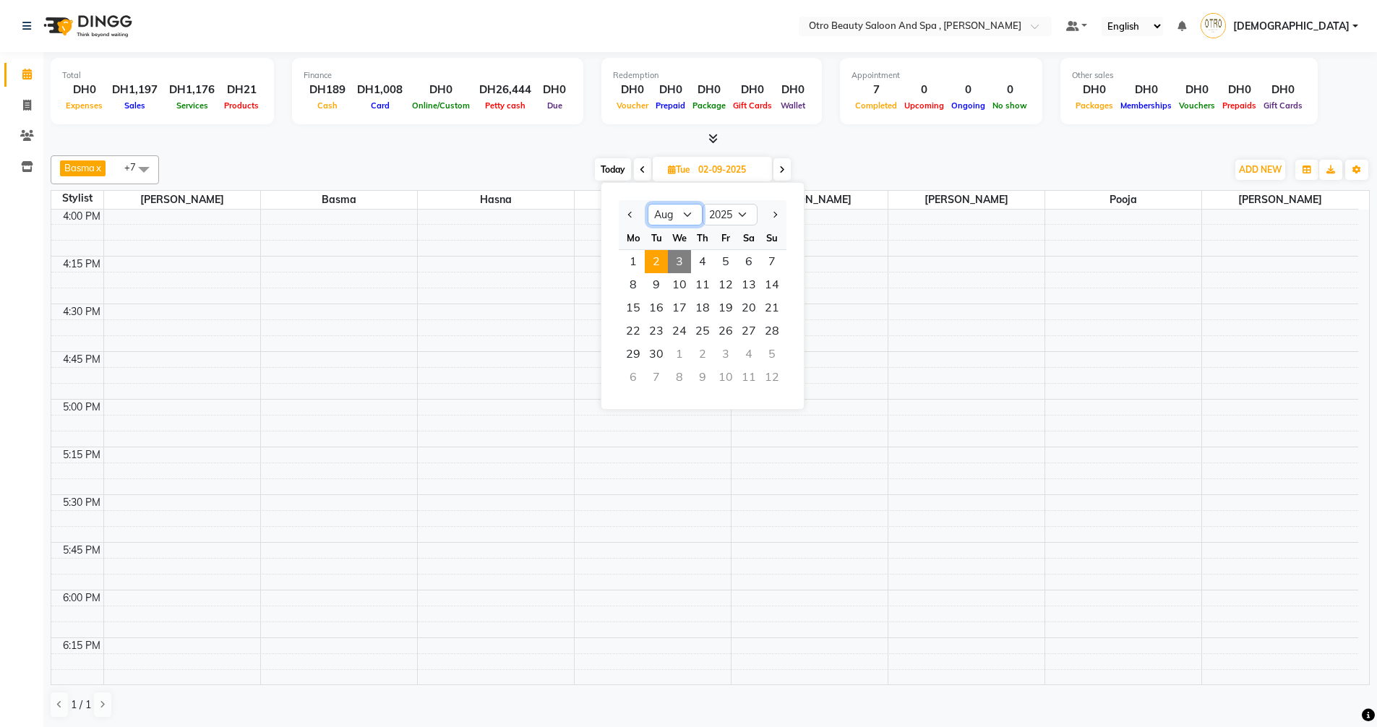
click at [648, 204] on select "Jan Feb Mar Apr May Jun [DATE] Aug Sep Oct Nov Dec" at bounding box center [675, 215] width 55 height 22
click at [745, 353] on span "30" at bounding box center [748, 354] width 23 height 23
type input "30-08-2025"
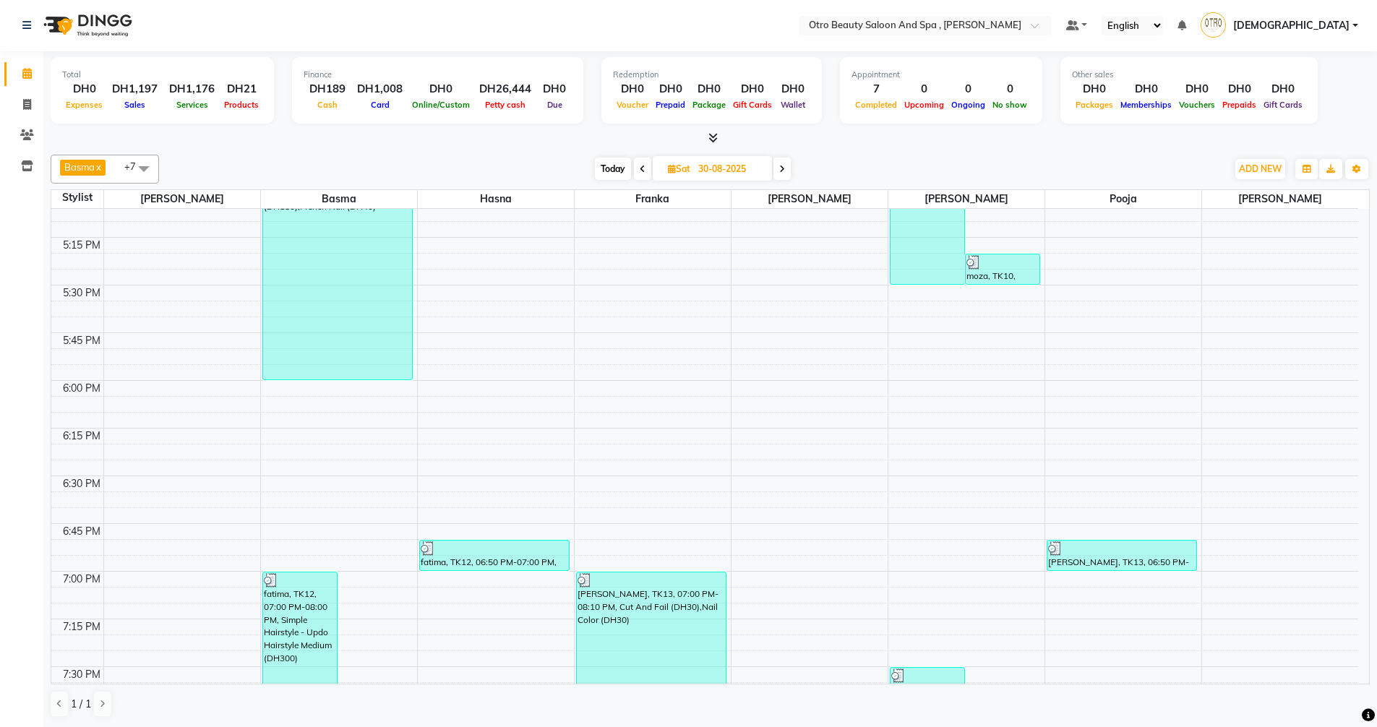
scroll to position [993, 0]
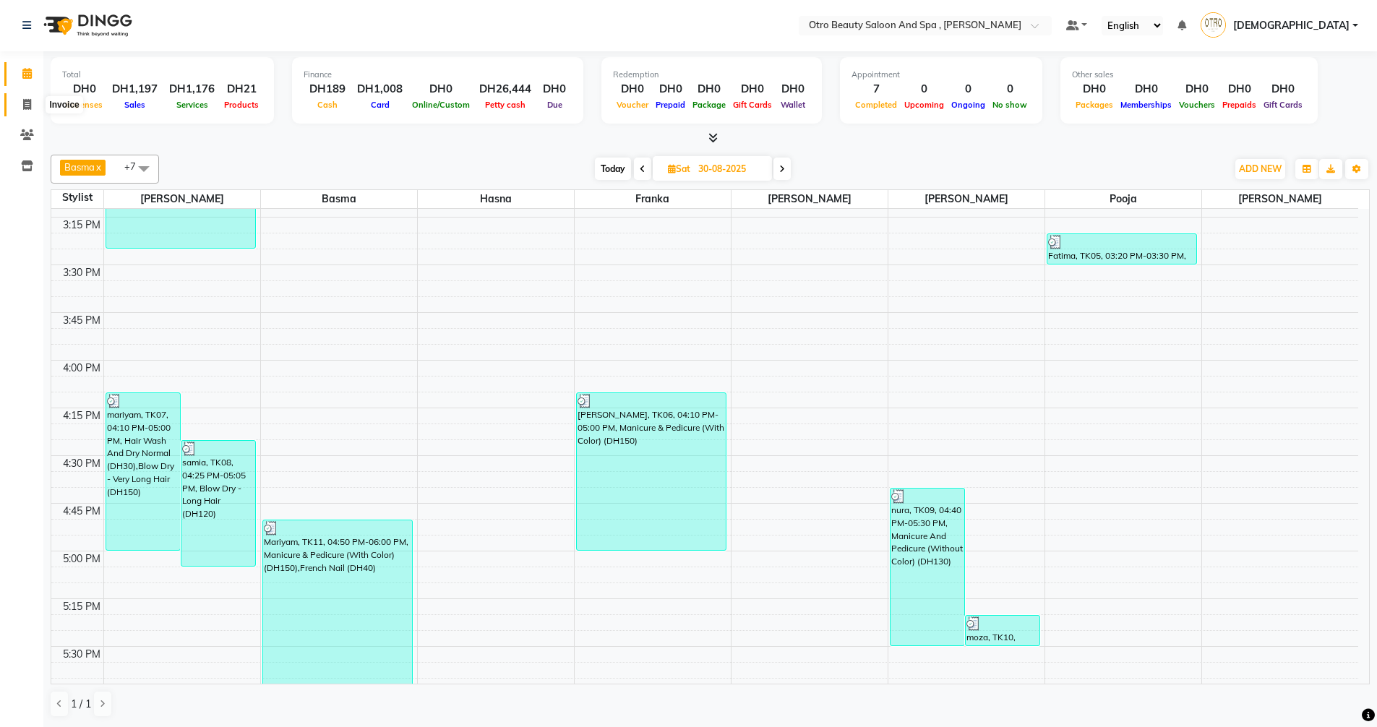
click at [25, 103] on icon at bounding box center [27, 104] width 8 height 11
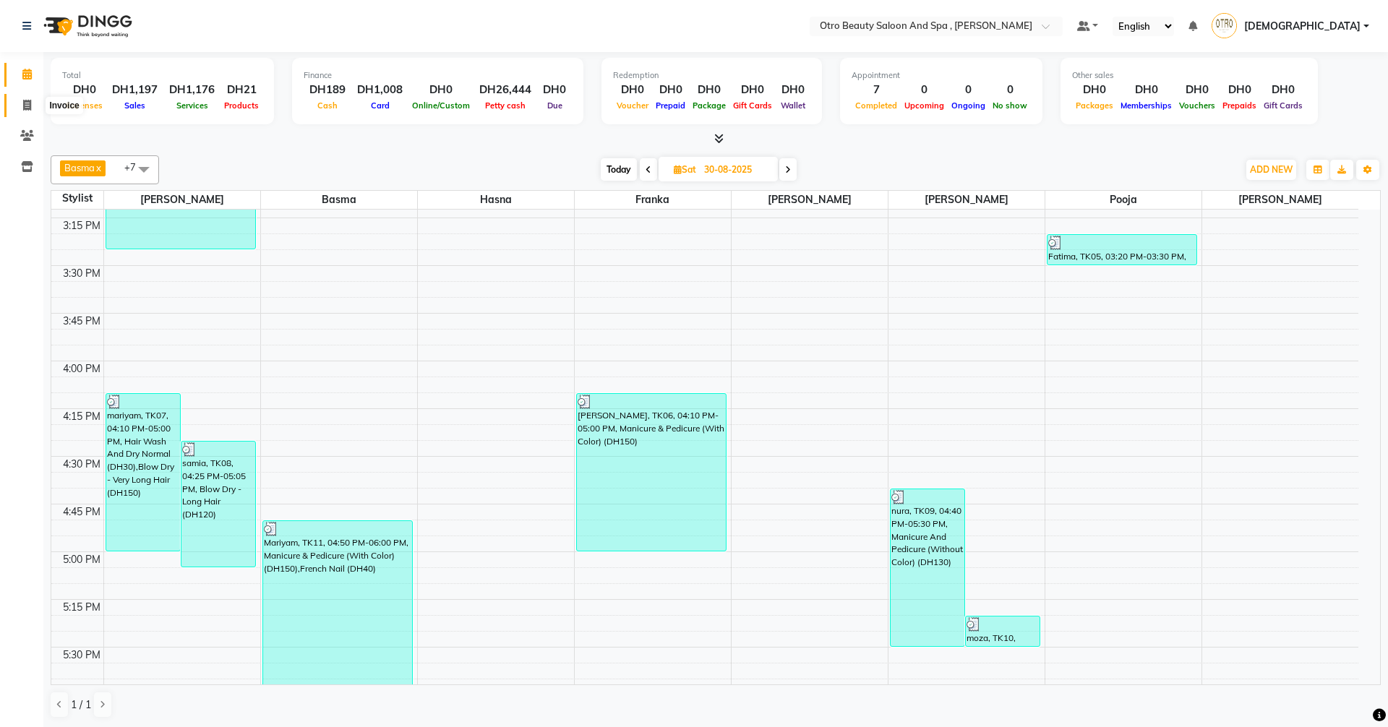
select select "8622"
select select "service"
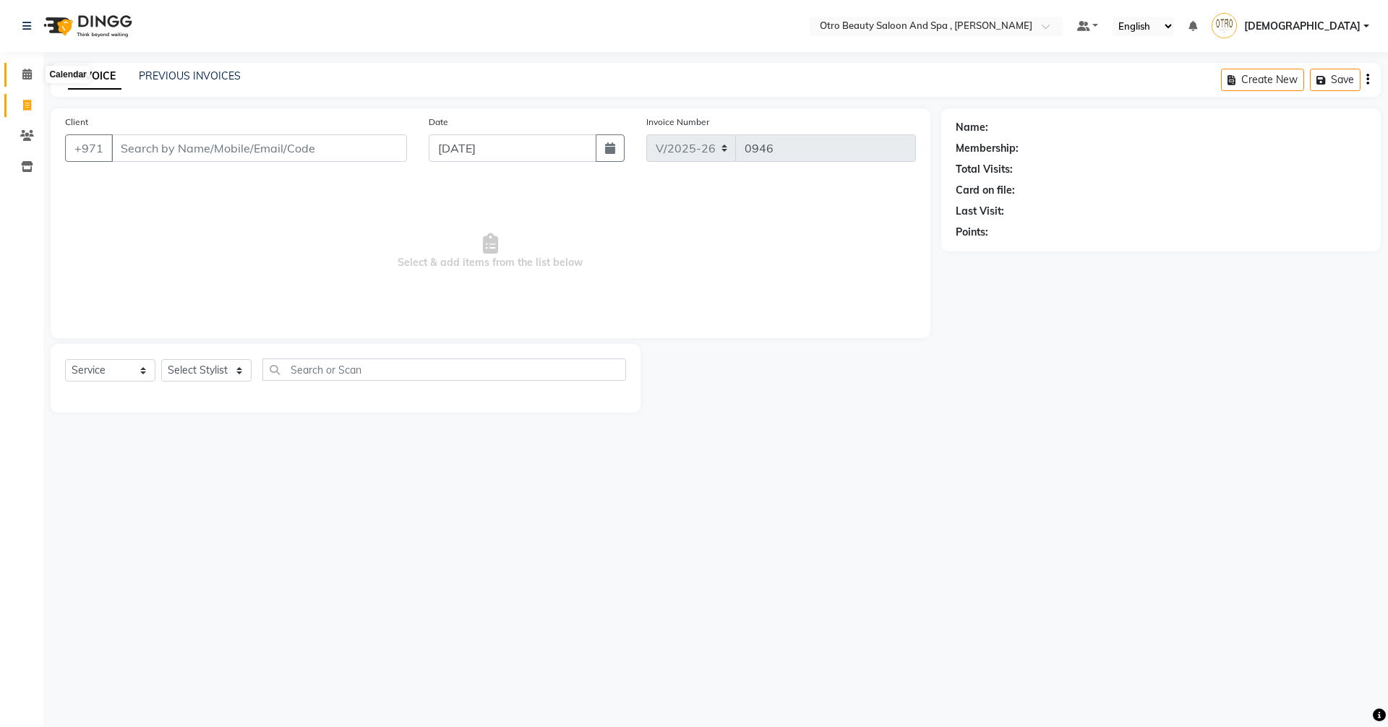
click at [21, 72] on span at bounding box center [26, 75] width 25 height 17
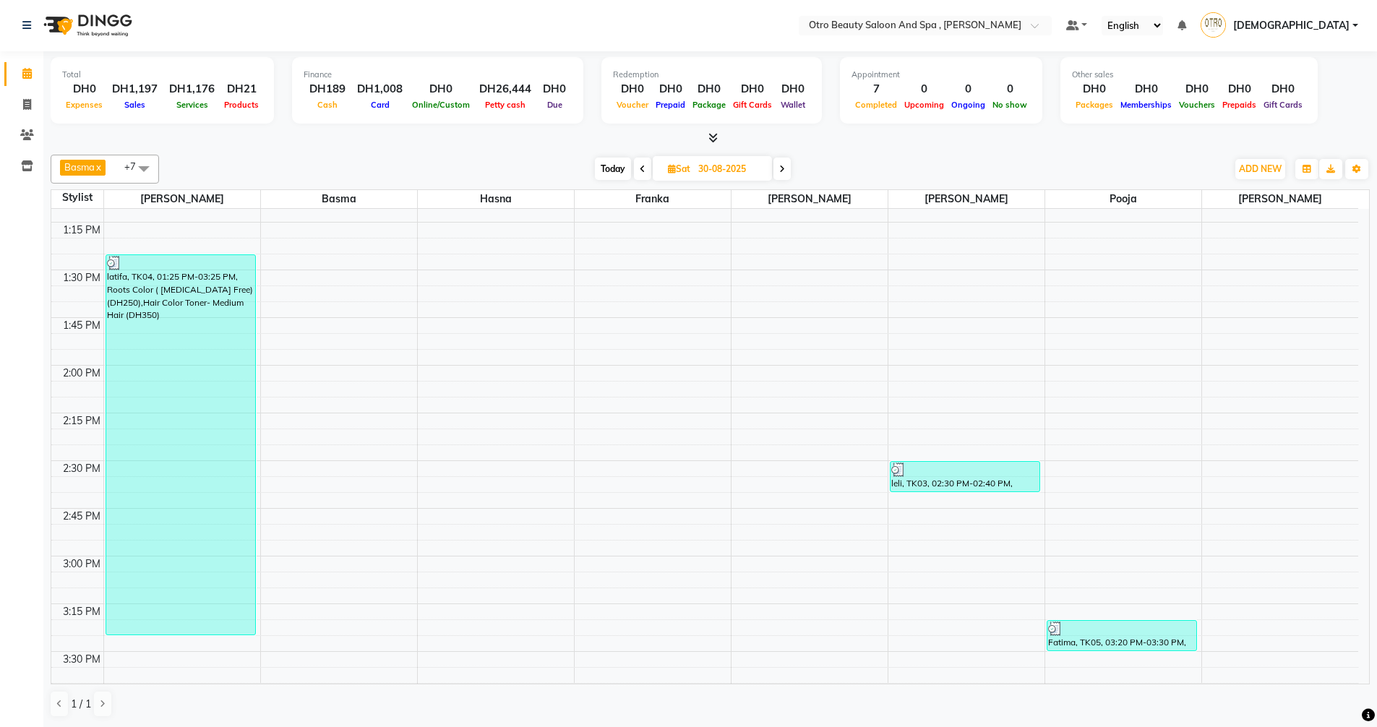
scroll to position [723, 0]
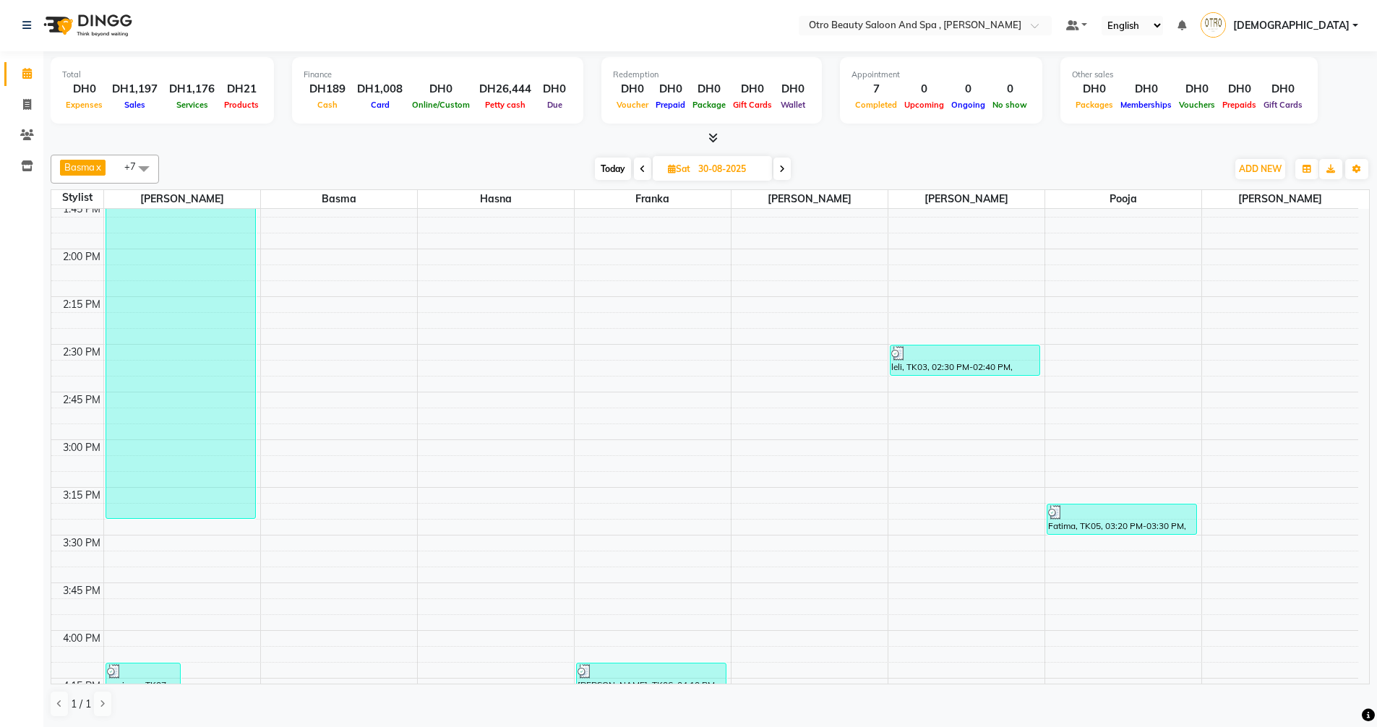
click at [785, 171] on icon at bounding box center [782, 169] width 6 height 9
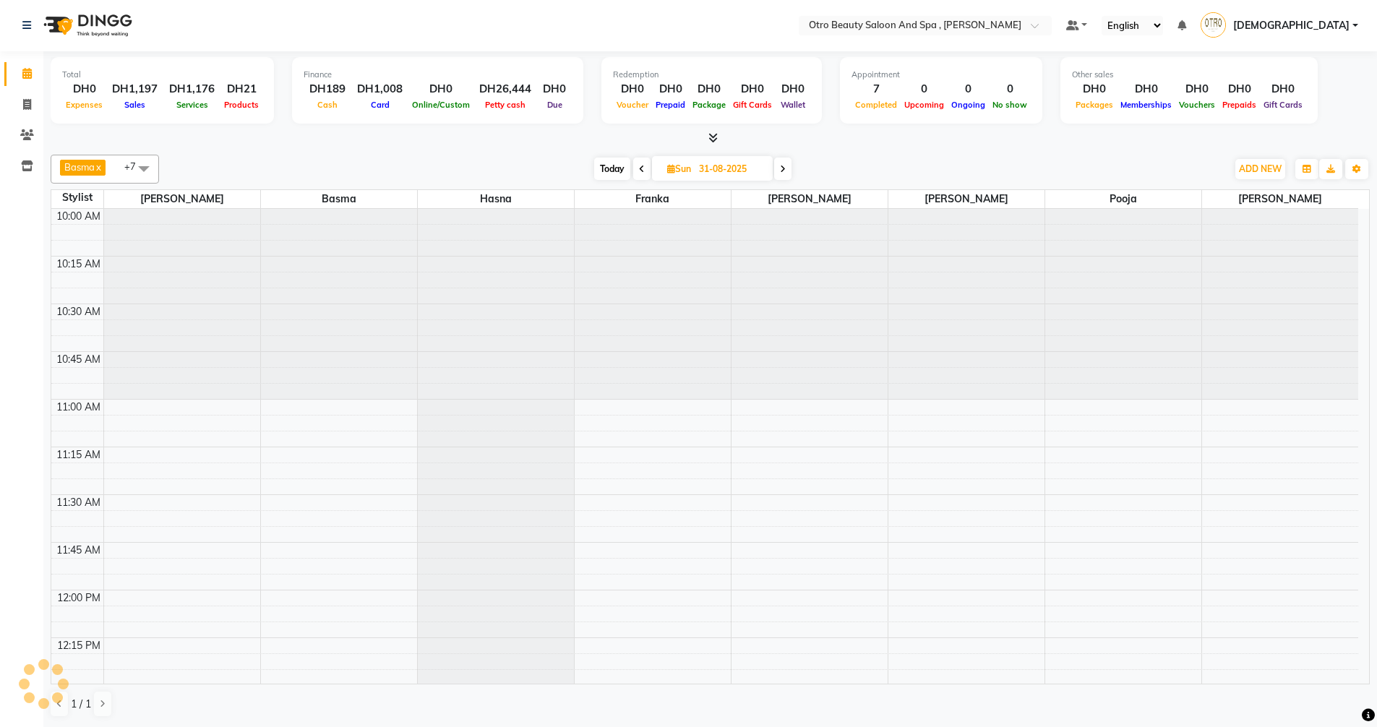
scroll to position [1146, 0]
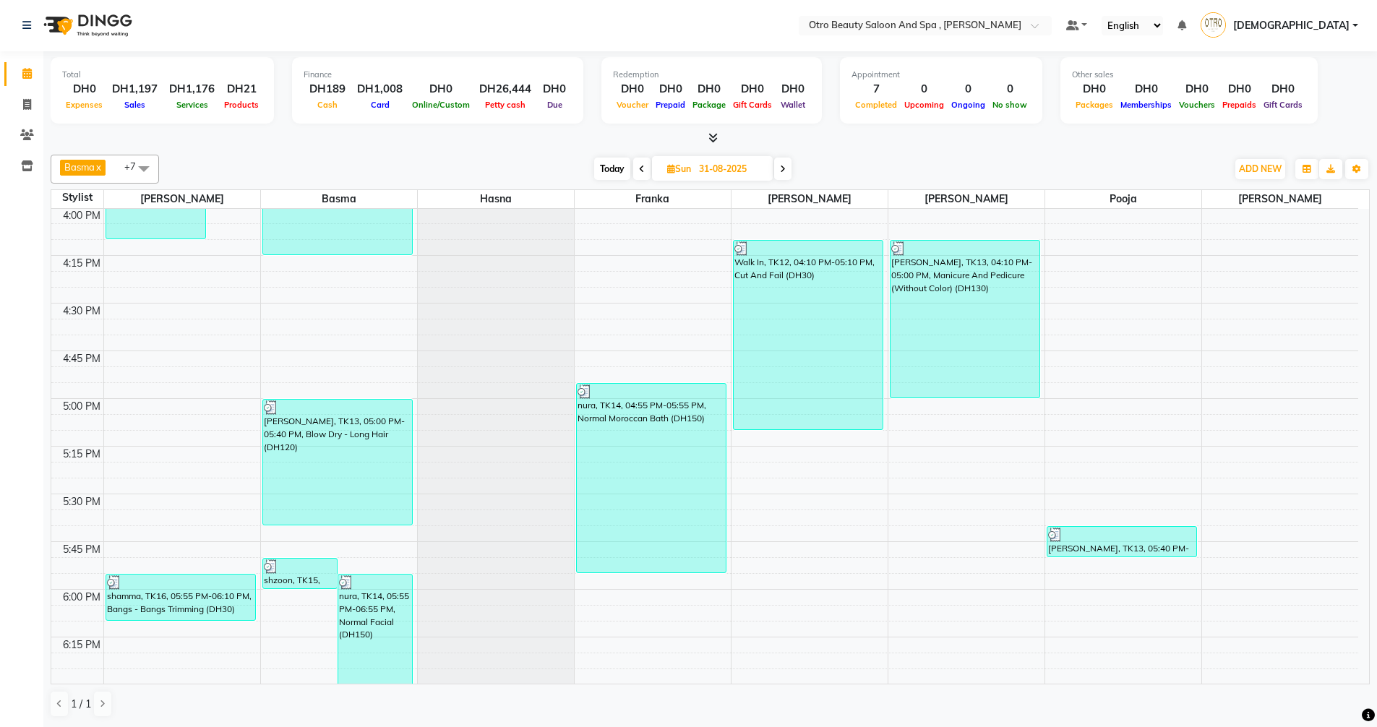
click at [644, 168] on span at bounding box center [641, 169] width 17 height 22
type input "30-08-2025"
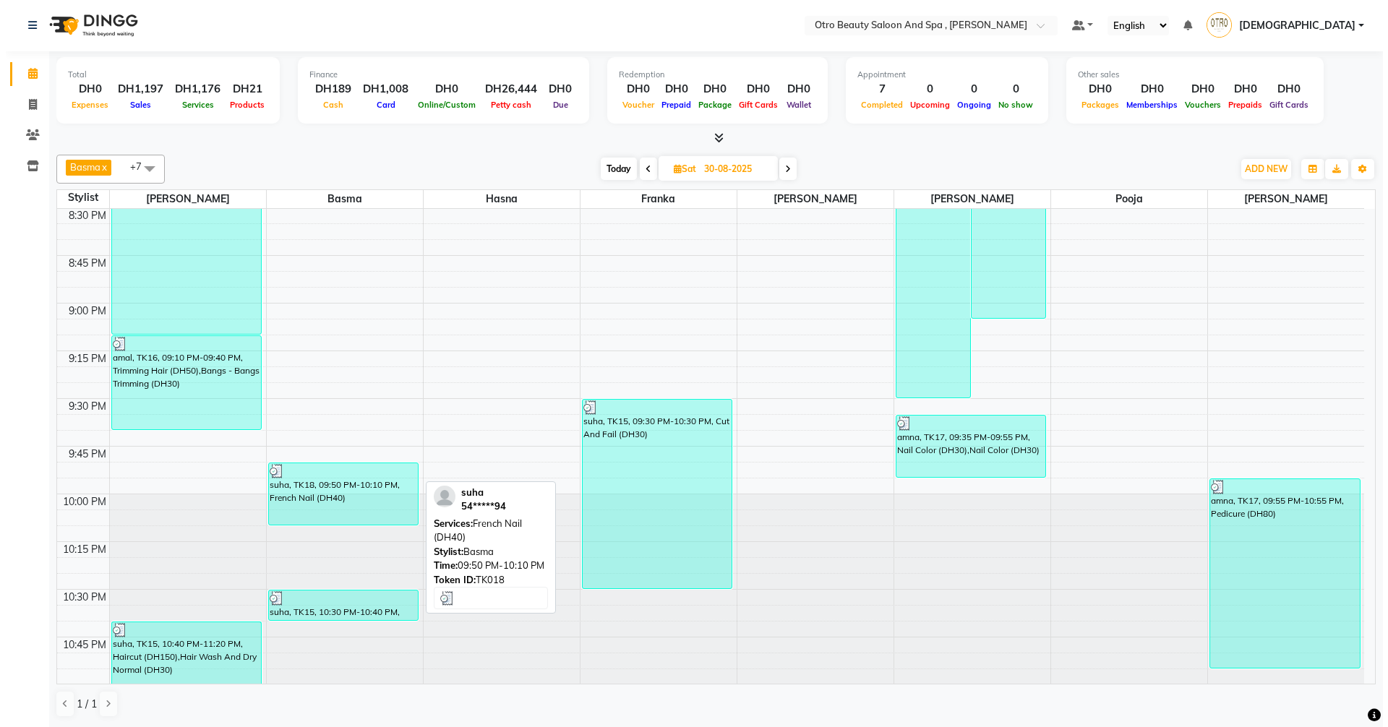
scroll to position [2005, 0]
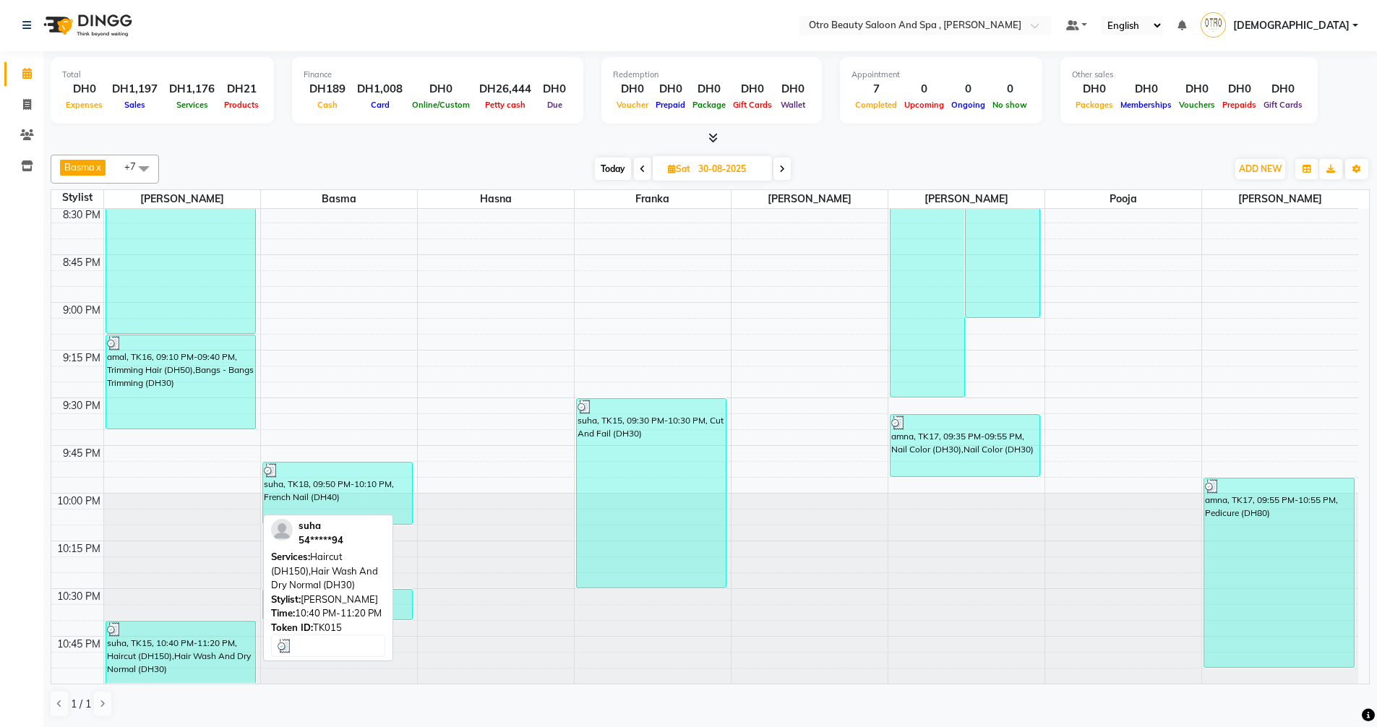
click at [143, 664] on div "suha, TK15, 10:40 PM-11:20 PM, Haircut (DH150),Hair Wash And Dry Normal (DH30)" at bounding box center [181, 652] width 150 height 61
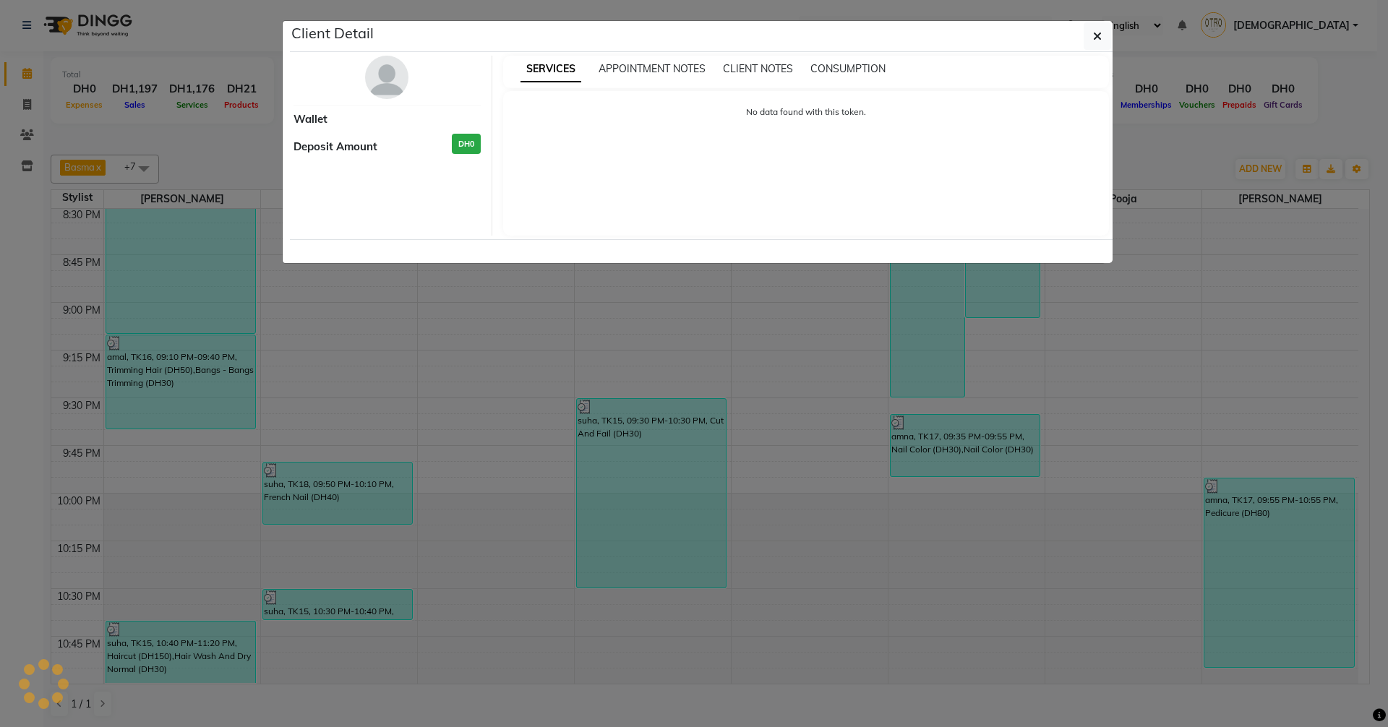
select select "3"
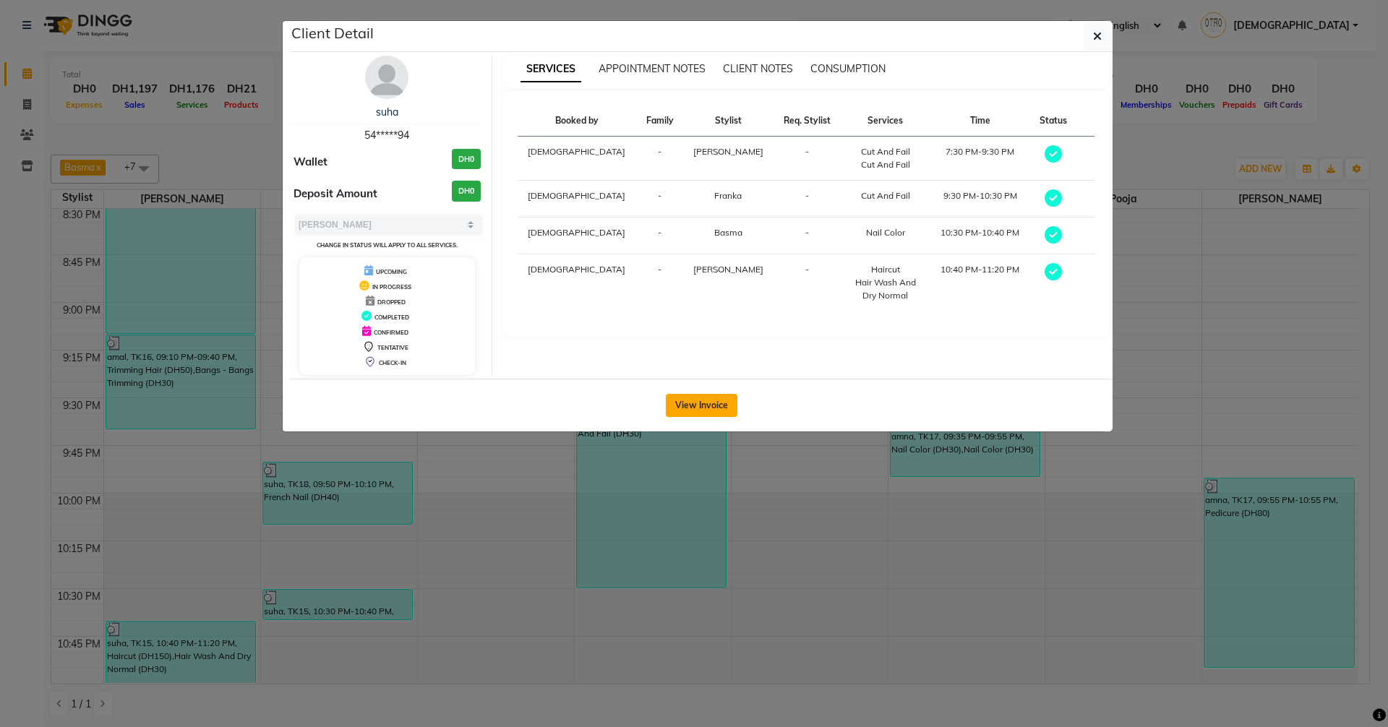
click at [693, 410] on button "View Invoice" at bounding box center [702, 405] width 72 height 23
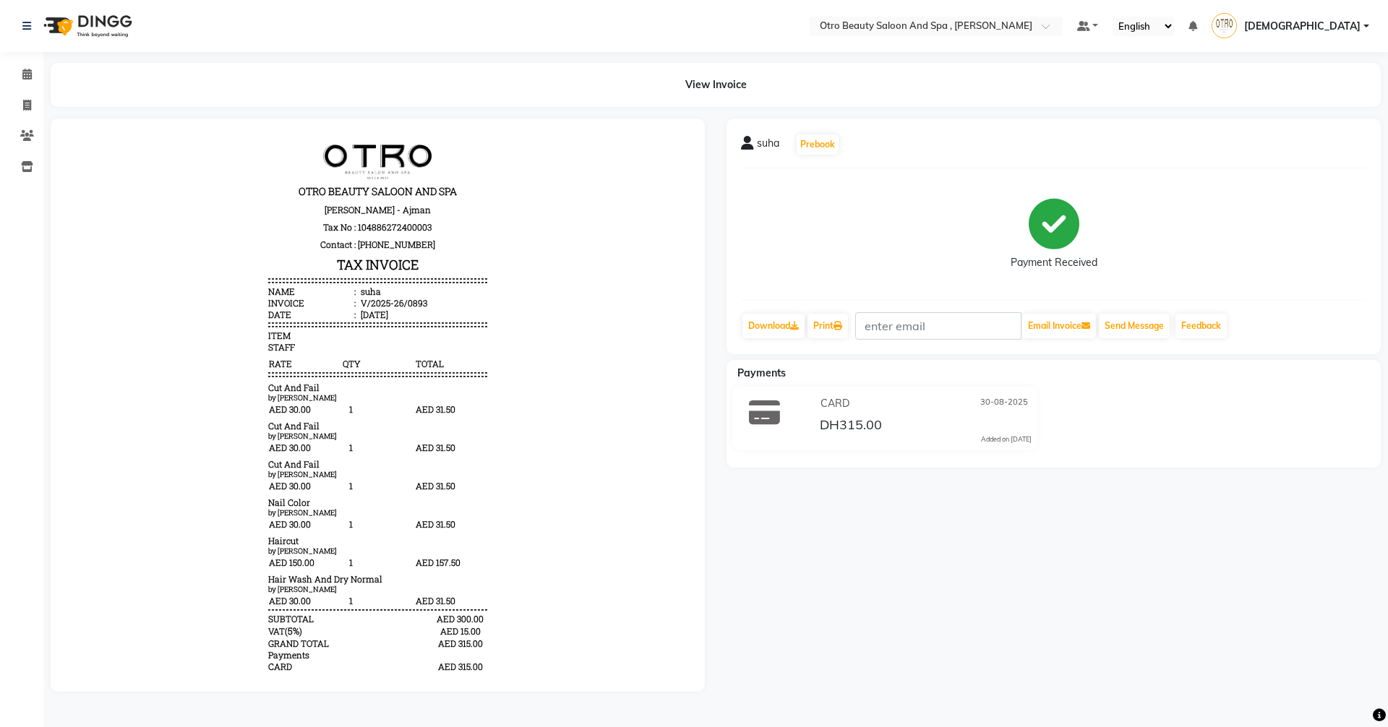
scroll to position [43, 0]
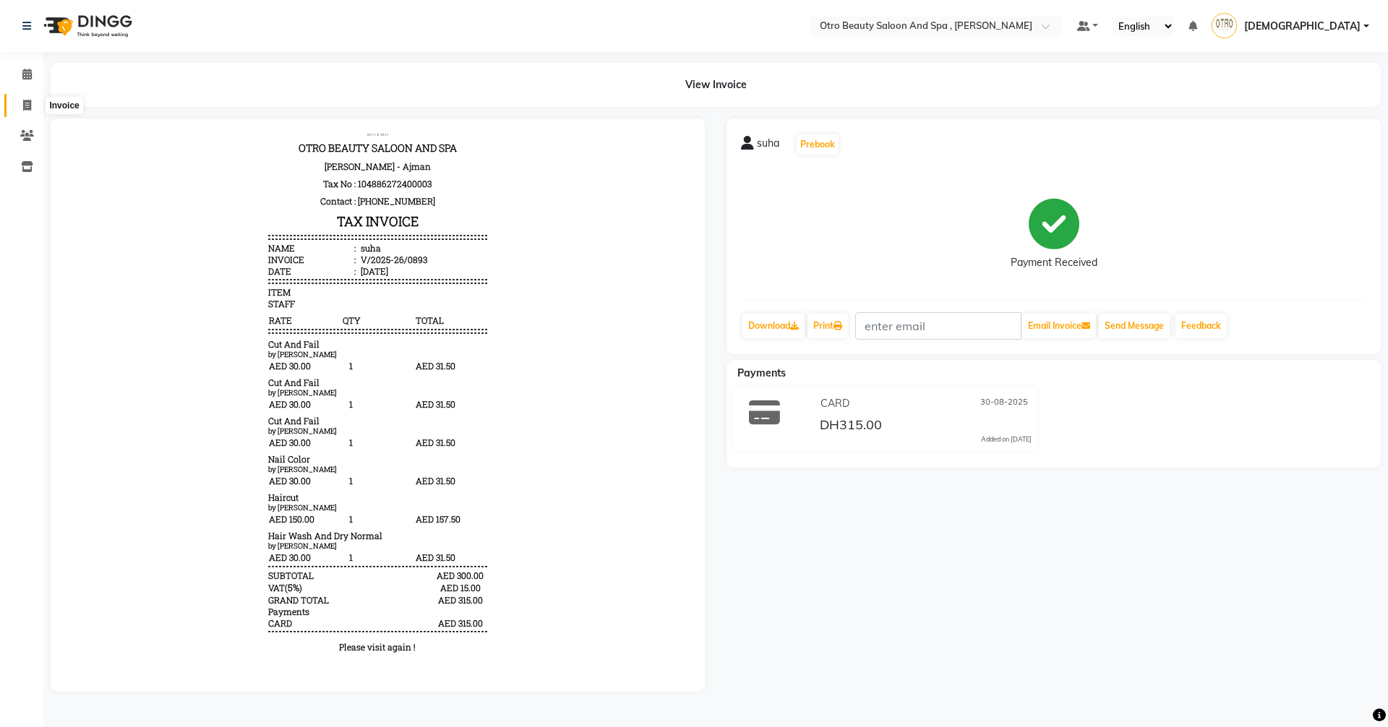
click at [26, 108] on icon at bounding box center [27, 105] width 8 height 11
select select "service"
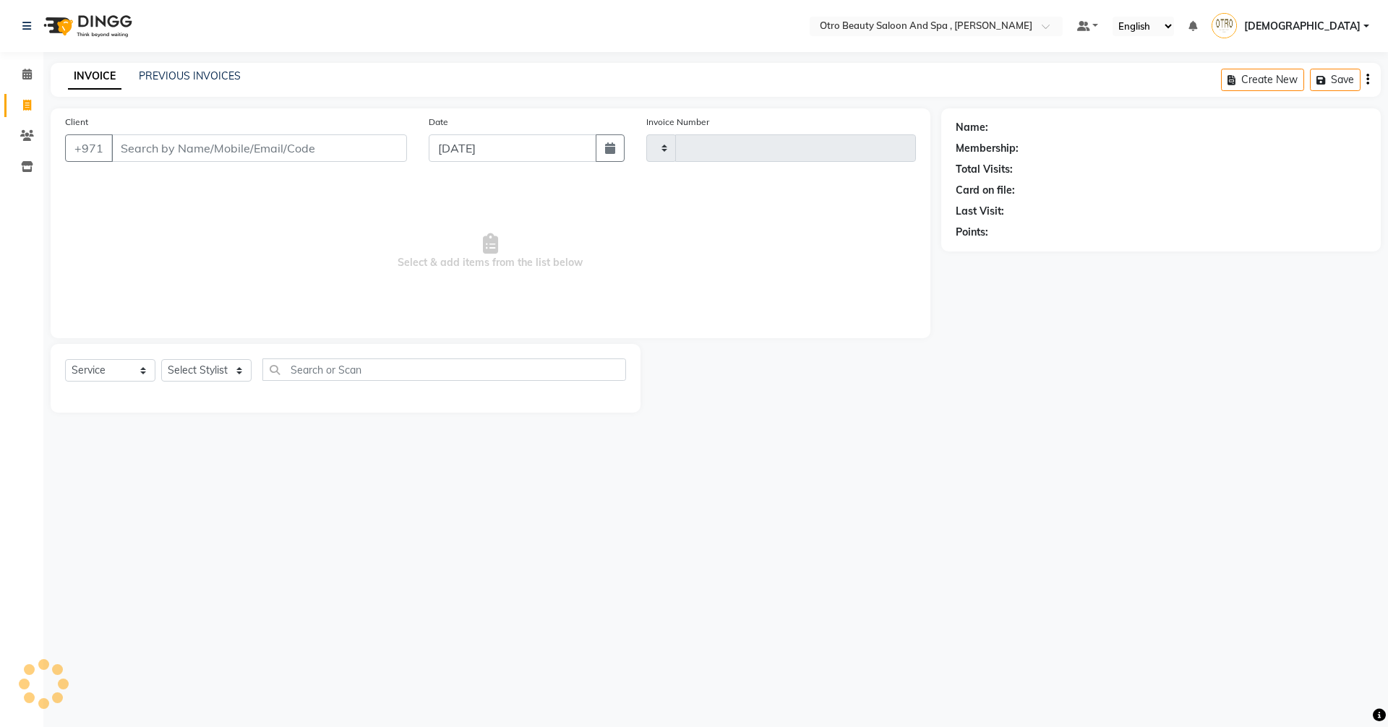
type input "0946"
select select "8622"
type input "503440880"
click at [381, 147] on span "Add Client" at bounding box center [369, 148] width 57 height 14
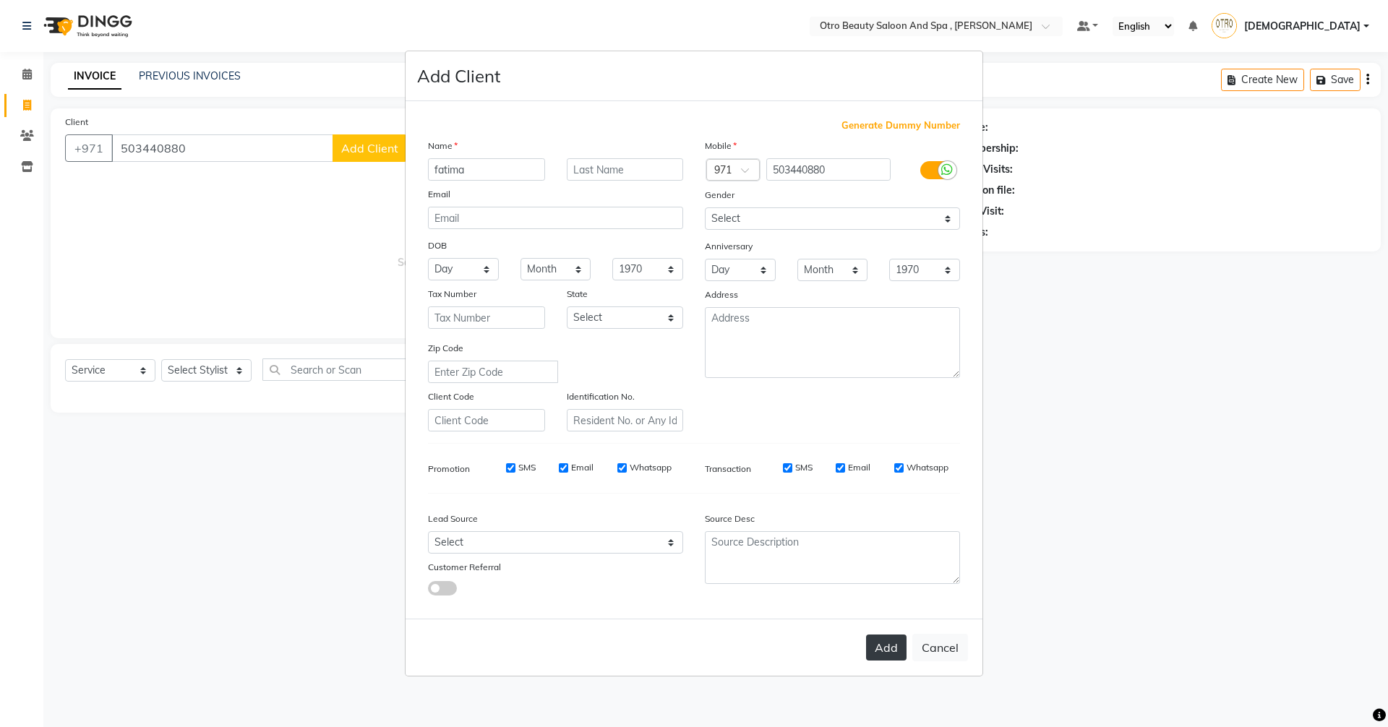
type input "fatima"
click at [885, 646] on button "Add" at bounding box center [886, 648] width 40 height 26
type input "50*****80"
select select
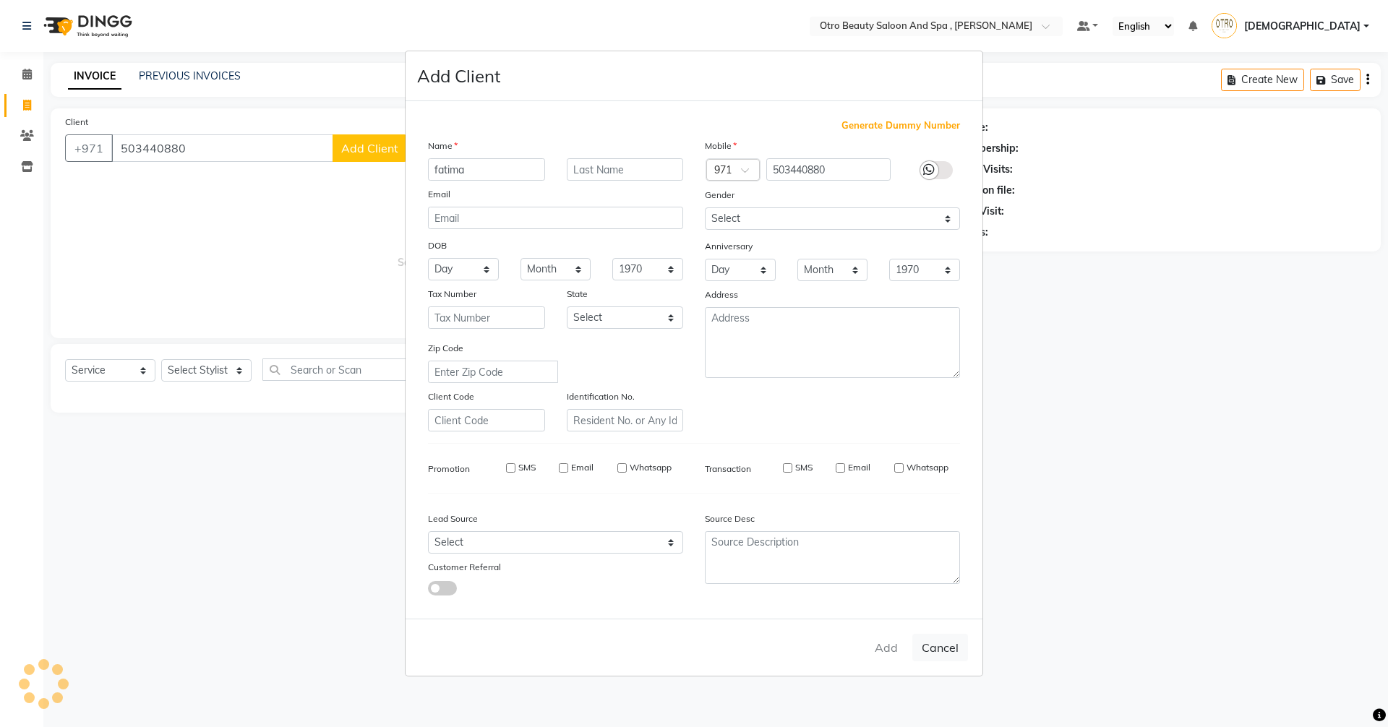
select select
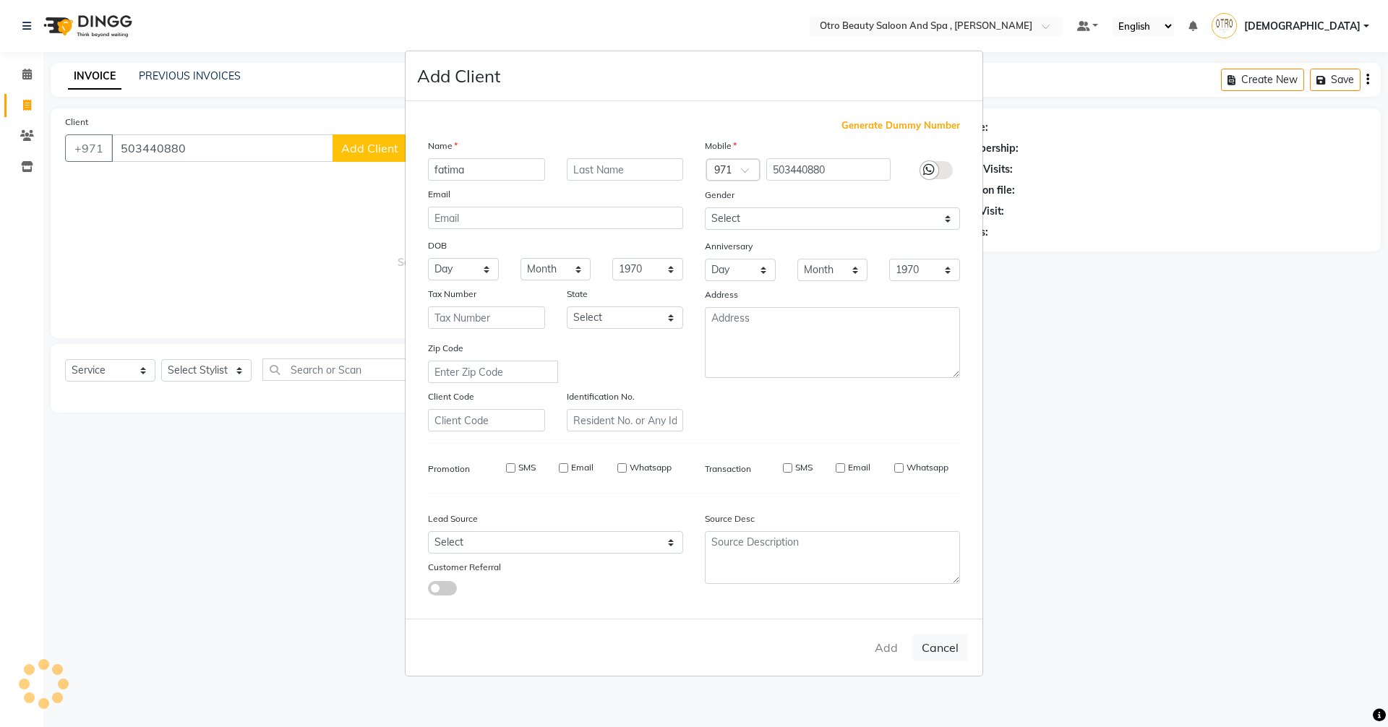
checkbox input "false"
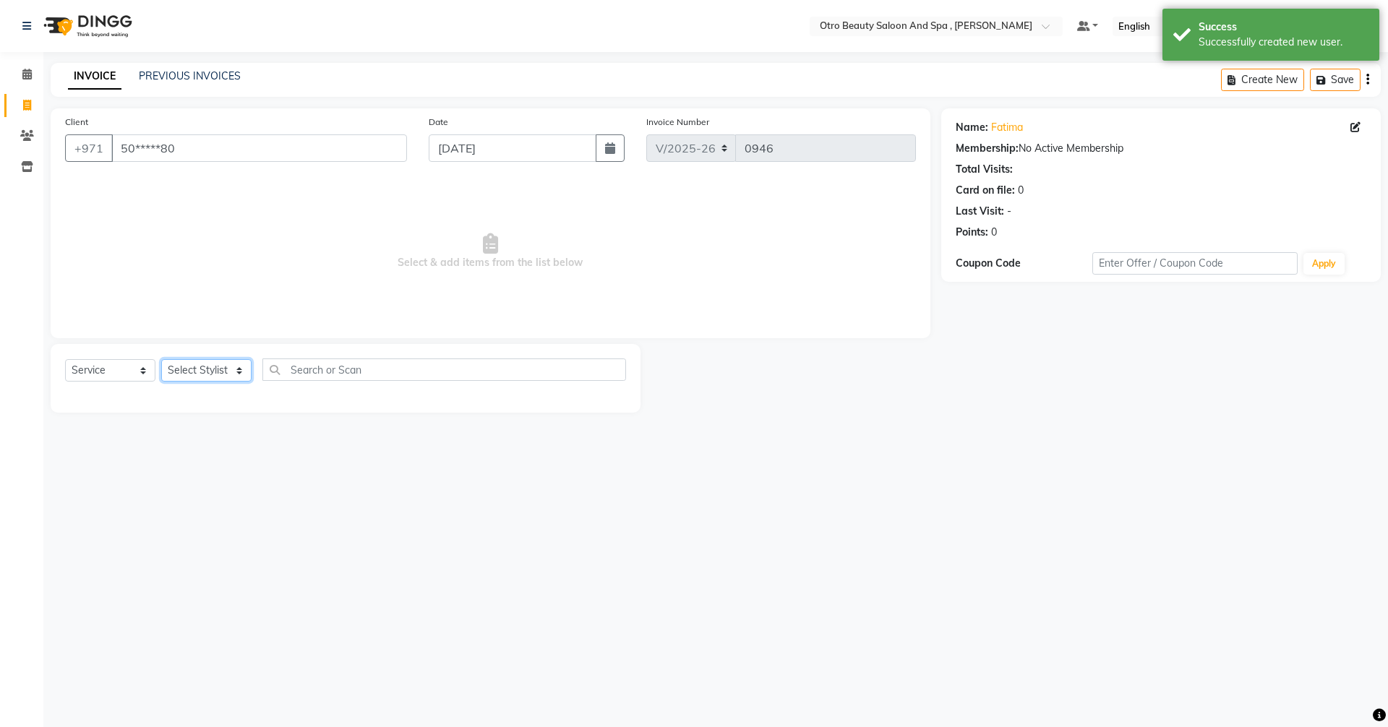
click at [237, 373] on select "Select Stylist [PERSON_NAME] [PERSON_NAME] Hera Karuna [PERSON_NAME] Mamita [PE…" at bounding box center [206, 370] width 90 height 22
select select "86568"
click at [161, 359] on select "Select Stylist [PERSON_NAME] [PERSON_NAME] Hera Karuna [PERSON_NAME] Mamita [PE…" at bounding box center [206, 370] width 90 height 22
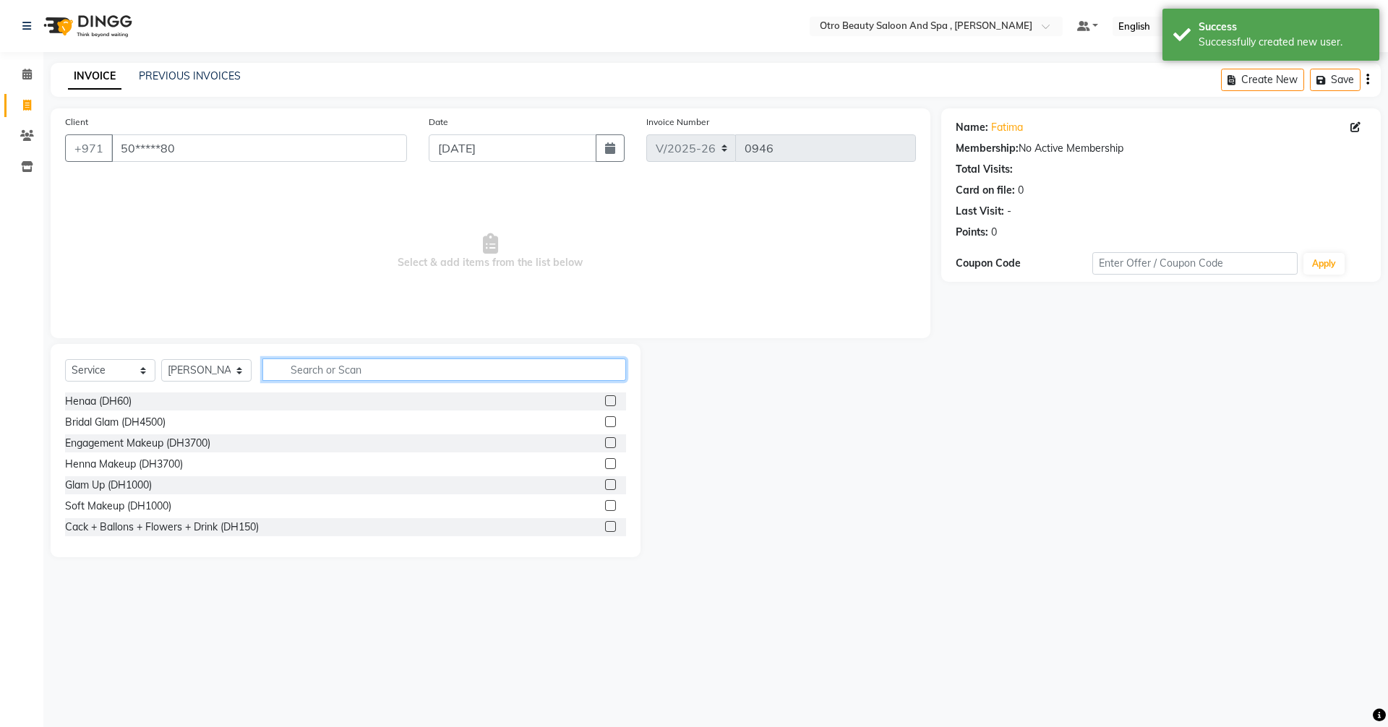
click at [365, 374] on input "text" at bounding box center [444, 370] width 364 height 22
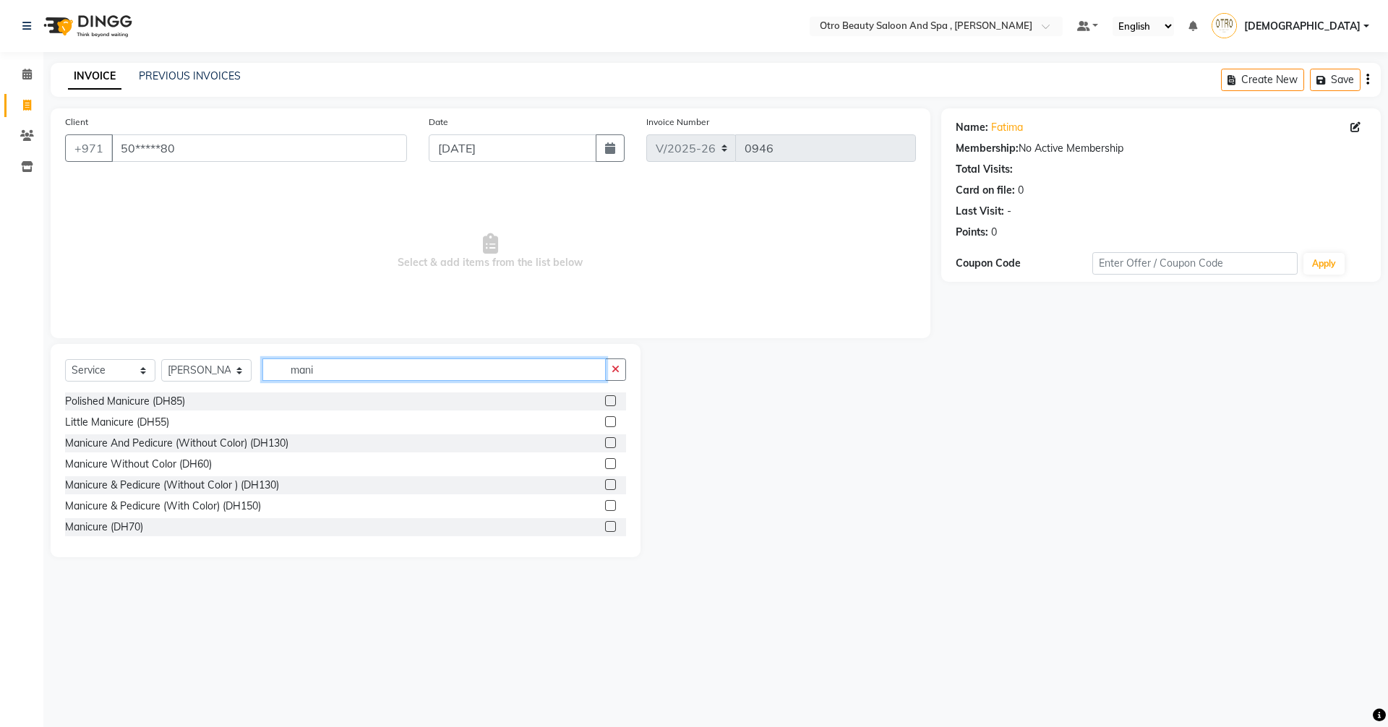
type input "mani"
click at [605, 529] on label at bounding box center [610, 526] width 11 height 11
click at [605, 529] on input "checkbox" at bounding box center [609, 527] width 9 height 9
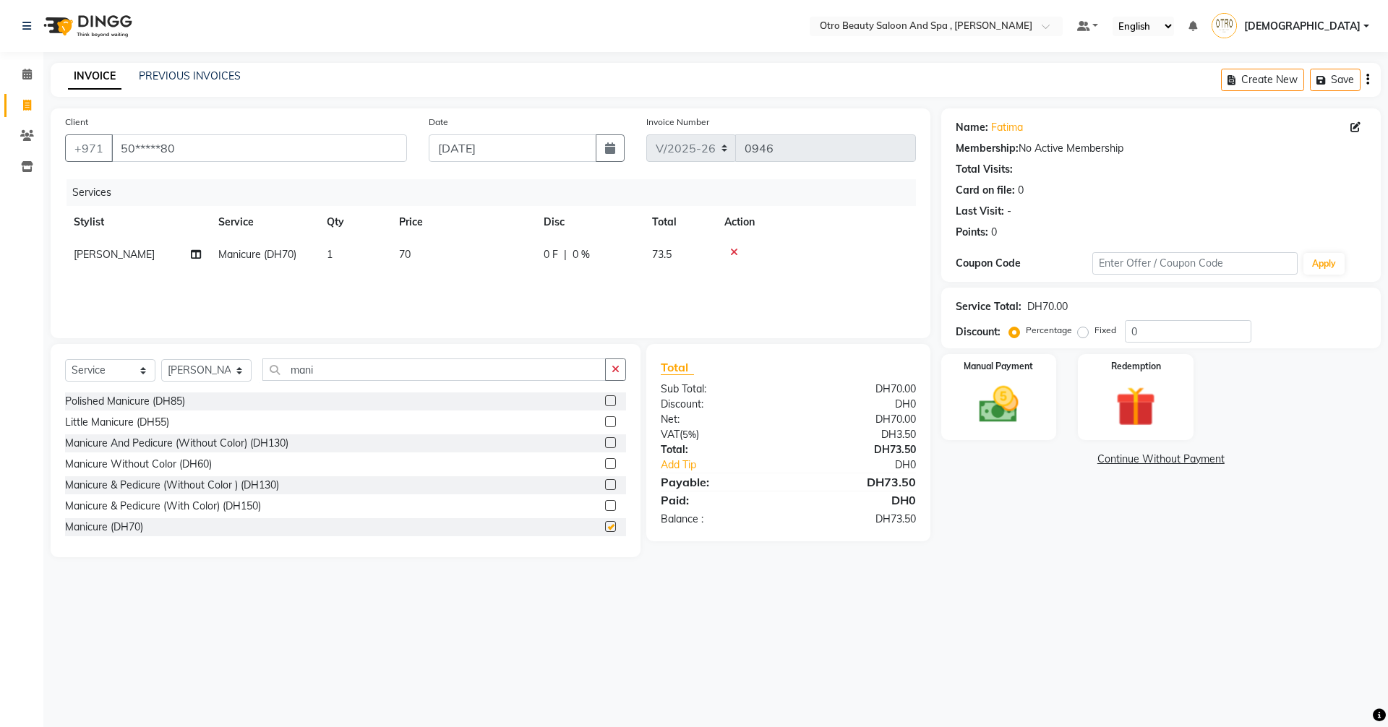
checkbox input "false"
click at [332, 371] on input "mani" at bounding box center [433, 370] width 343 height 22
type input "m"
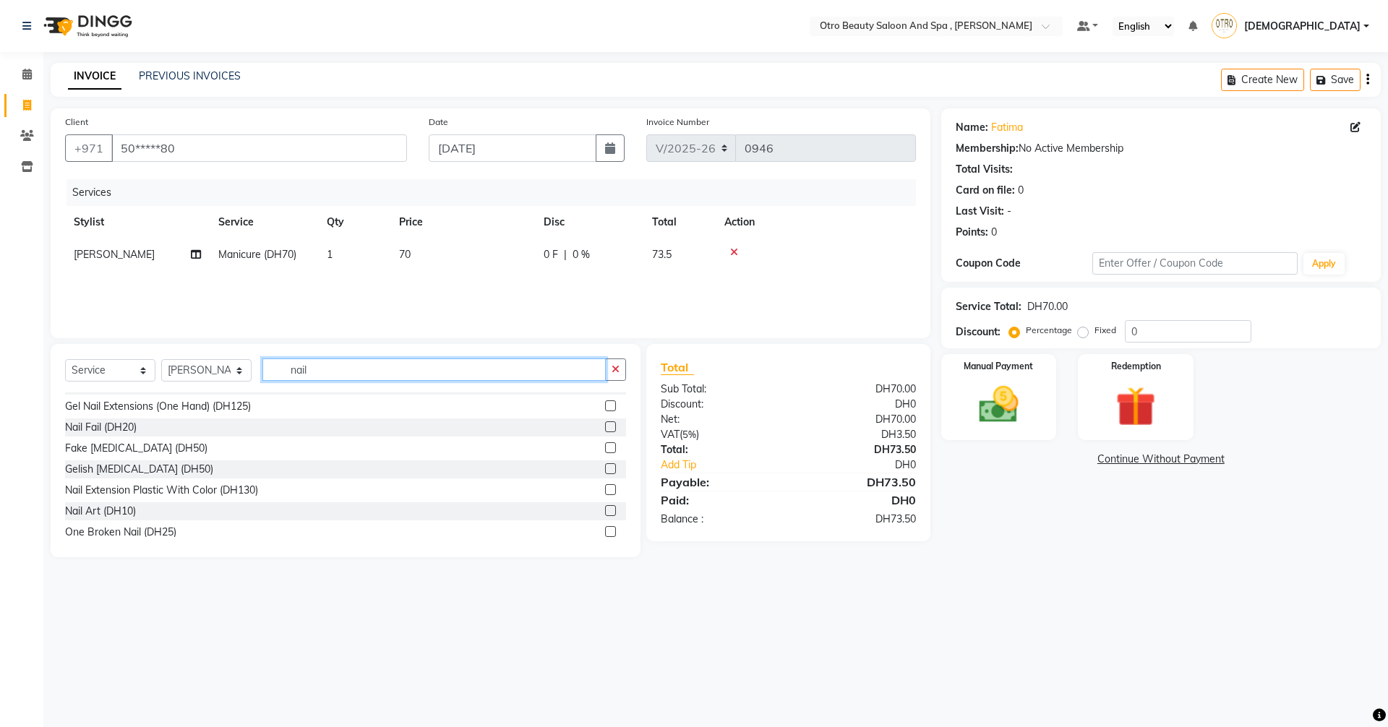
scroll to position [149, 0]
type input "nail"
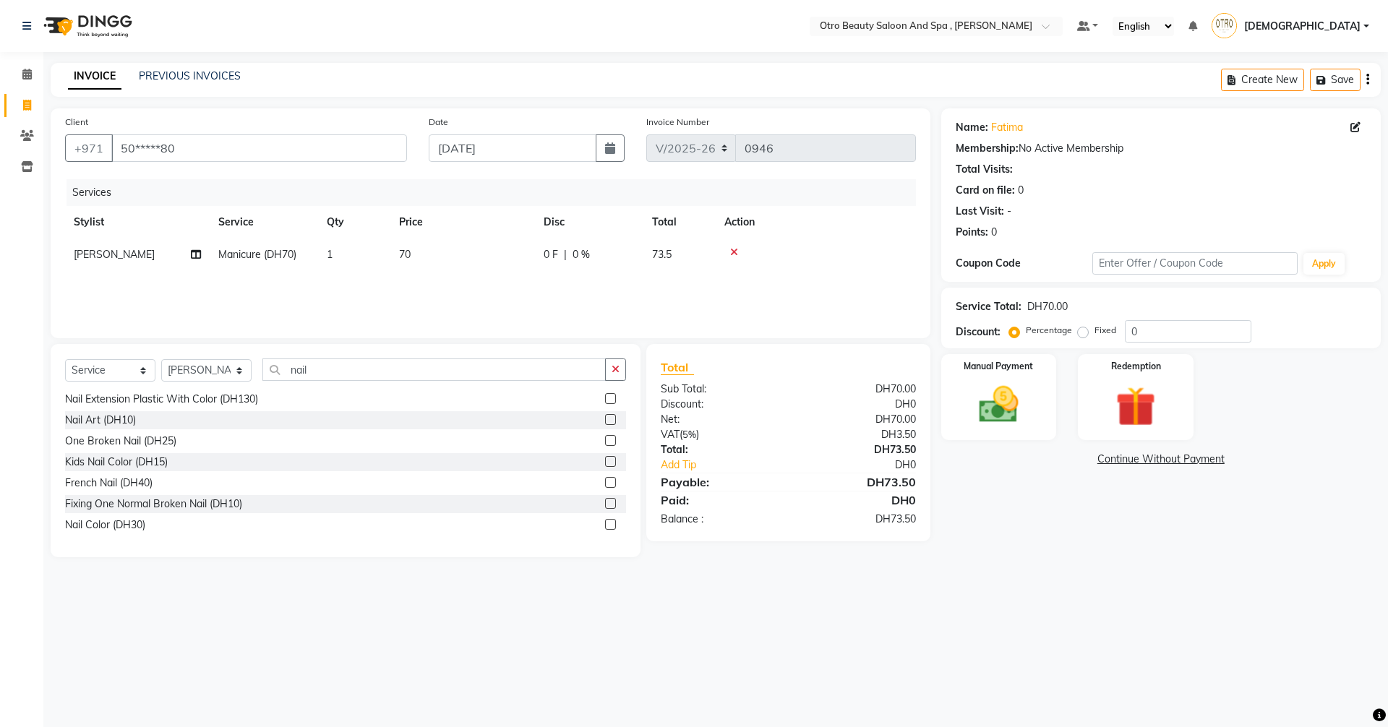
click at [605, 526] on label at bounding box center [610, 524] width 11 height 11
click at [605, 526] on input "checkbox" at bounding box center [609, 524] width 9 height 9
checkbox input "false"
click at [990, 407] on img at bounding box center [998, 405] width 67 height 48
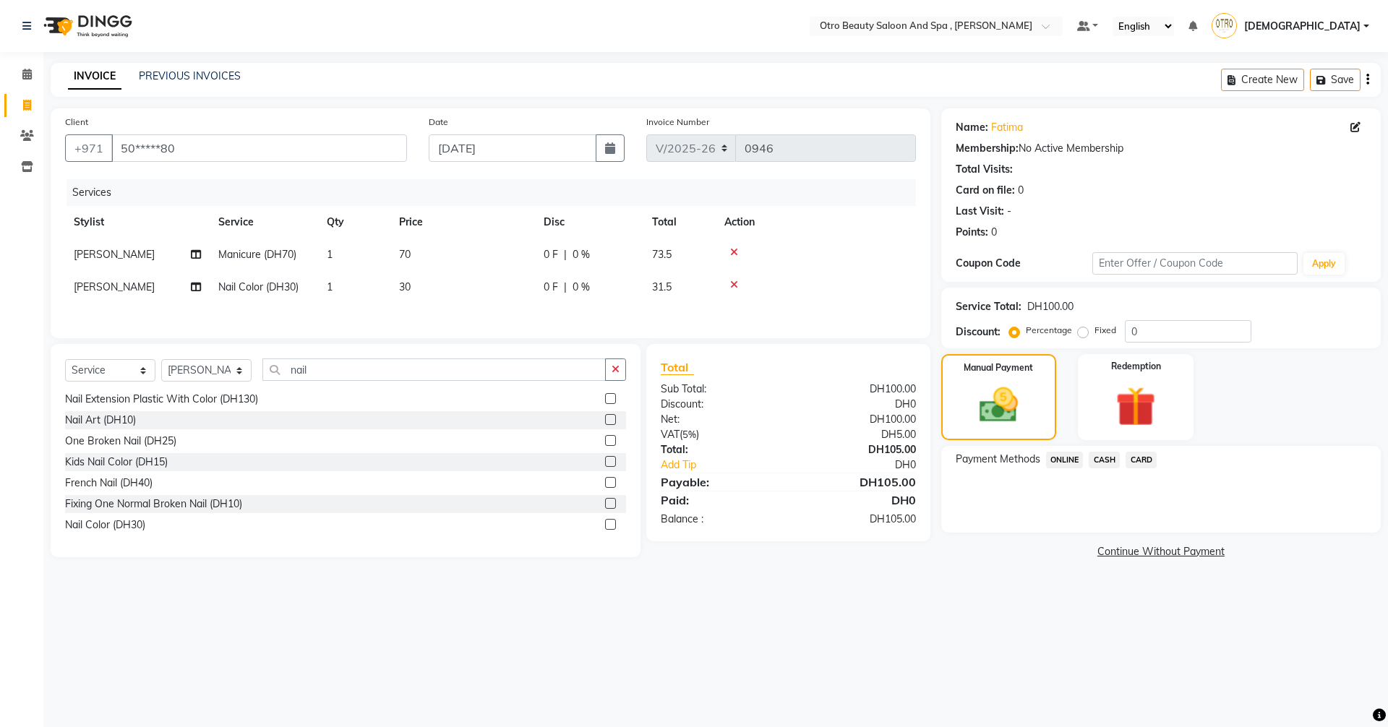
click at [1144, 463] on span "CARD" at bounding box center [1140, 460] width 31 height 17
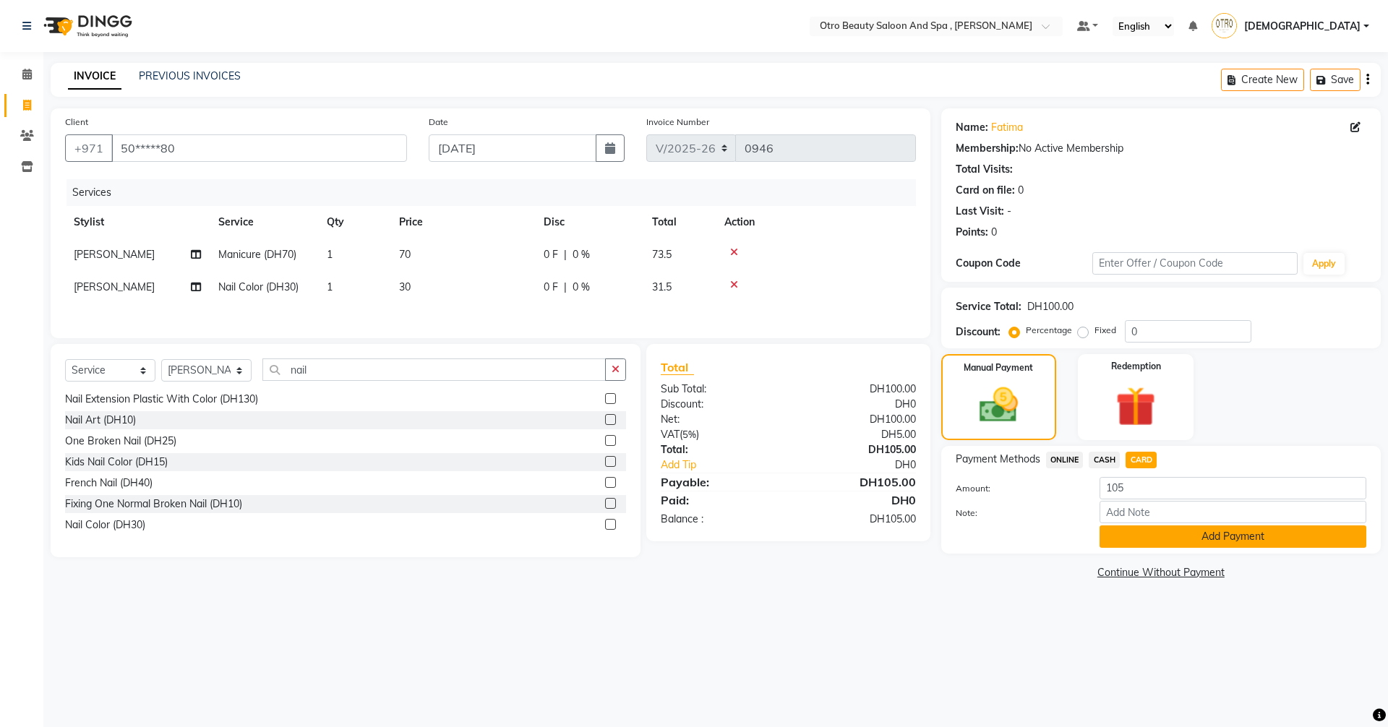
click at [1185, 535] on button "Add Payment" at bounding box center [1232, 537] width 267 height 22
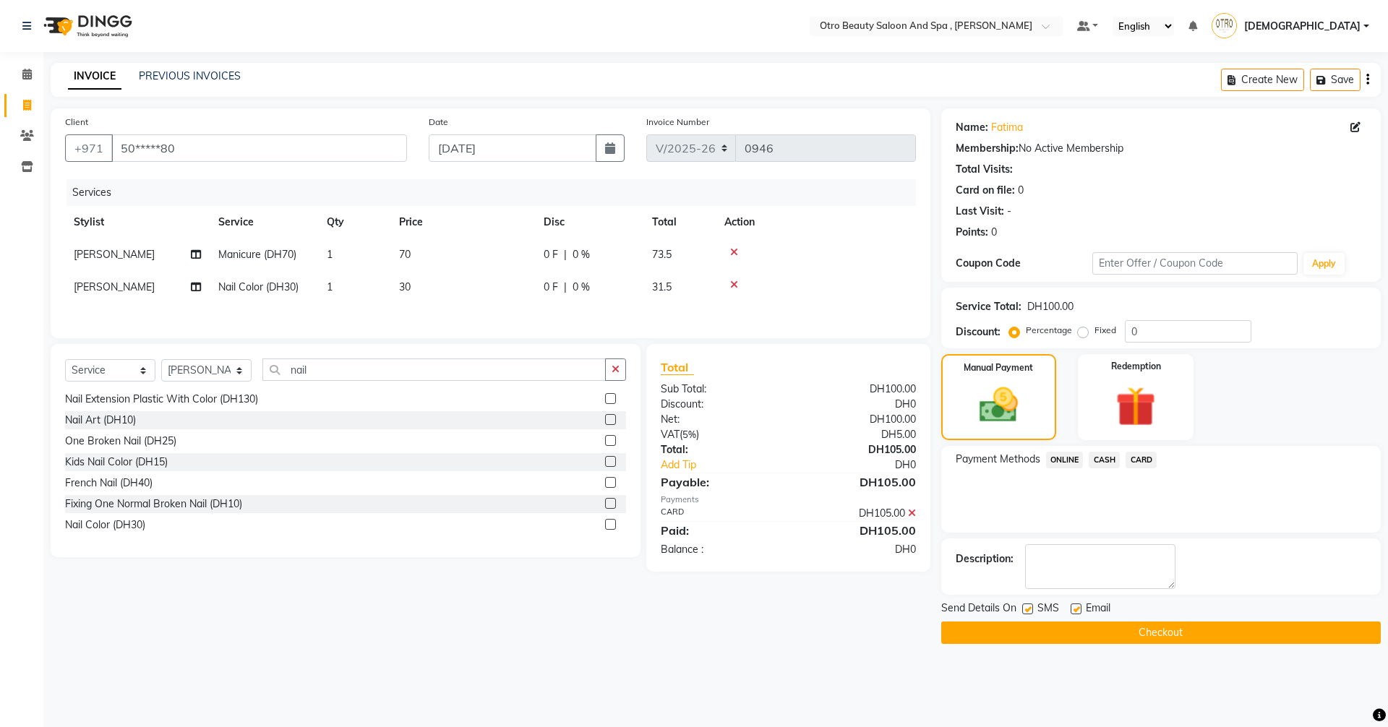
click at [1144, 459] on span "CARD" at bounding box center [1140, 460] width 31 height 17
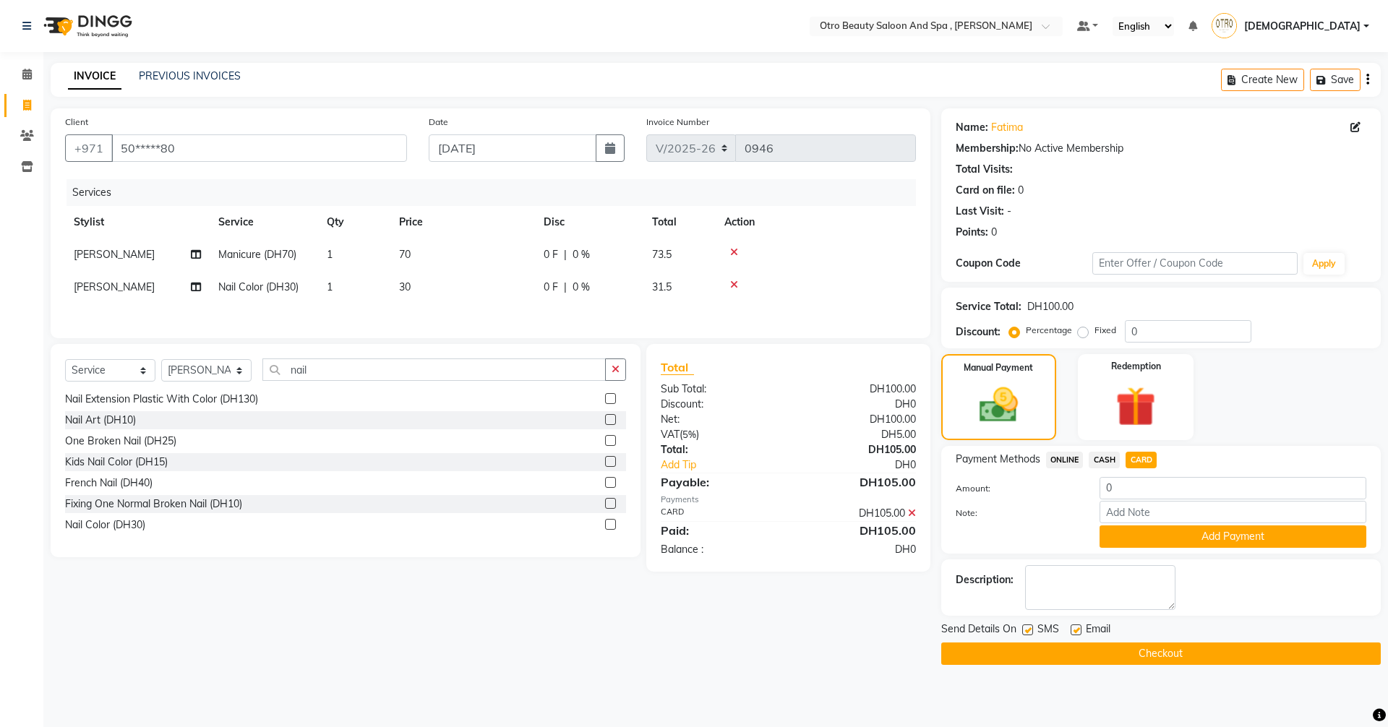
click at [763, 654] on div "Client +971 50*****80 Date [DATE] Invoice Number V/2025 V/[PHONE_NUMBER] Servic…" at bounding box center [490, 386] width 901 height 557
click at [1324, 402] on div "Manual Payment Redemption" at bounding box center [1160, 397] width 461 height 86
click at [912, 517] on icon at bounding box center [912, 513] width 8 height 10
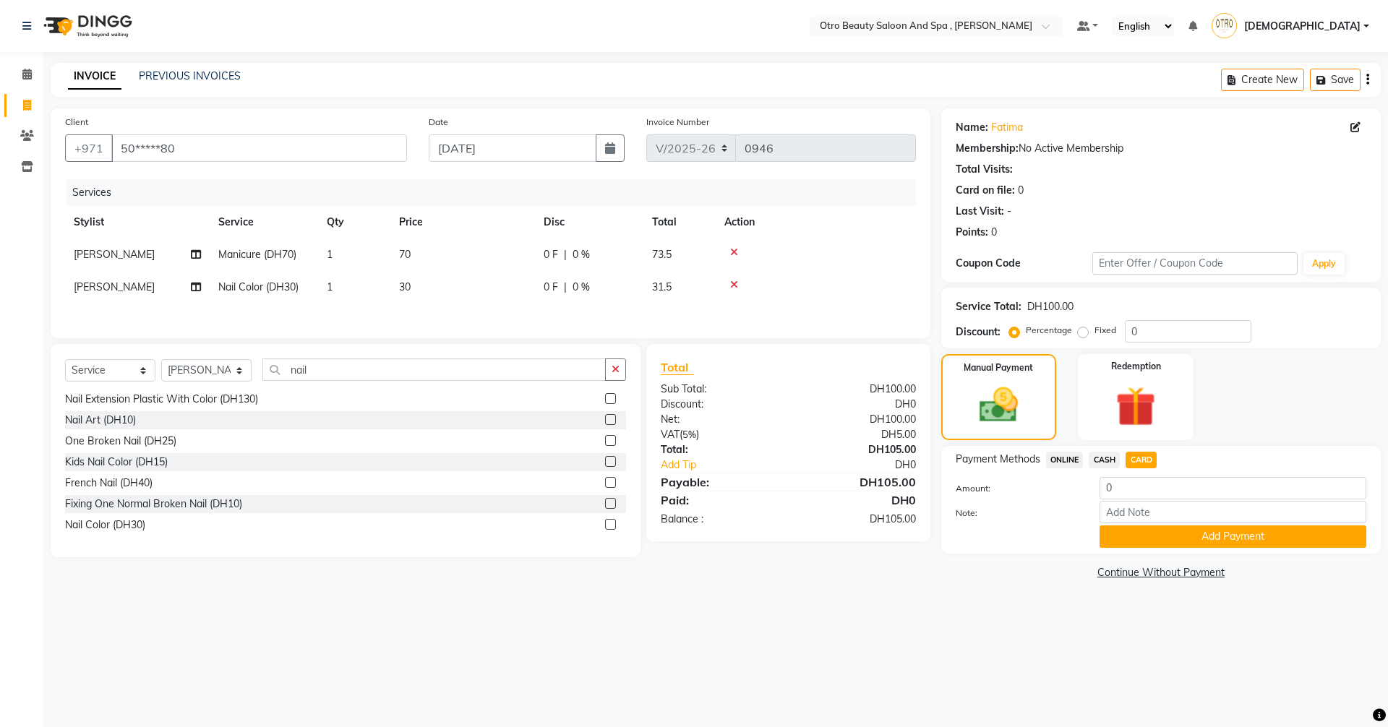
click at [877, 642] on div "Select Location × Otro Beauty Saloon And Spa , Al Yasmeen Default Panel My Pane…" at bounding box center [694, 363] width 1388 height 727
click at [1142, 463] on span "CARD" at bounding box center [1140, 460] width 31 height 17
type input "105"
click at [1169, 534] on button "Add Payment" at bounding box center [1232, 537] width 267 height 22
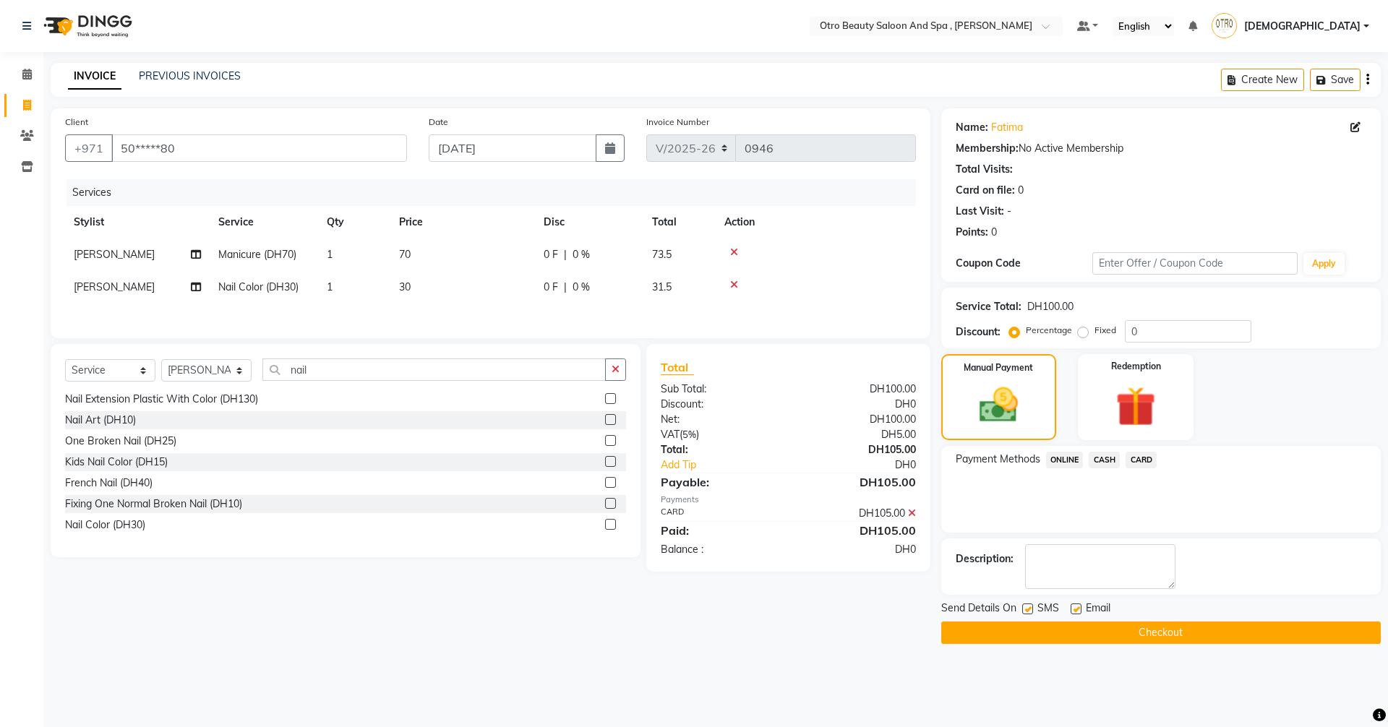
click at [1181, 630] on button "Checkout" at bounding box center [1160, 633] width 439 height 22
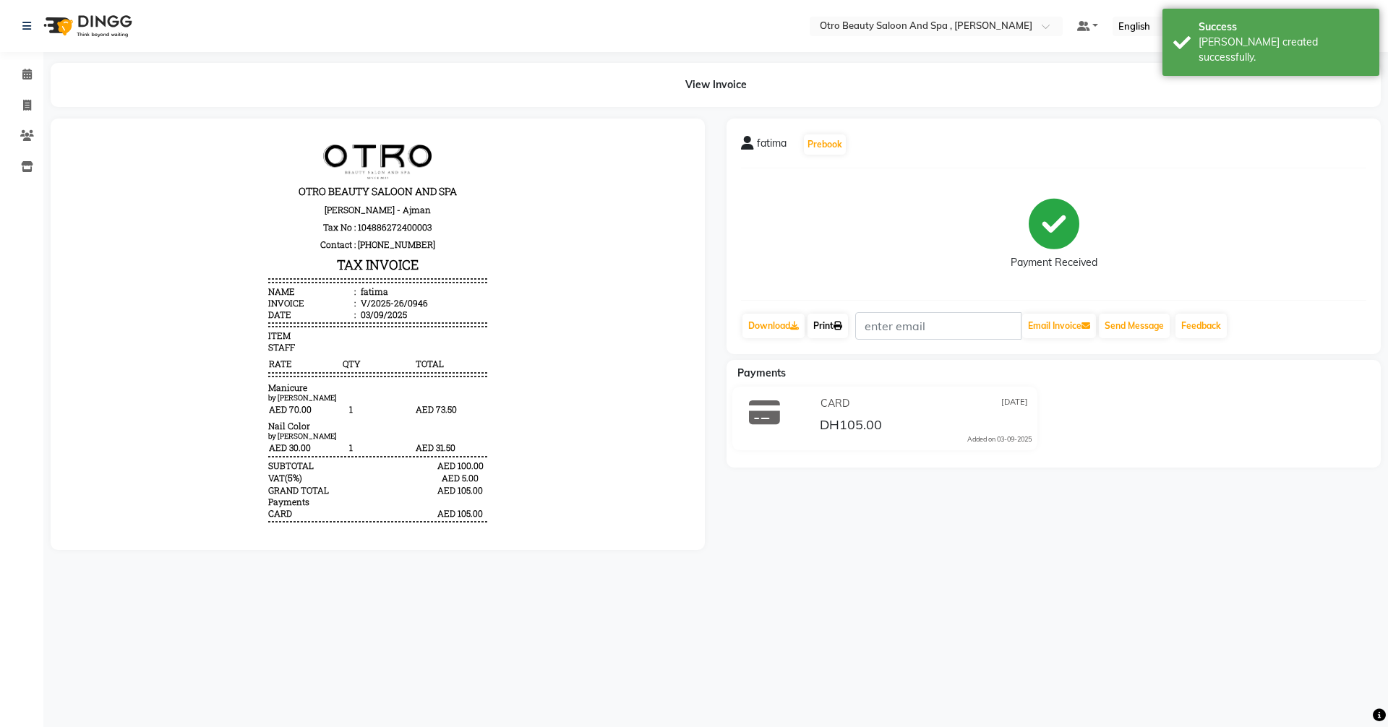
click at [834, 328] on link "Print" at bounding box center [827, 326] width 40 height 25
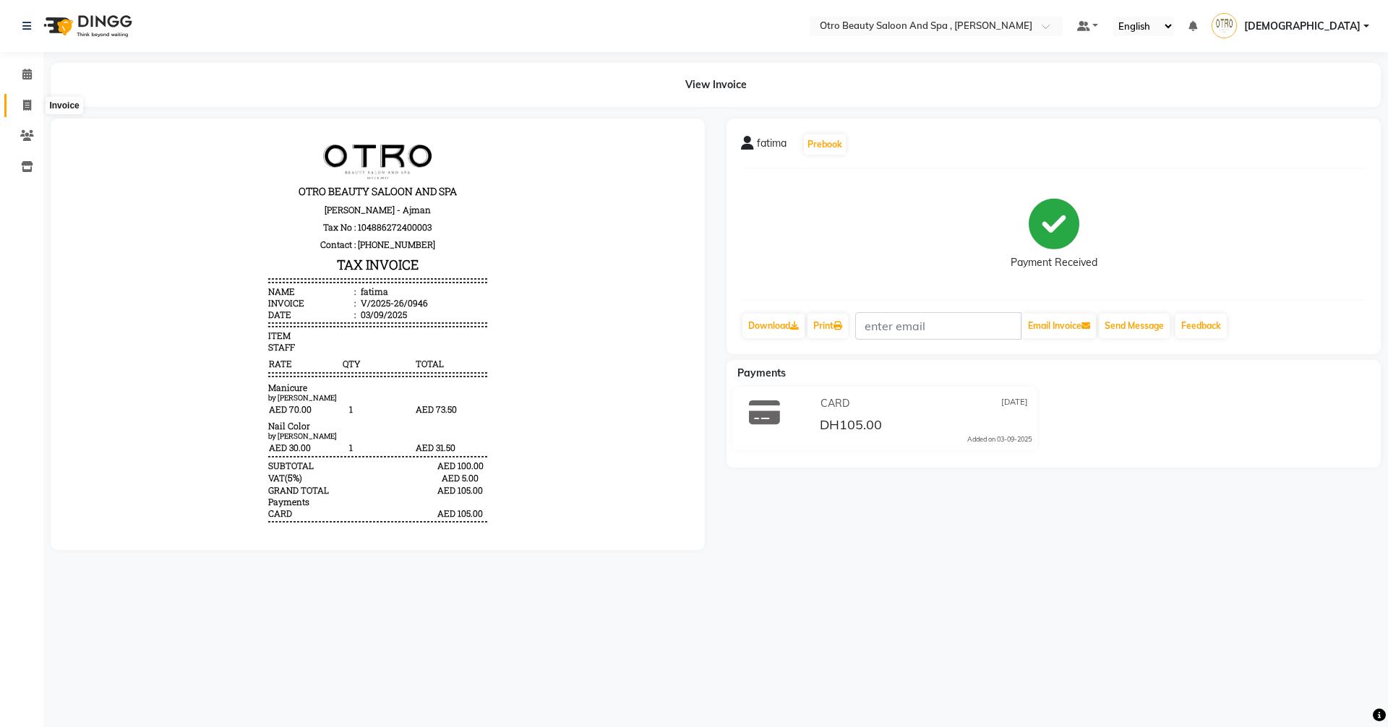
click at [23, 104] on icon at bounding box center [27, 105] width 8 height 11
select select "service"
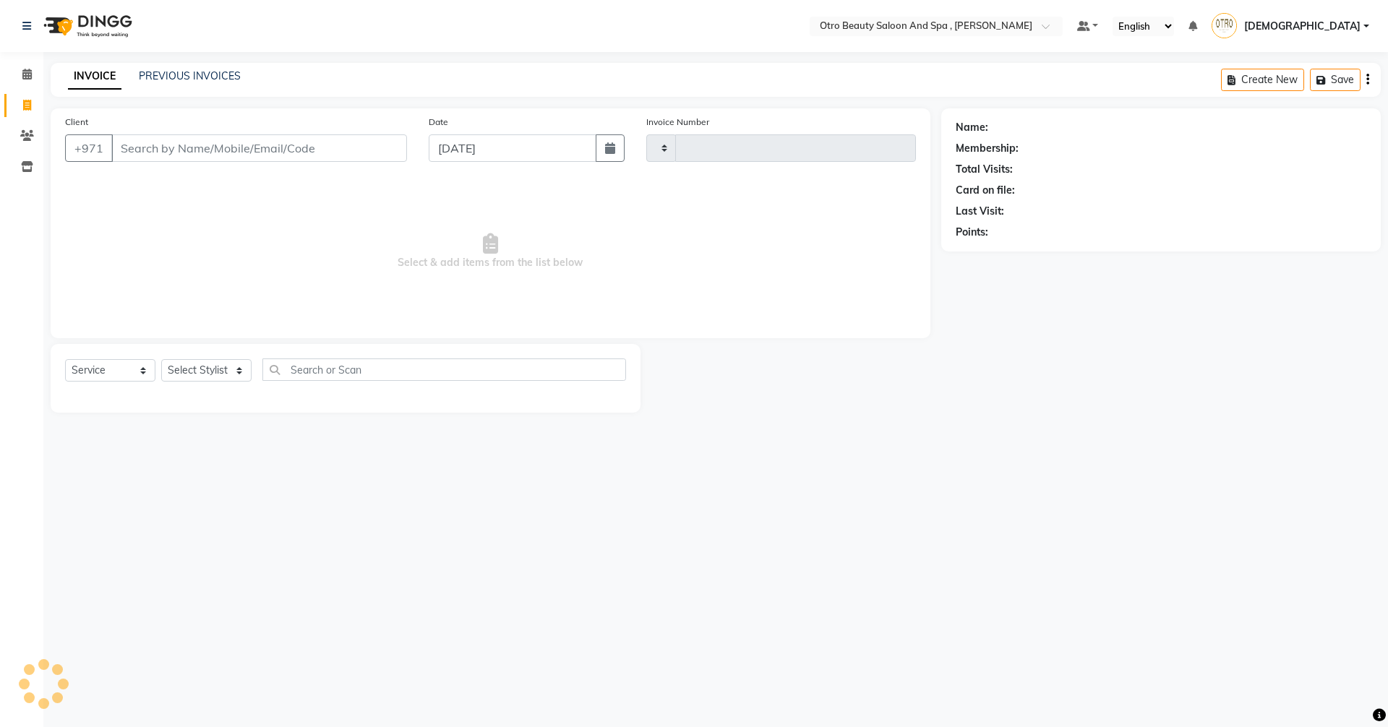
type input "0947"
select select "8622"
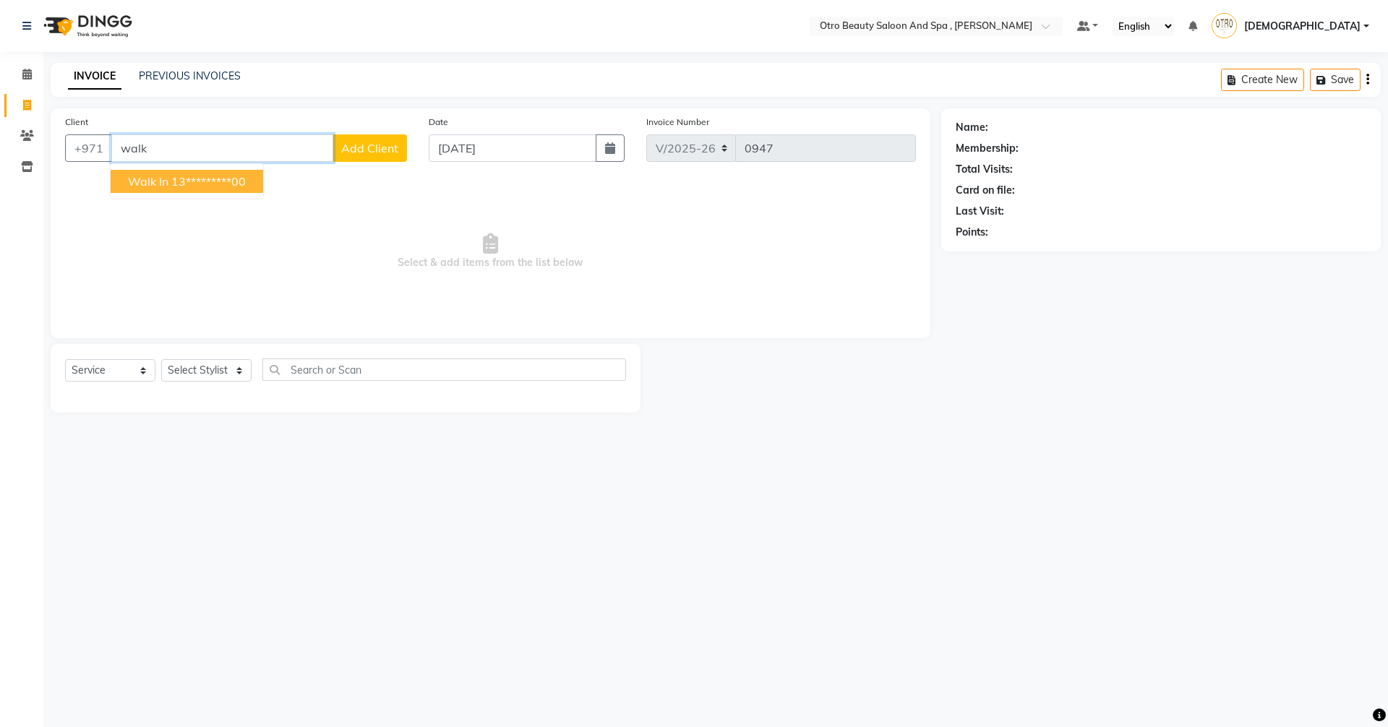
click at [168, 184] on button "Walk In 13*********00" at bounding box center [187, 181] width 153 height 23
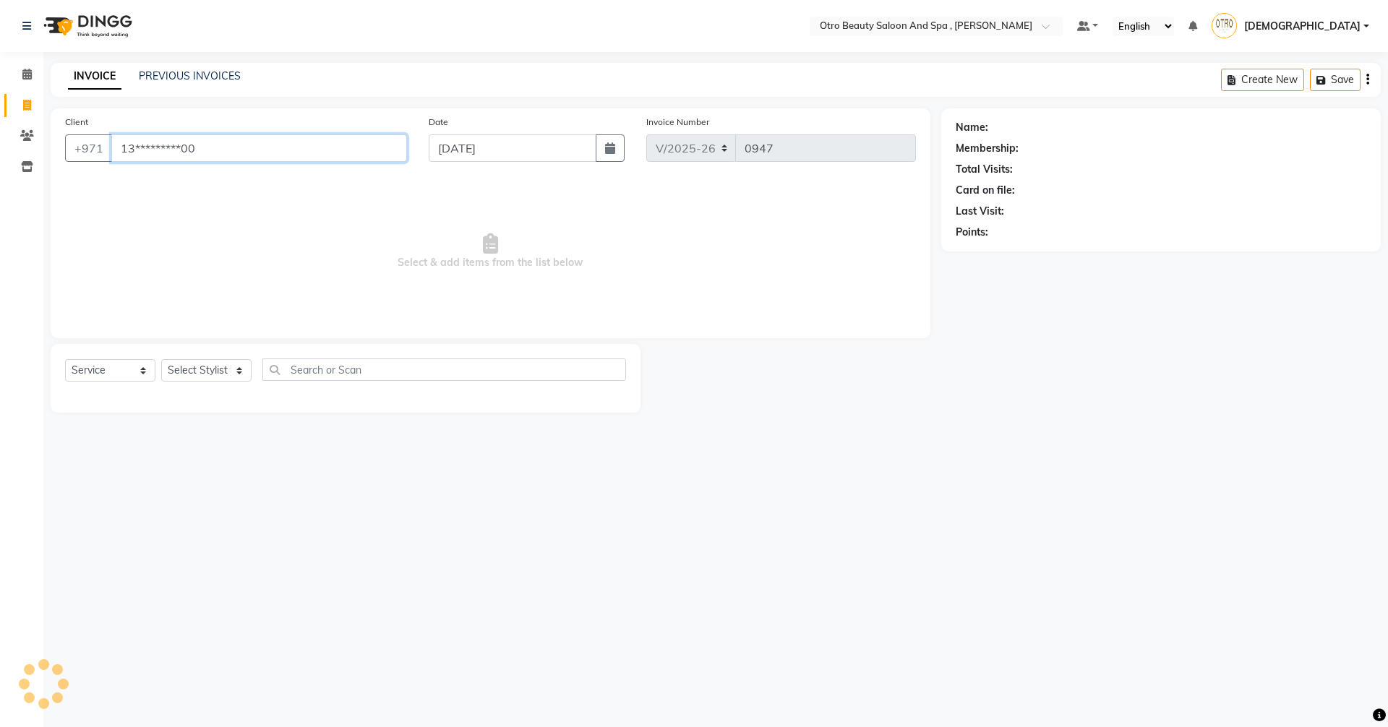
type input "13*********00"
click at [236, 379] on select "Select Stylist [PERSON_NAME] [PERSON_NAME] Hera Karuna [PERSON_NAME] Mamita [PE…" at bounding box center [206, 370] width 90 height 22
select select "86568"
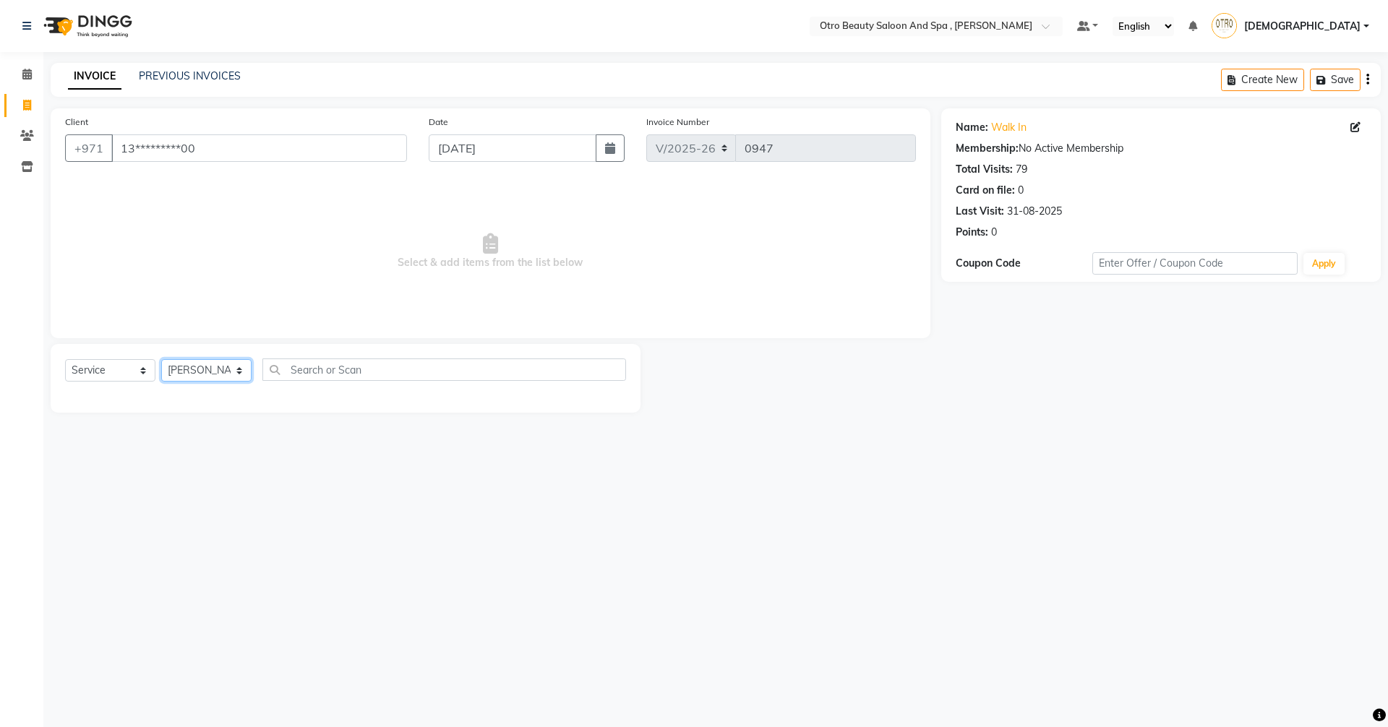
click at [161, 359] on select "Select Stylist [PERSON_NAME] [PERSON_NAME] Hera Karuna [PERSON_NAME] Mamita [PE…" at bounding box center [206, 370] width 90 height 22
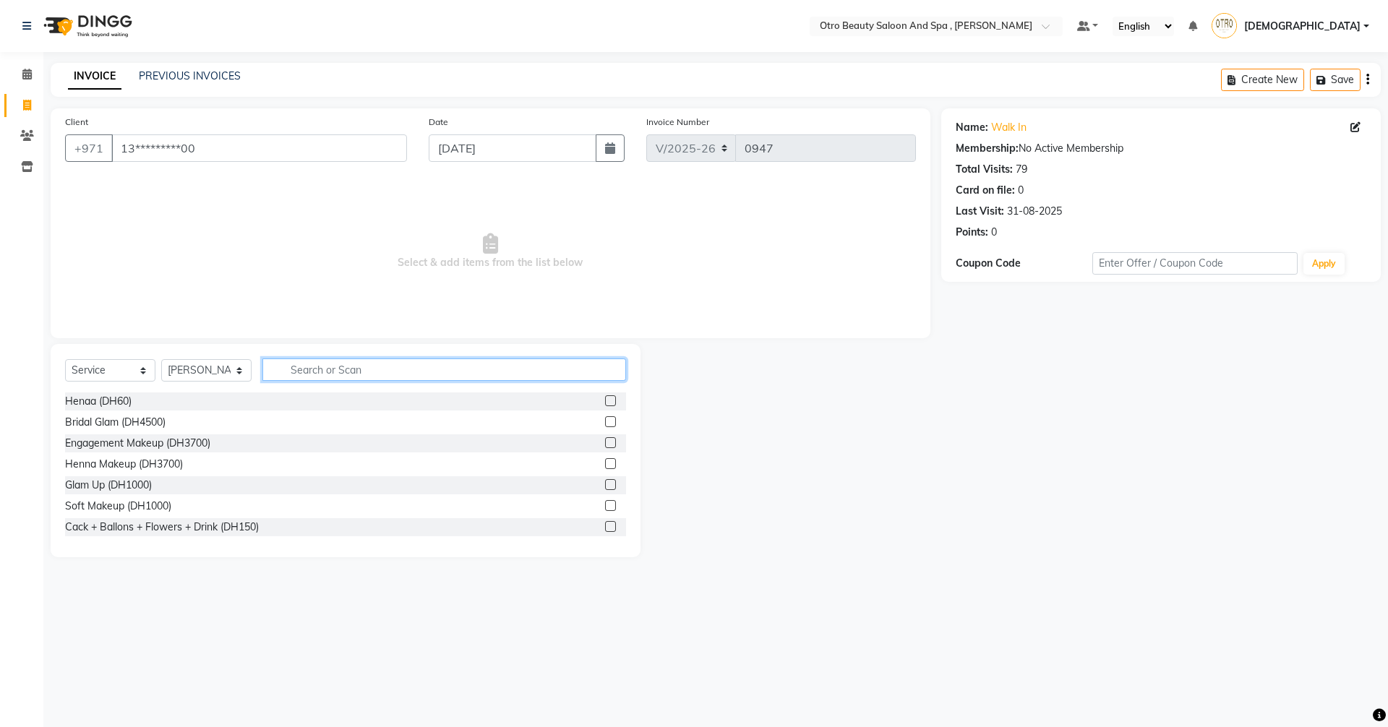
click at [342, 373] on input "text" at bounding box center [444, 370] width 364 height 22
type input "mani"
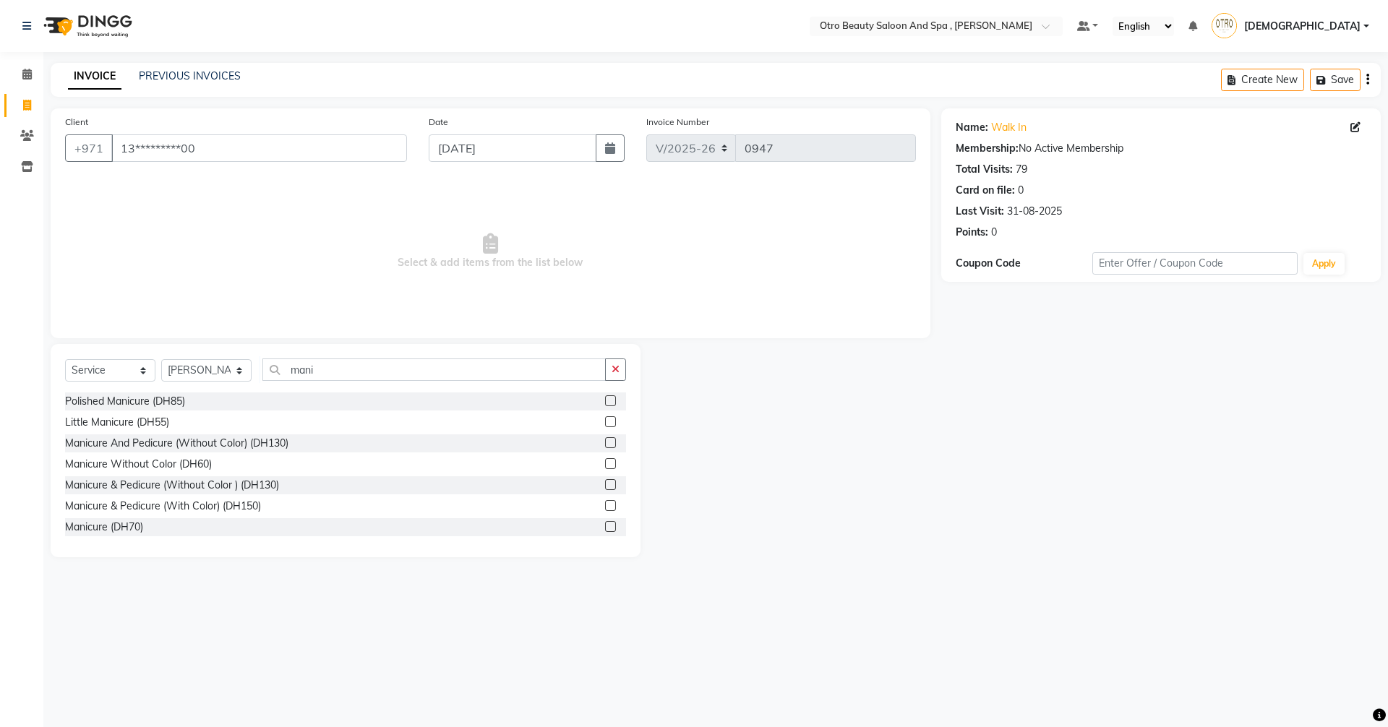
click at [605, 505] on label at bounding box center [610, 505] width 11 height 11
click at [605, 505] on input "checkbox" at bounding box center [609, 506] width 9 height 9
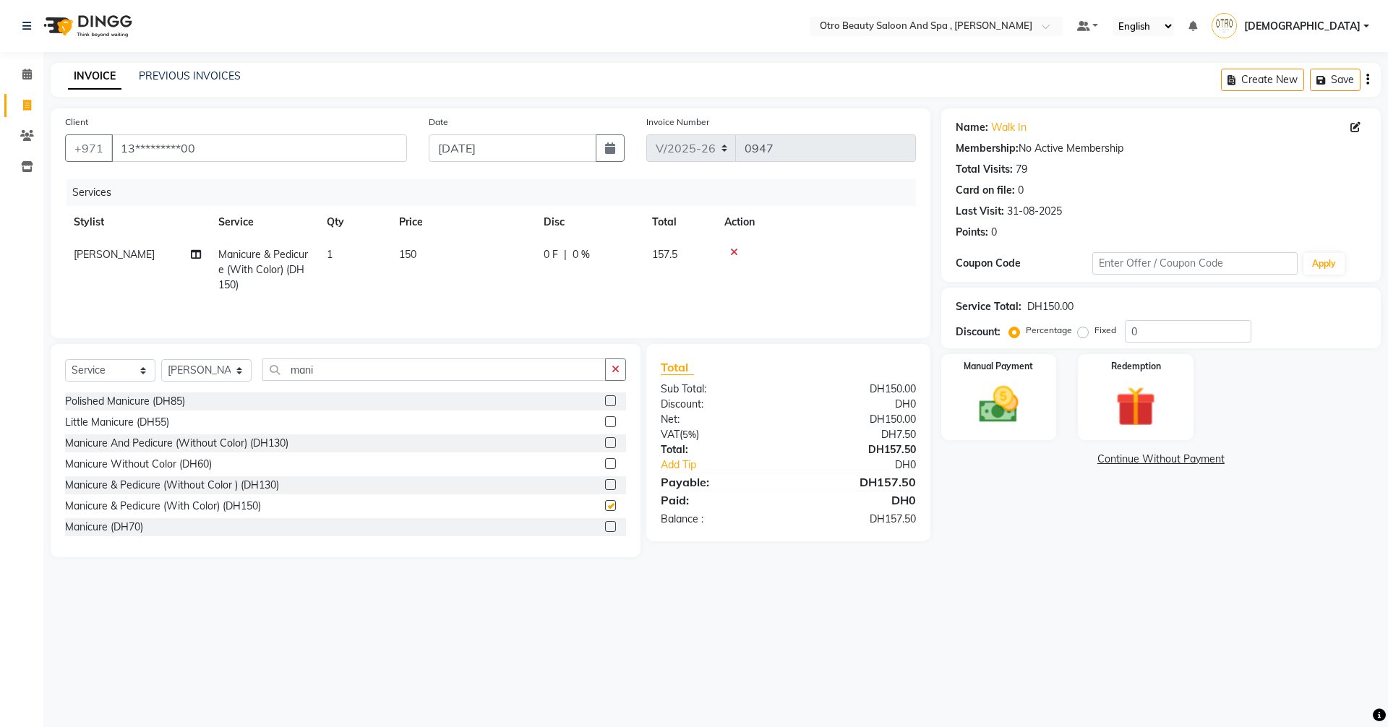
checkbox input "false"
click at [199, 257] on icon at bounding box center [196, 254] width 10 height 10
select select "86568"
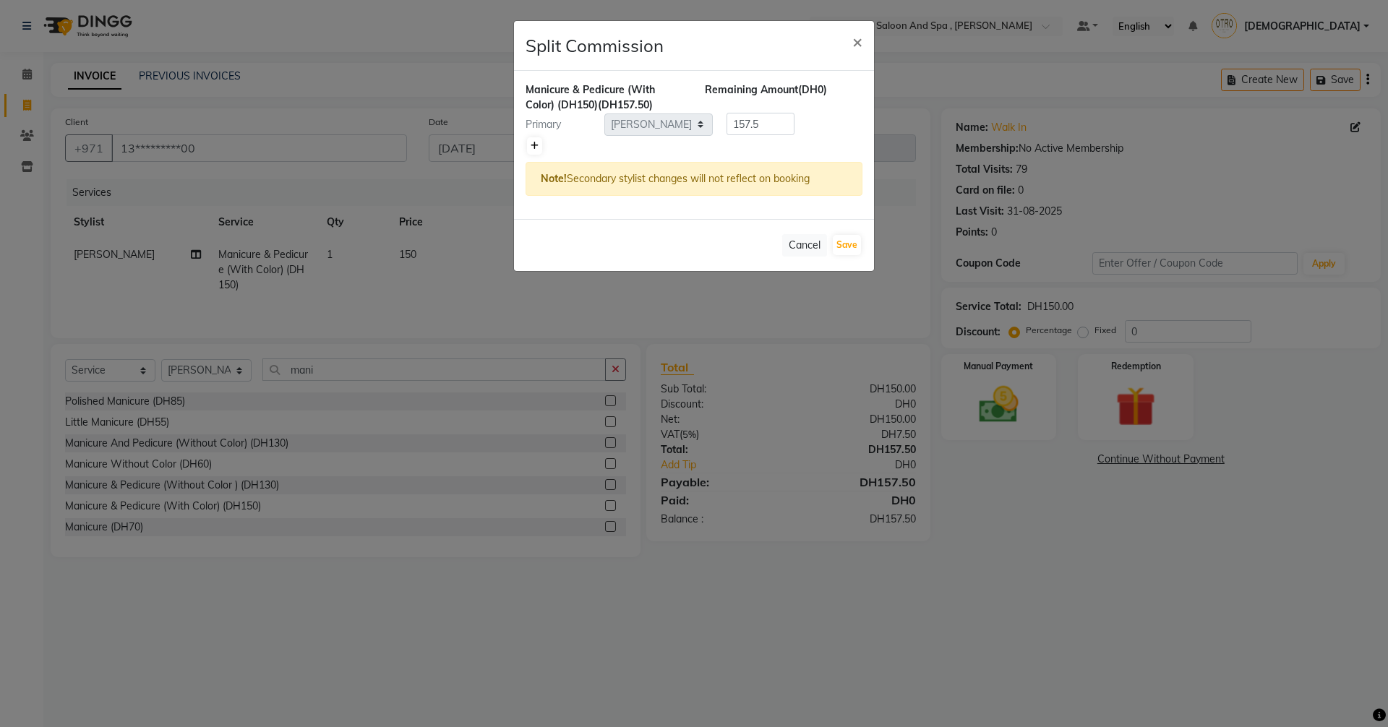
click at [541, 150] on link at bounding box center [534, 145] width 15 height 17
type input "78.75"
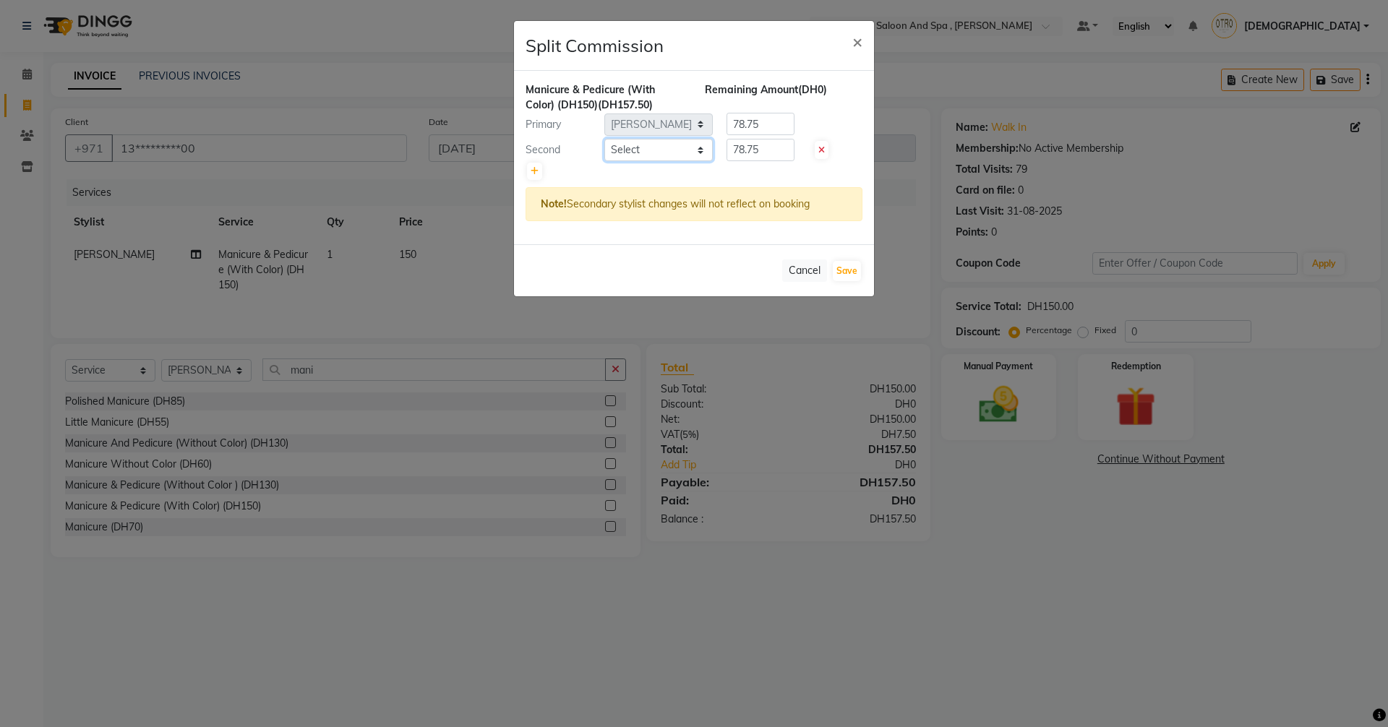
click at [707, 157] on select "Select [PERSON_NAME] [PERSON_NAME] Hera Karuna [PERSON_NAME] Mamita [PERSON_NAM…" at bounding box center [658, 150] width 108 height 22
select select "86539"
click at [604, 139] on select "Select [PERSON_NAME] [PERSON_NAME] Hera Karuna [PERSON_NAME] Mamita [PERSON_NAM…" at bounding box center [658, 150] width 108 height 22
click at [849, 275] on button "Save" at bounding box center [847, 271] width 28 height 20
select select "Select"
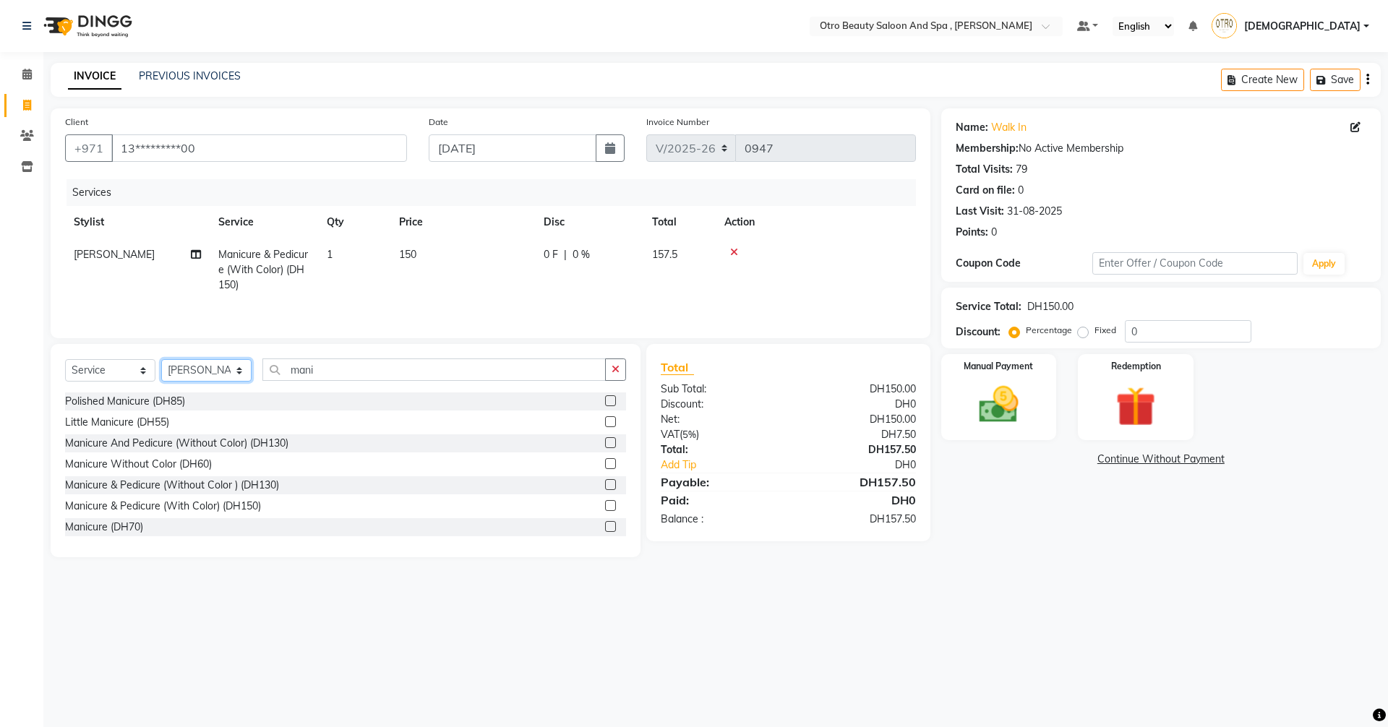
click at [242, 372] on select "Select Stylist [PERSON_NAME] [PERSON_NAME] Hera Karuna [PERSON_NAME] Mamita [PE…" at bounding box center [206, 370] width 90 height 22
select select "86535"
click at [161, 359] on select "Select Stylist [PERSON_NAME] [PERSON_NAME] Hera Karuna [PERSON_NAME] Mamita [PE…" at bounding box center [206, 370] width 90 height 22
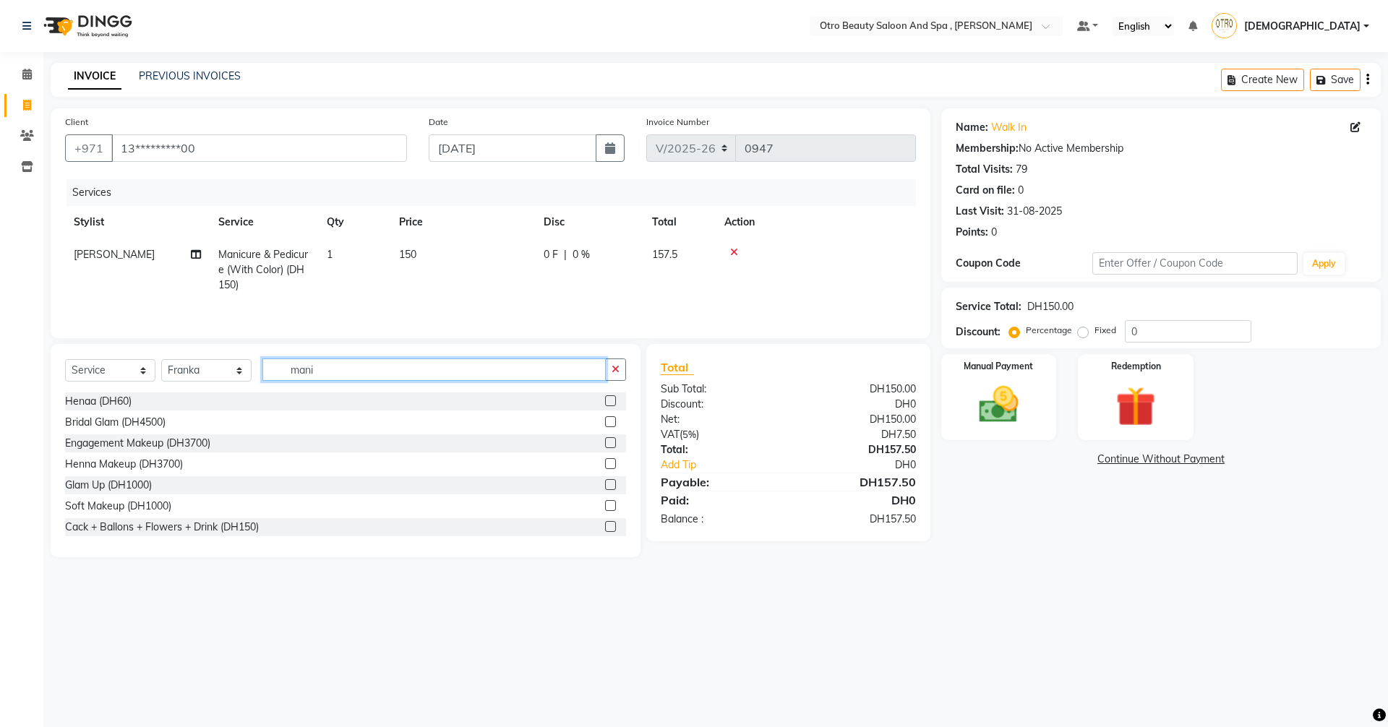
click at [326, 376] on input "mani" at bounding box center [433, 370] width 343 height 22
type input "m"
type input "feet"
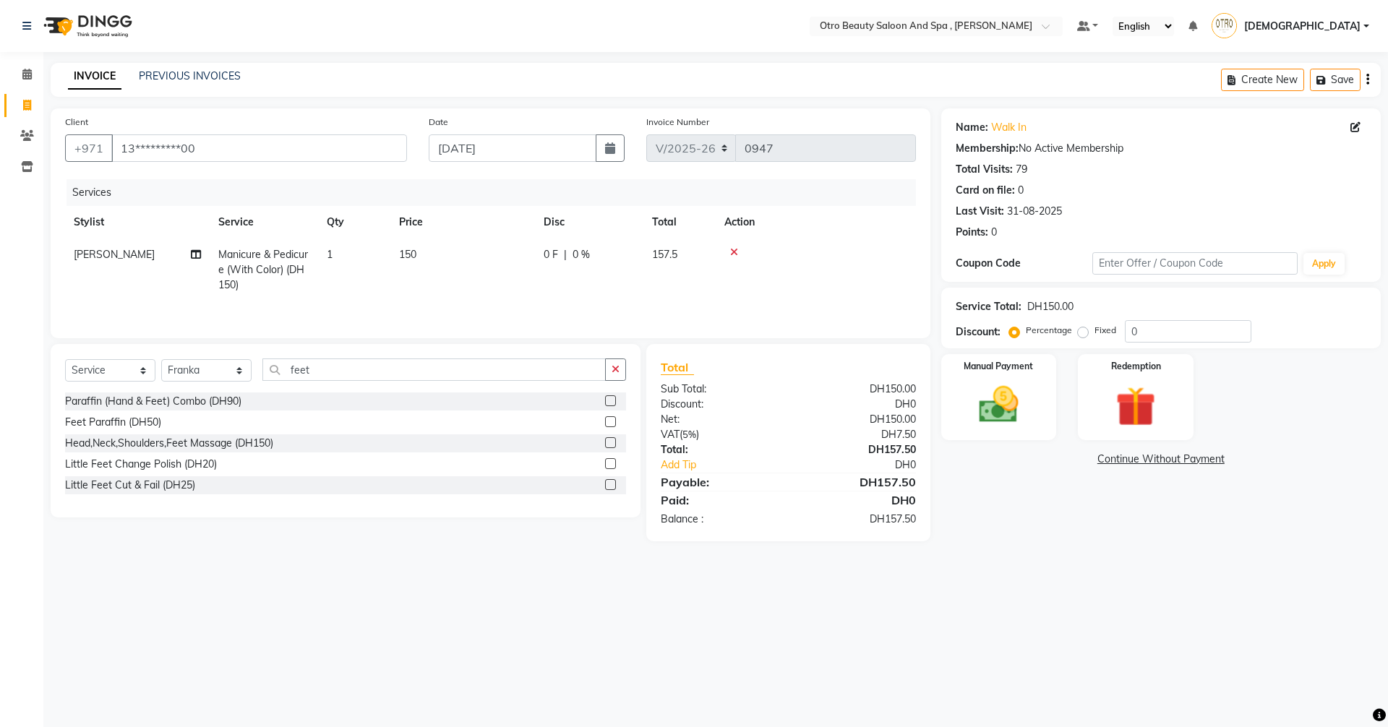
click at [611, 421] on label at bounding box center [610, 421] width 11 height 11
click at [611, 421] on input "checkbox" at bounding box center [609, 422] width 9 height 9
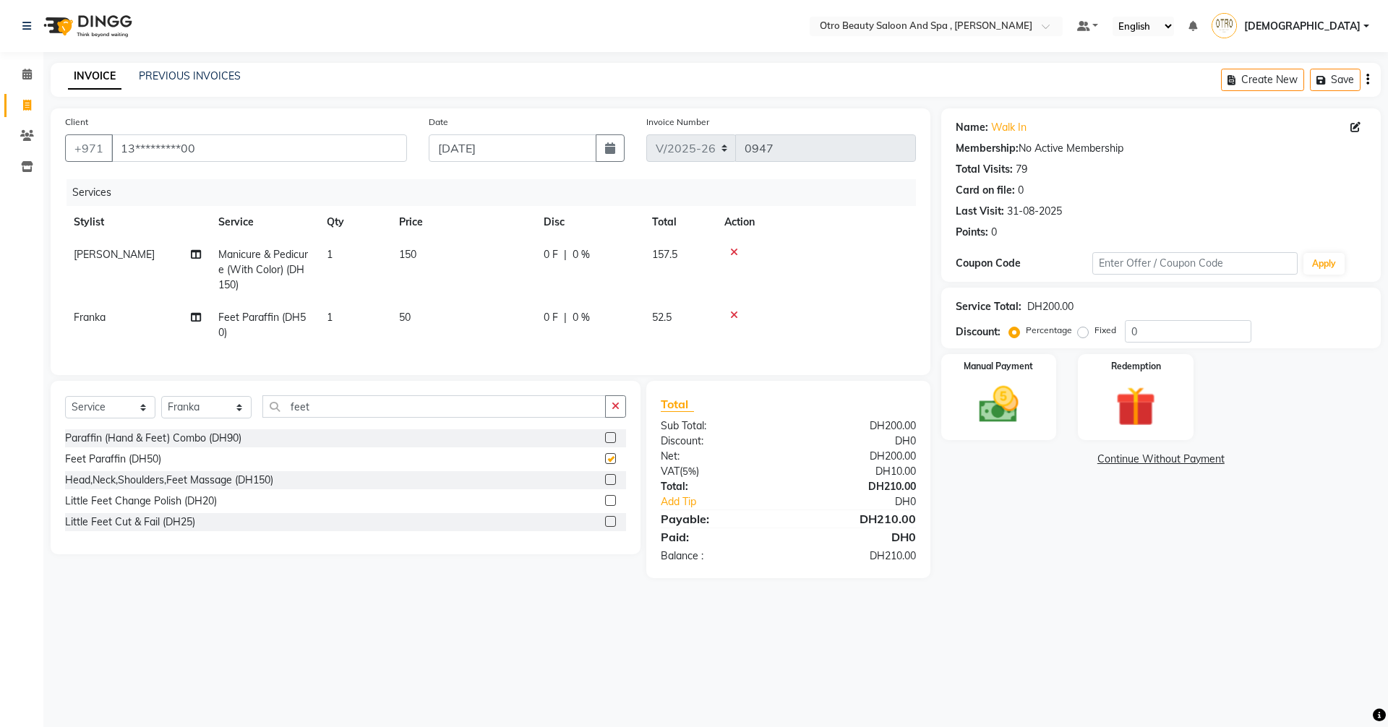
checkbox input "false"
click at [1018, 397] on img at bounding box center [998, 405] width 67 height 48
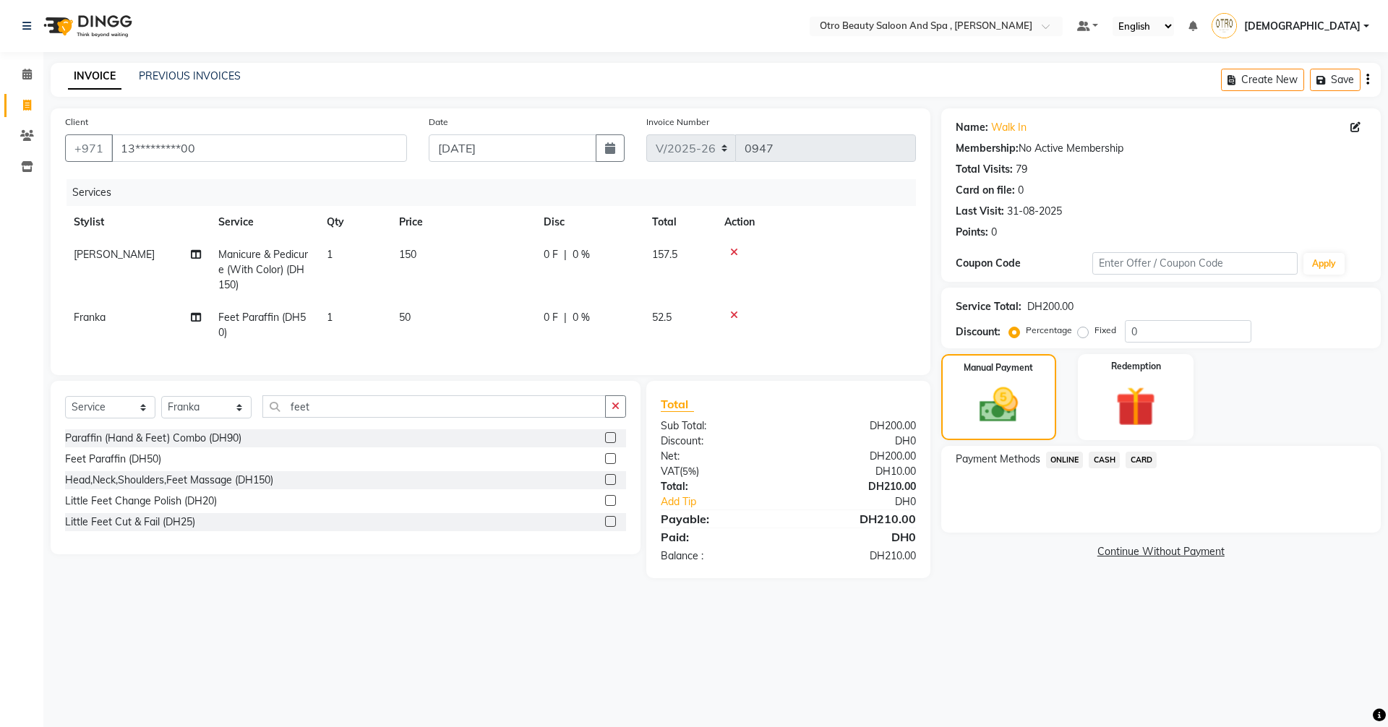
click at [1149, 456] on span "CARD" at bounding box center [1140, 460] width 31 height 17
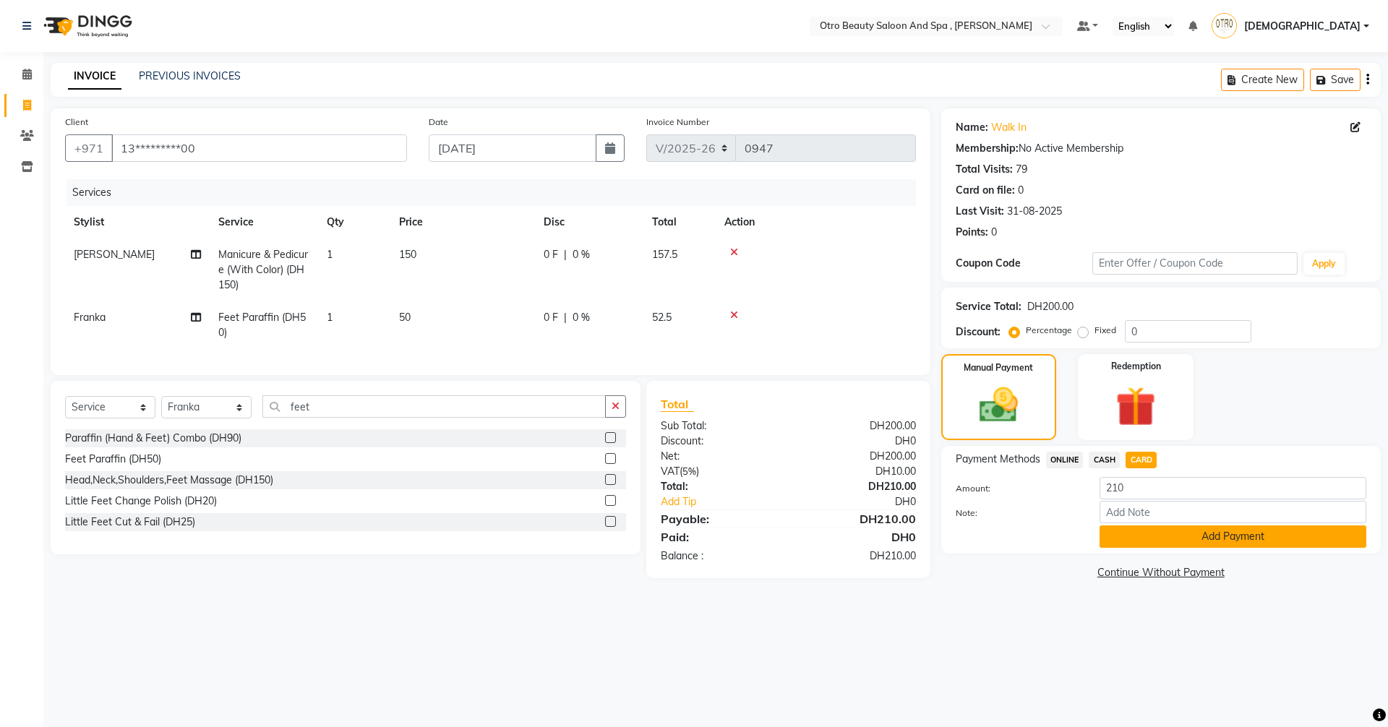
click at [1182, 534] on button "Add Payment" at bounding box center [1232, 537] width 267 height 22
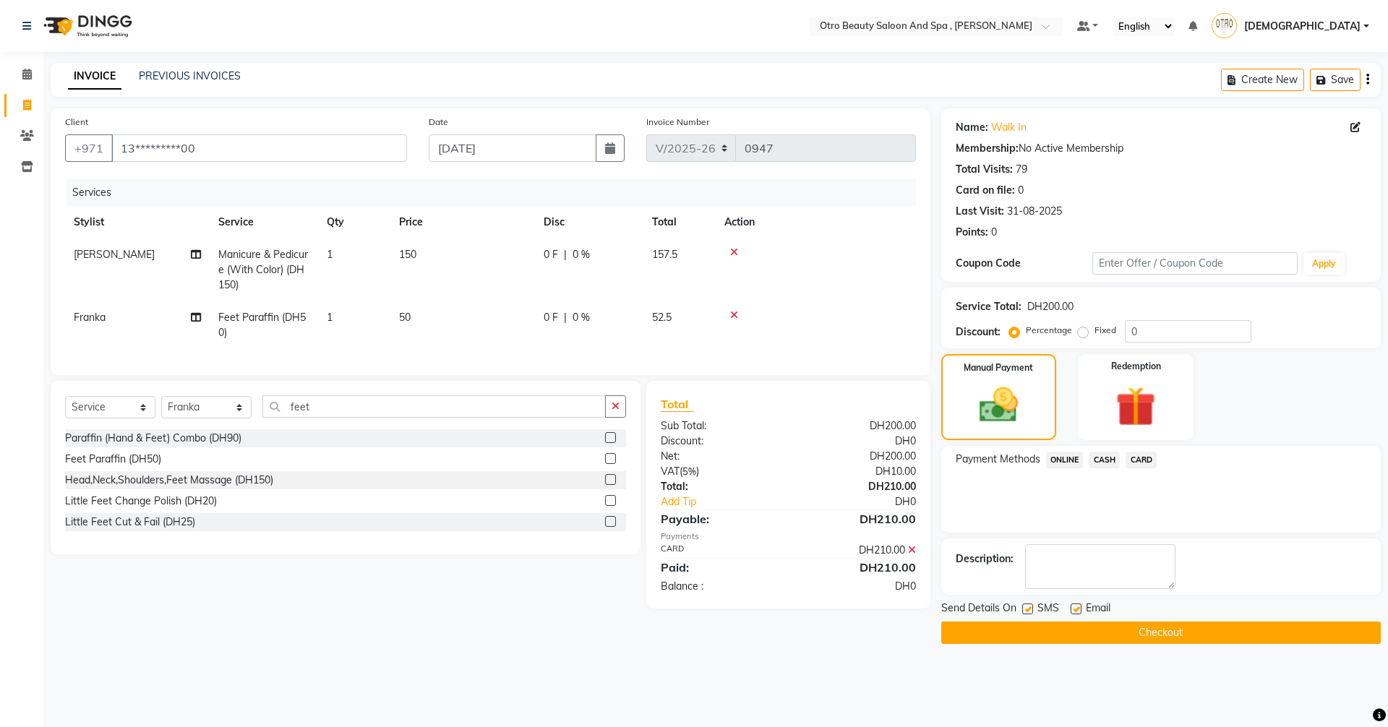
click at [1171, 629] on button "Checkout" at bounding box center [1160, 633] width 439 height 22
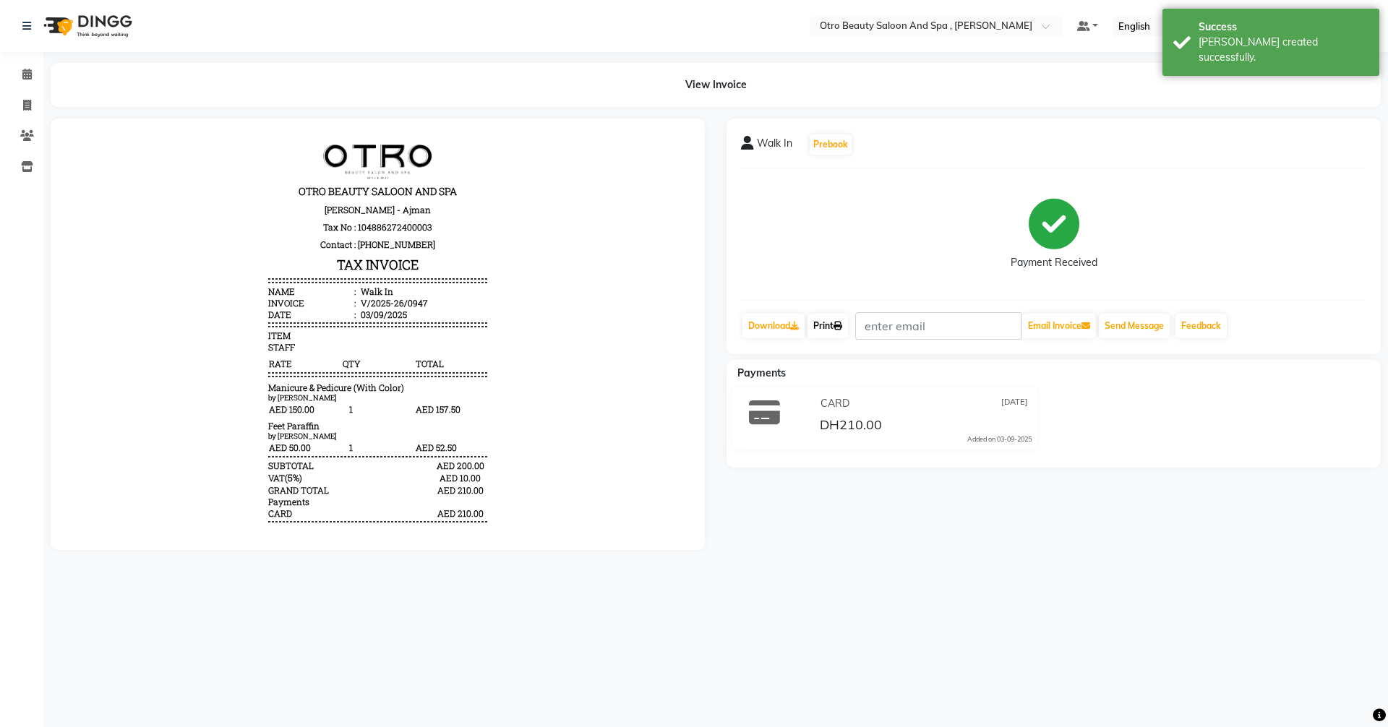
click at [831, 327] on link "Print" at bounding box center [827, 326] width 40 height 25
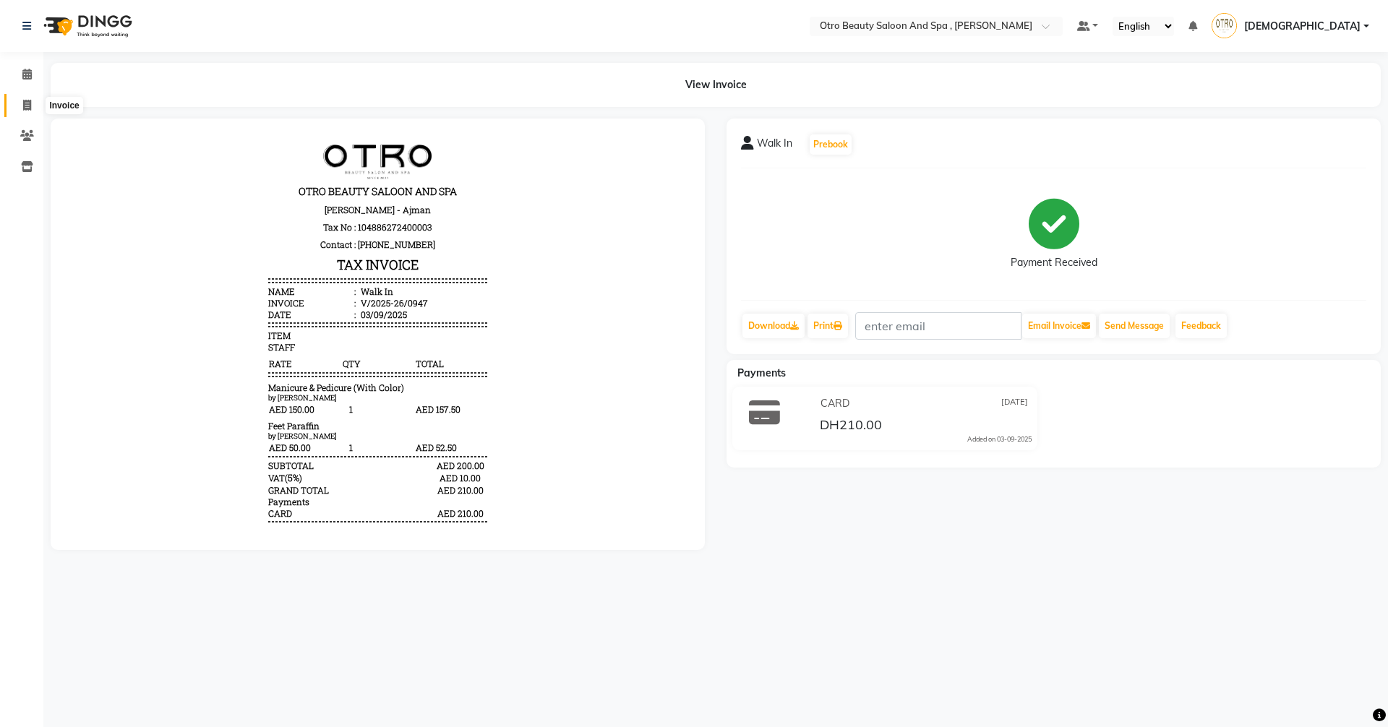
click at [30, 108] on icon at bounding box center [27, 105] width 8 height 11
select select "service"
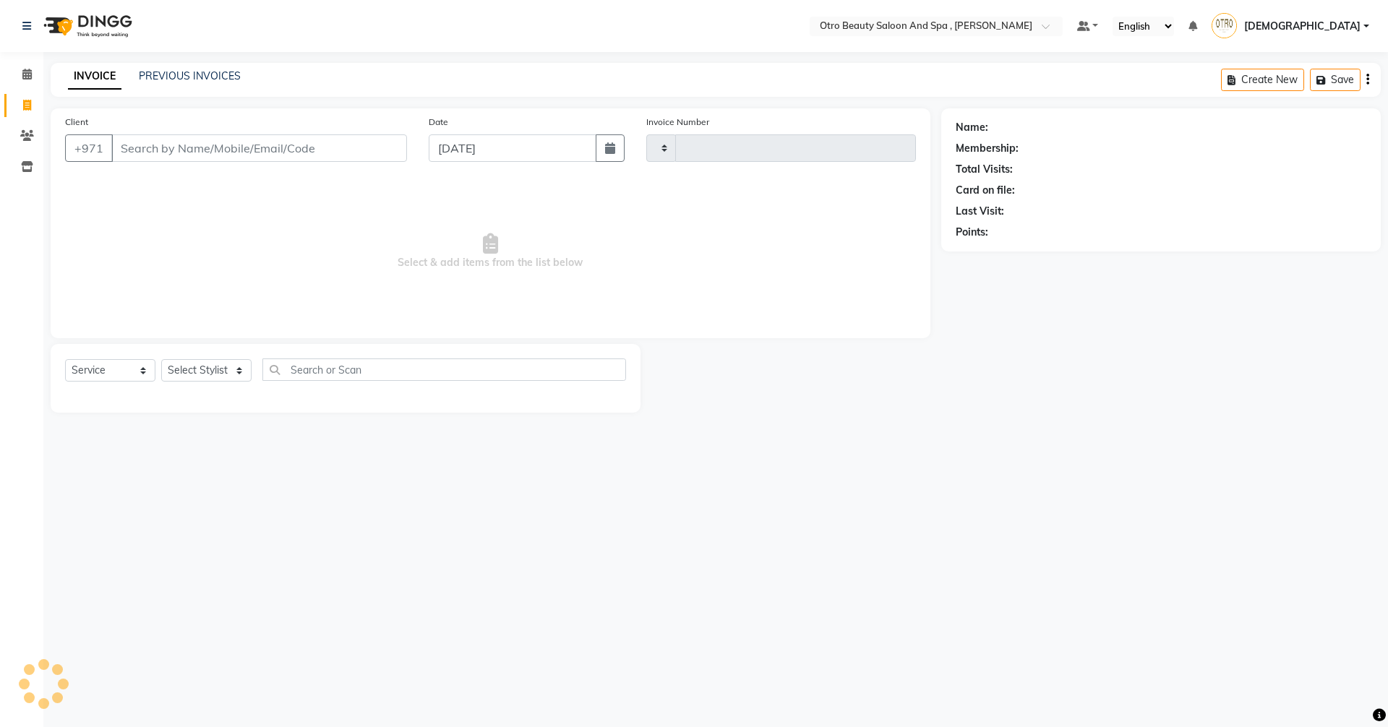
type input "0948"
select select "8622"
